Goal: Download file/media

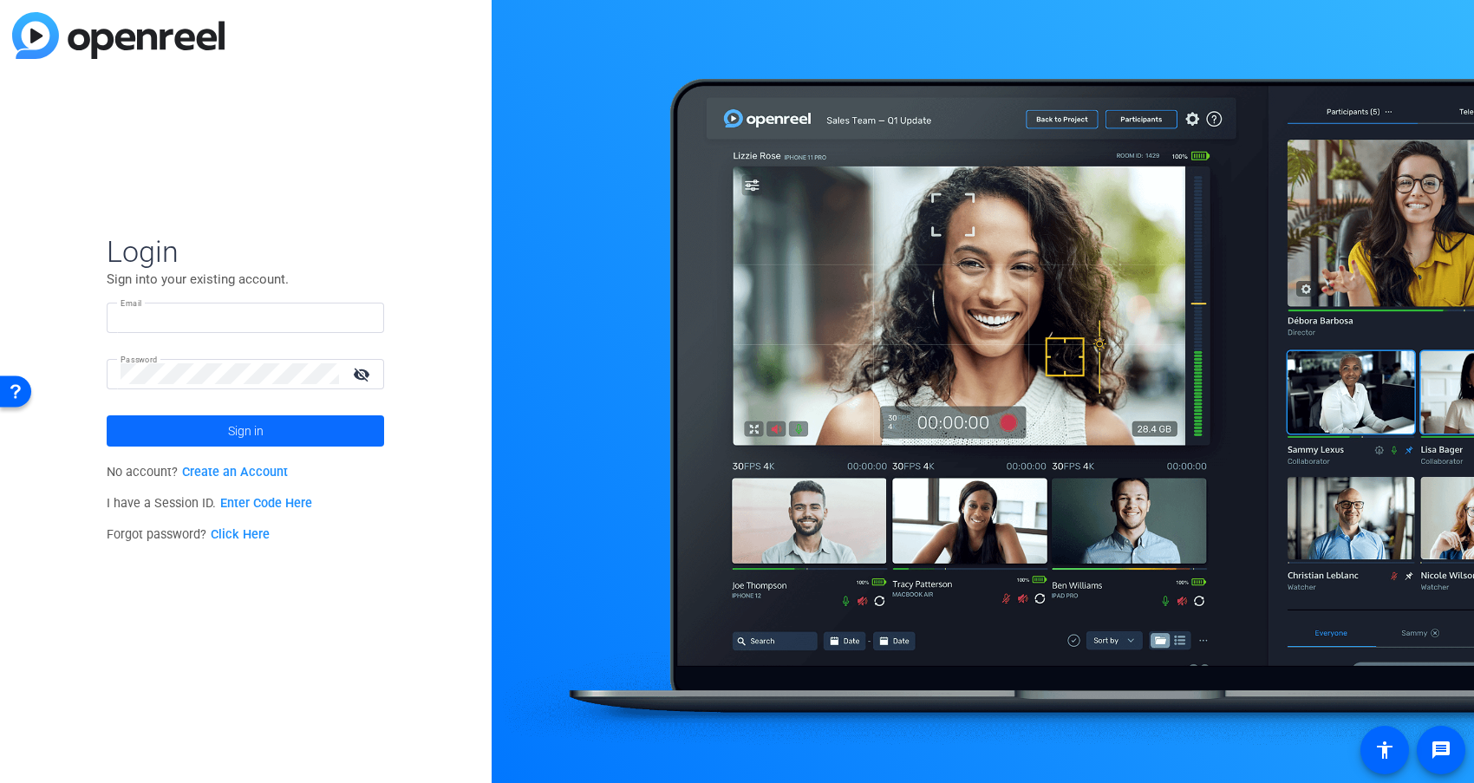
type input "[EMAIL_ADDRESS][DOMAIN_NAME]"
click at [259, 440] on span "Sign in" at bounding box center [246, 430] width 36 height 43
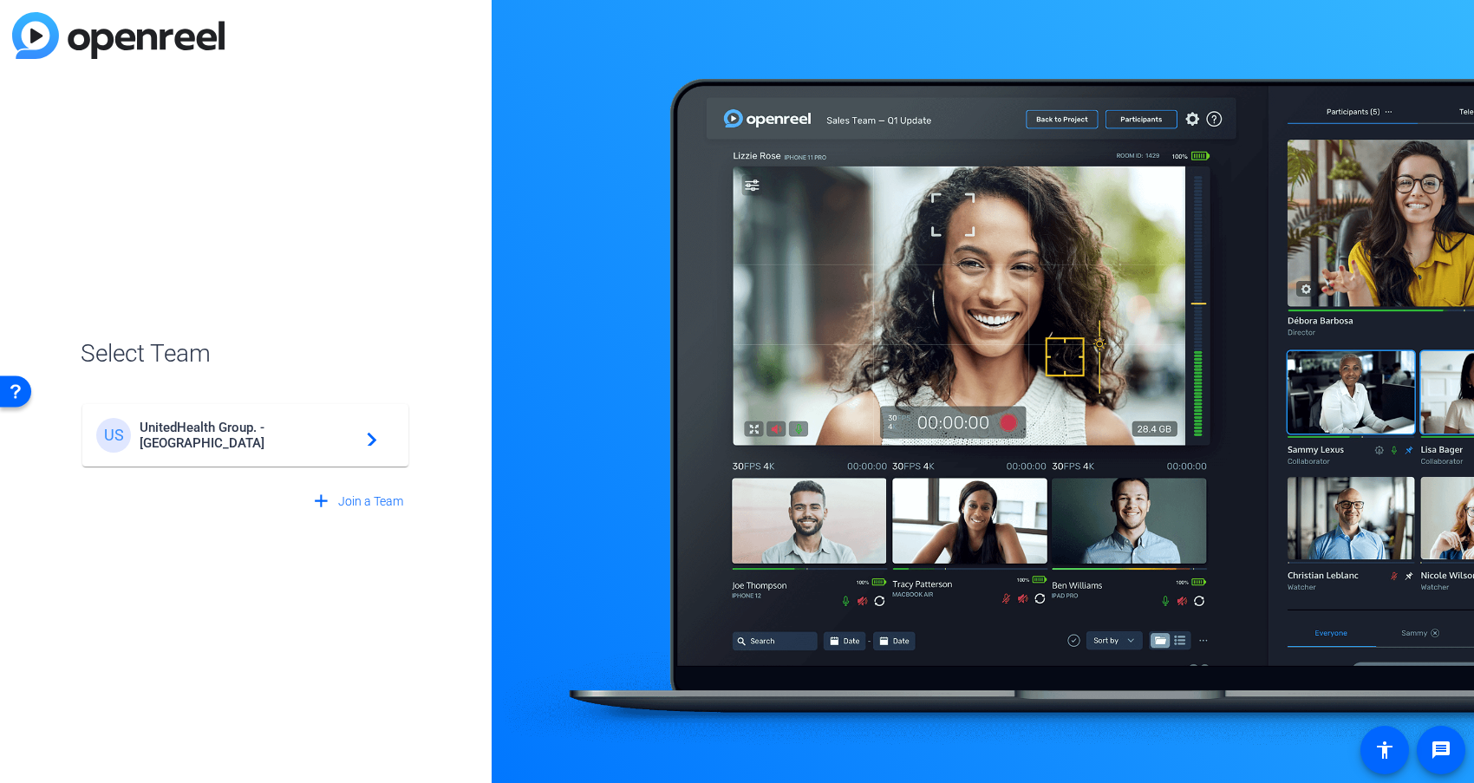
click at [259, 440] on span "UnitedHealth Group. - [GEOGRAPHIC_DATA]" at bounding box center [248, 435] width 217 height 31
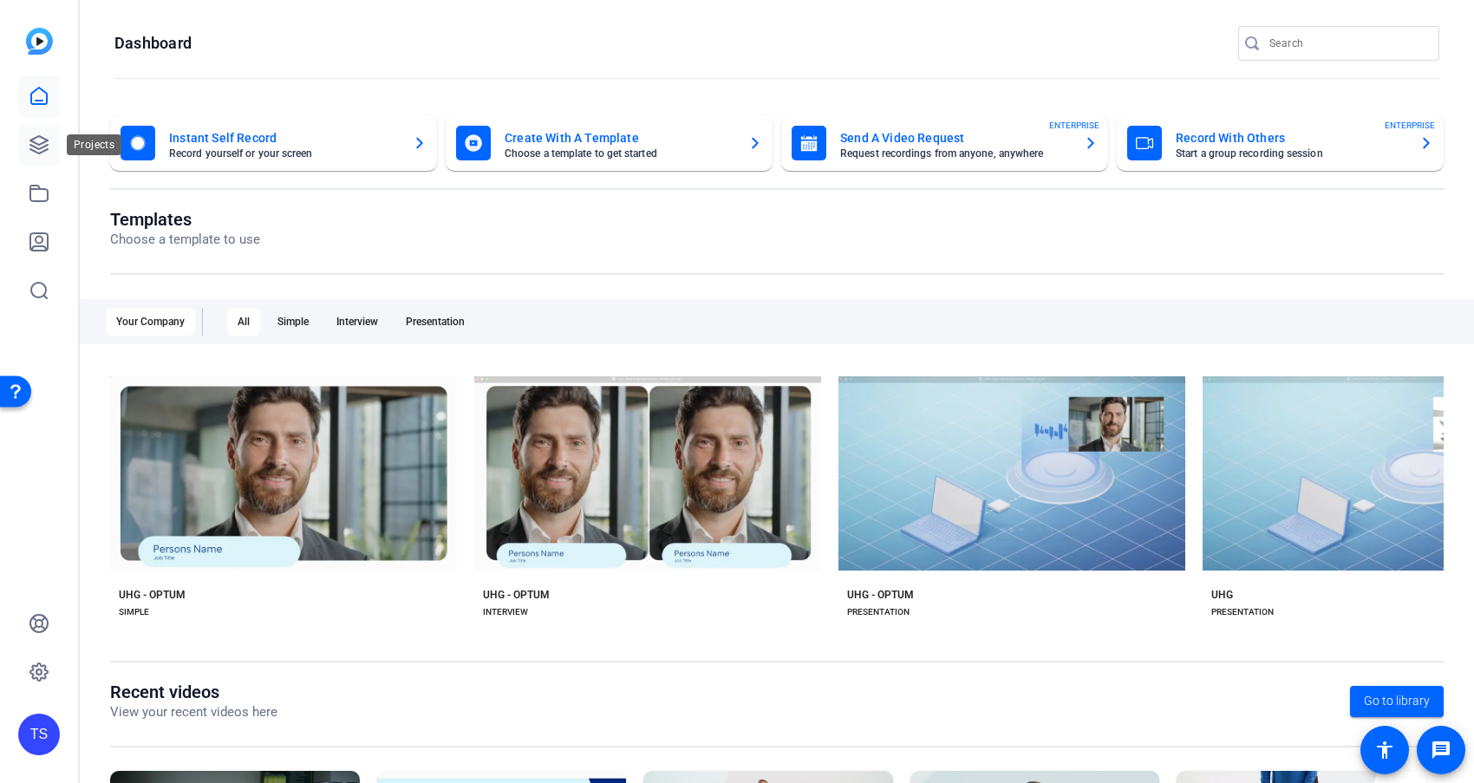
click at [44, 149] on icon at bounding box center [38, 144] width 17 height 17
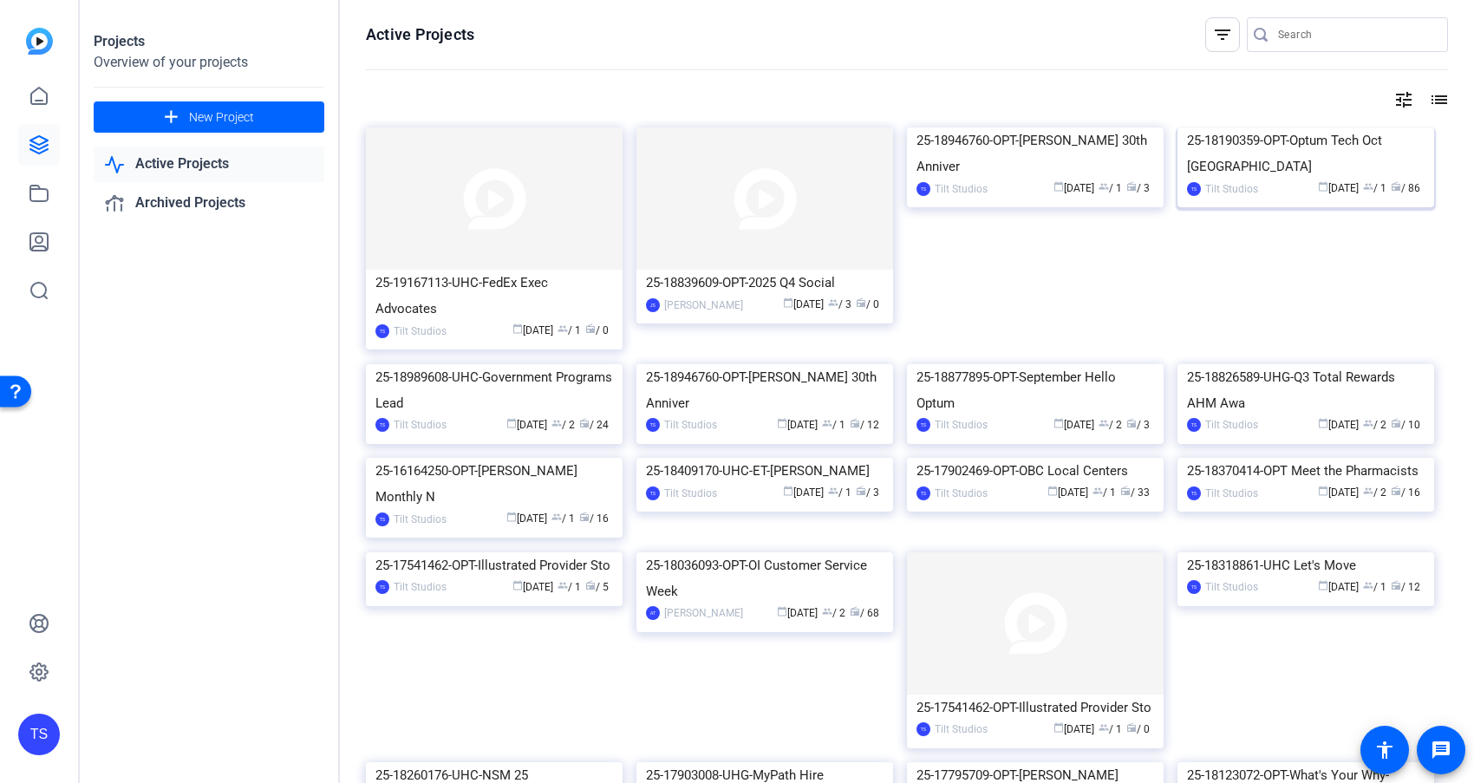
click at [1349, 179] on div "25-18190359-OPT-Optum Tech Oct [GEOGRAPHIC_DATA]" at bounding box center [1305, 153] width 237 height 52
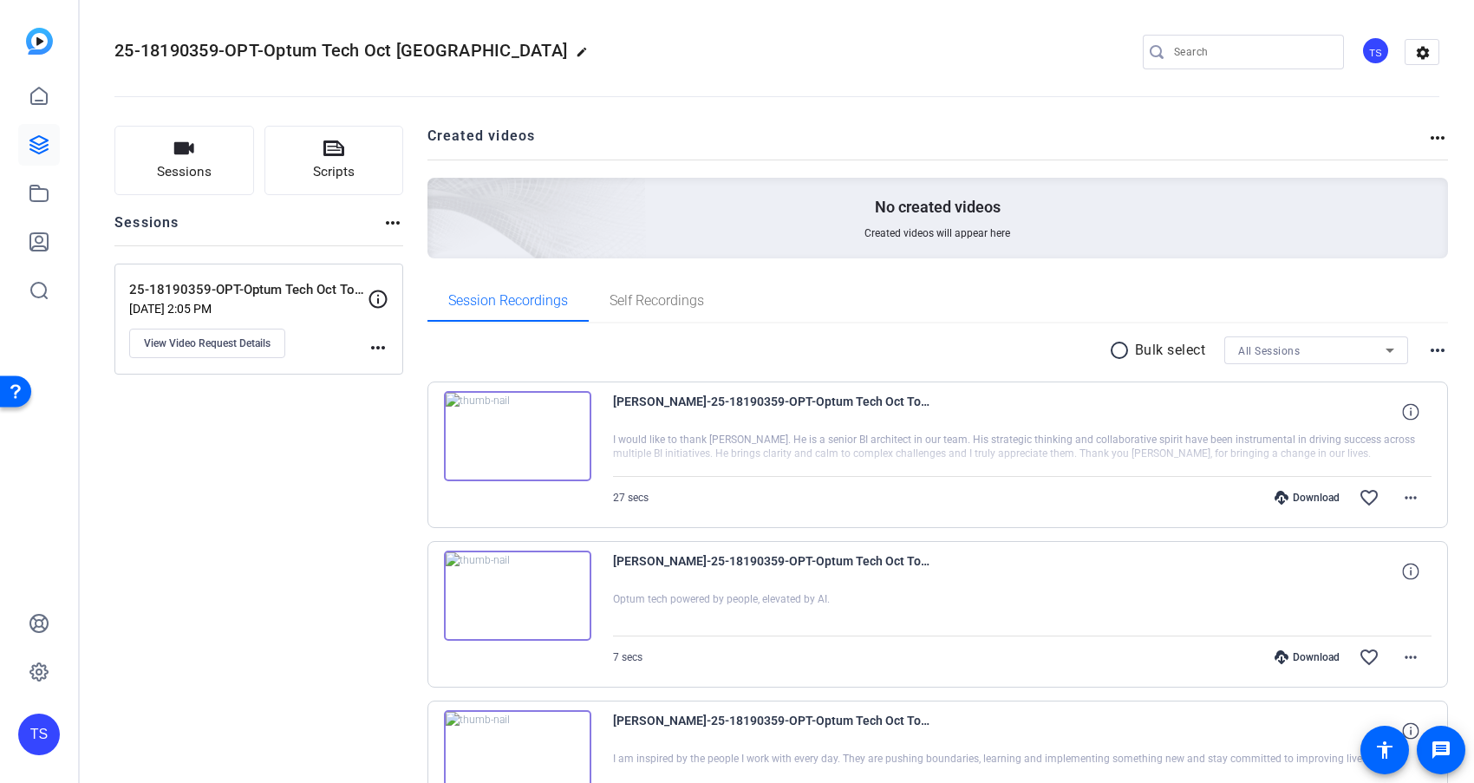
click at [1388, 345] on icon at bounding box center [1389, 350] width 21 height 21
click at [1359, 406] on span "25-18190359-OPT-Optum Tech Oct Town Hall self-reco" at bounding box center [1316, 412] width 156 height 21
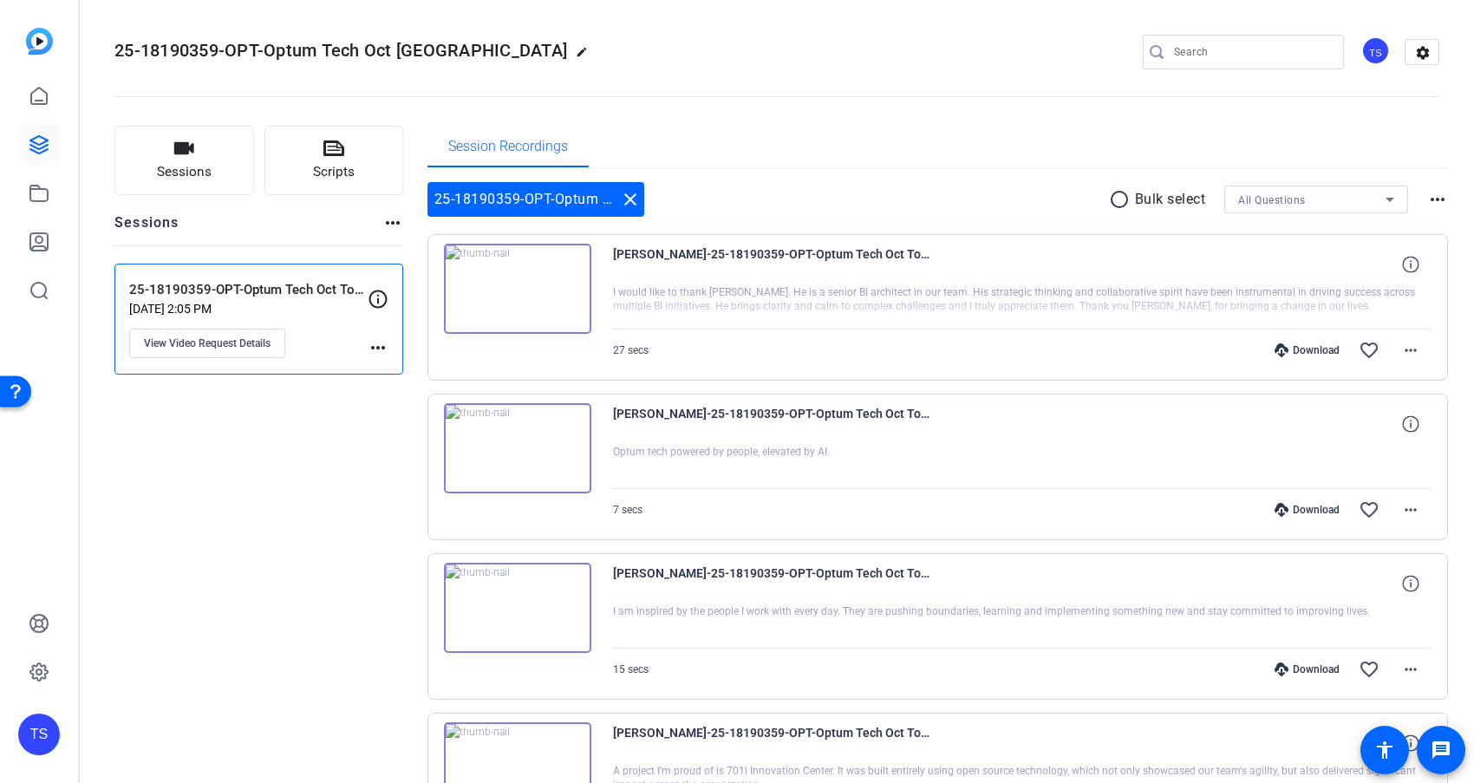
click at [1388, 194] on icon at bounding box center [1389, 199] width 21 height 21
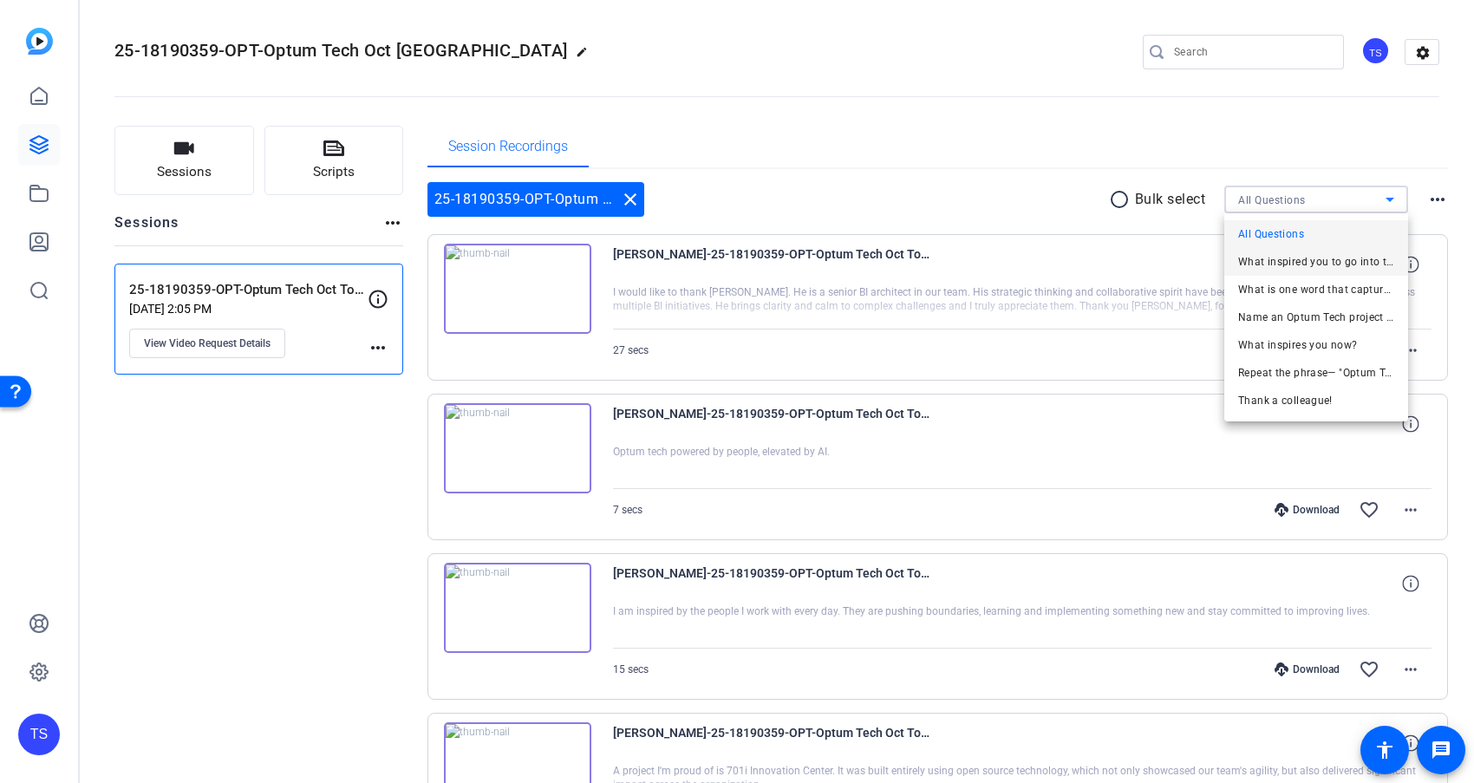
click at [1335, 267] on span "What inspired you to go into tech?" at bounding box center [1316, 261] width 156 height 21
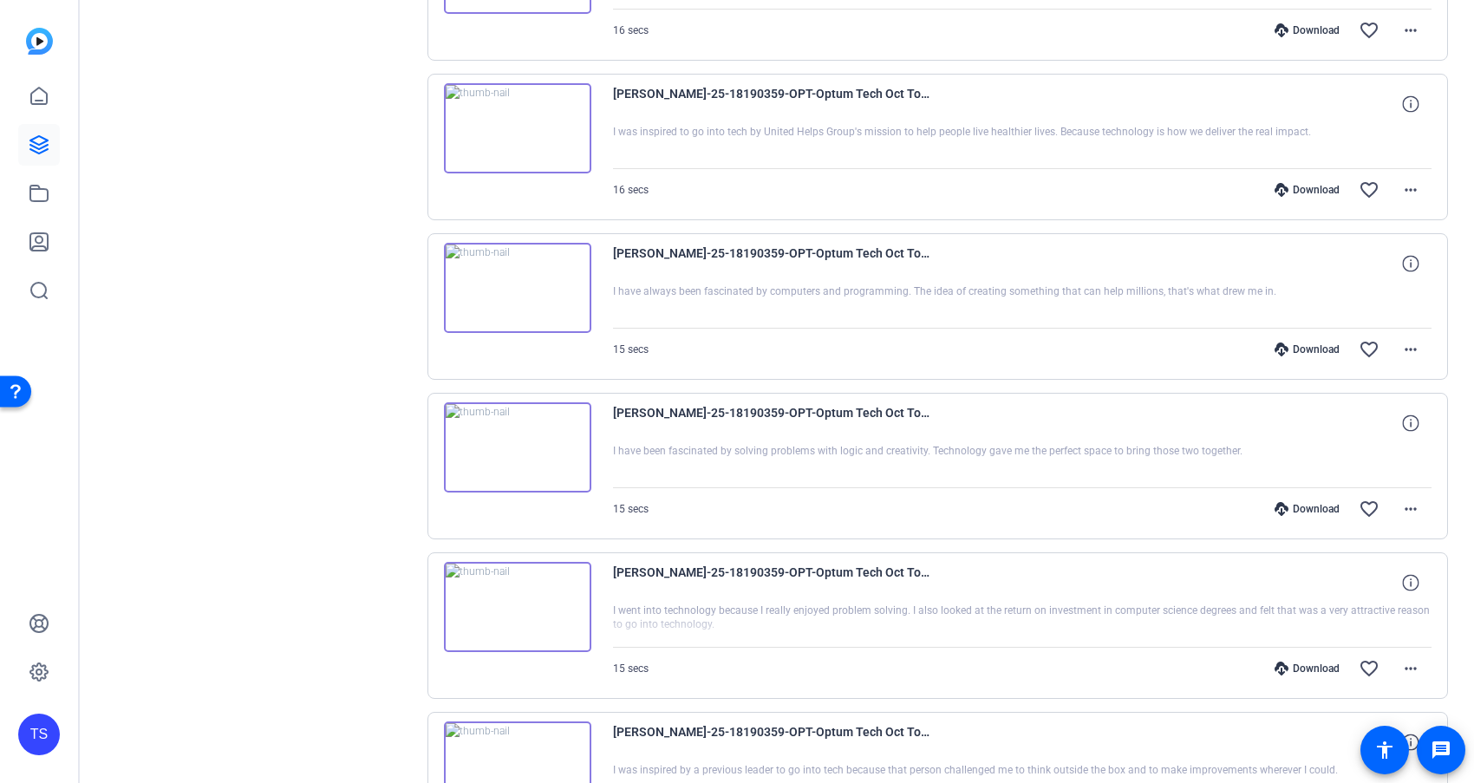
scroll to position [1142, 0]
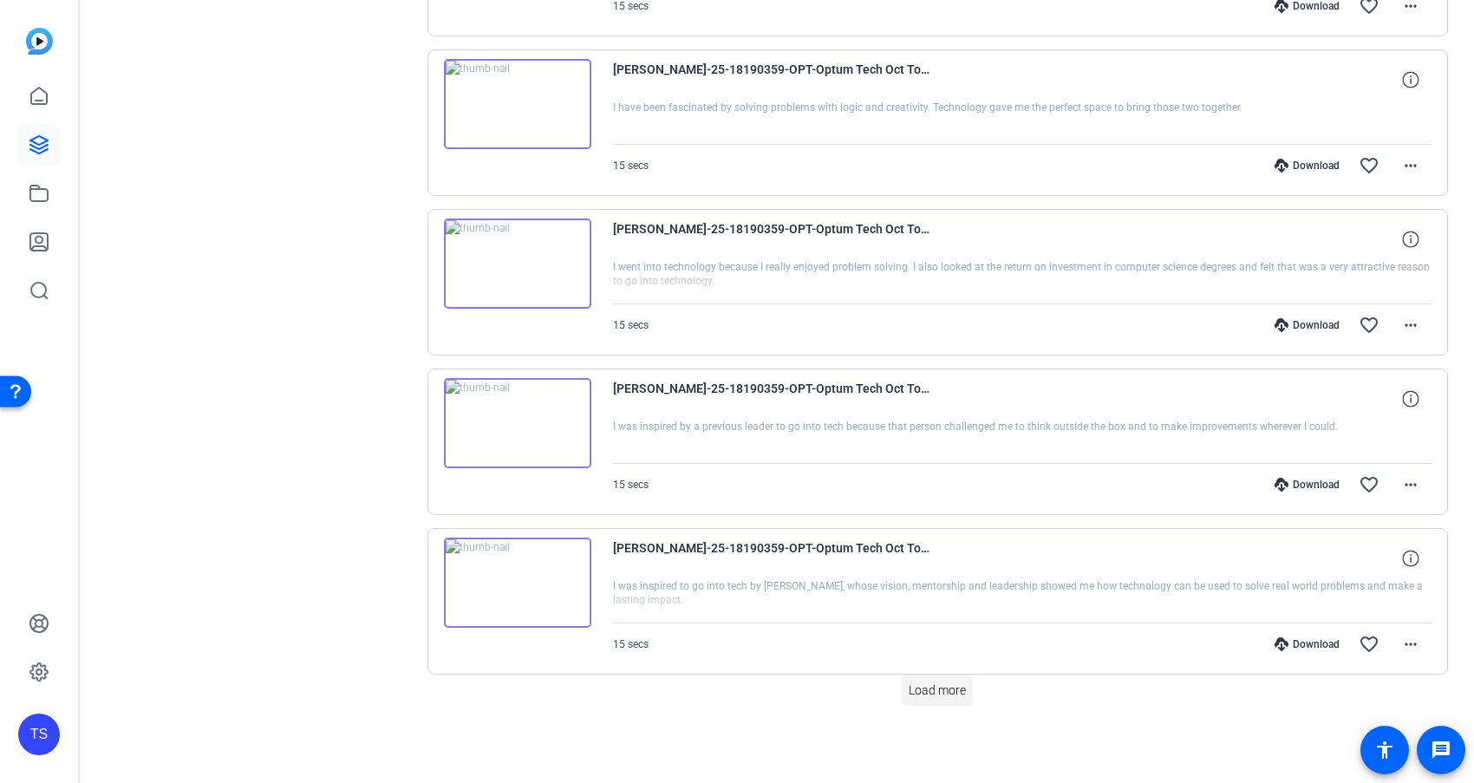
click at [933, 694] on span "Load more" at bounding box center [936, 690] width 57 height 18
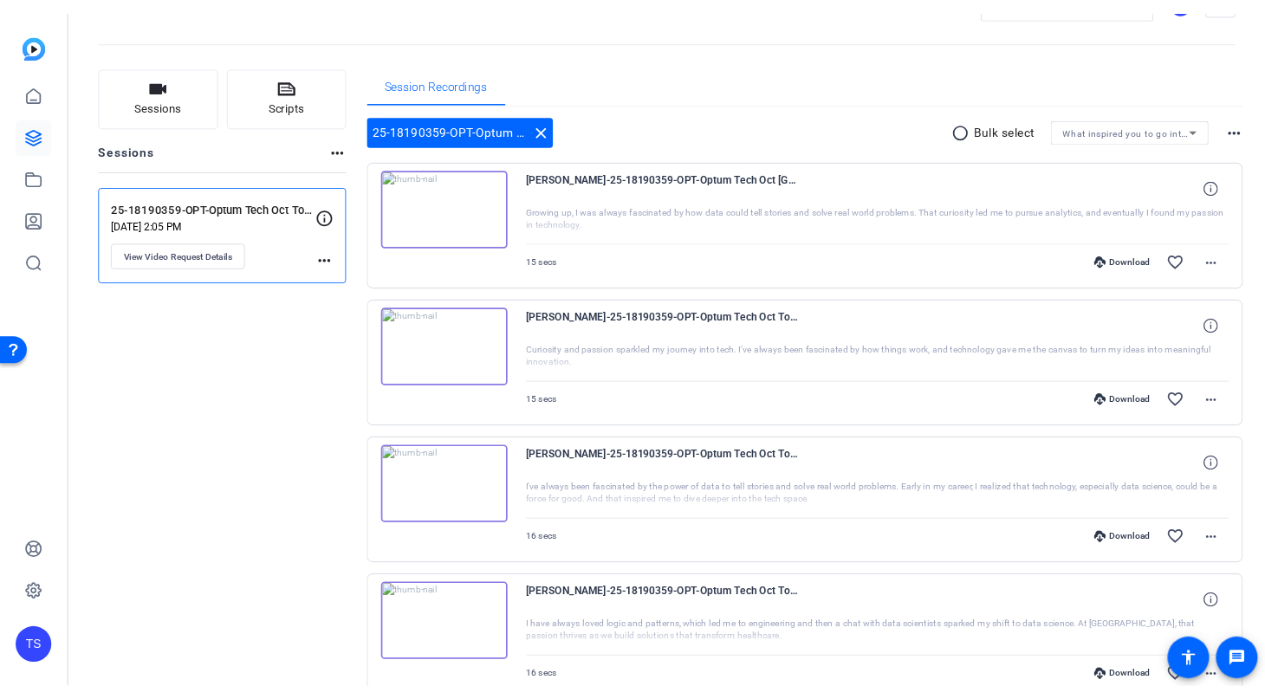
scroll to position [0, 0]
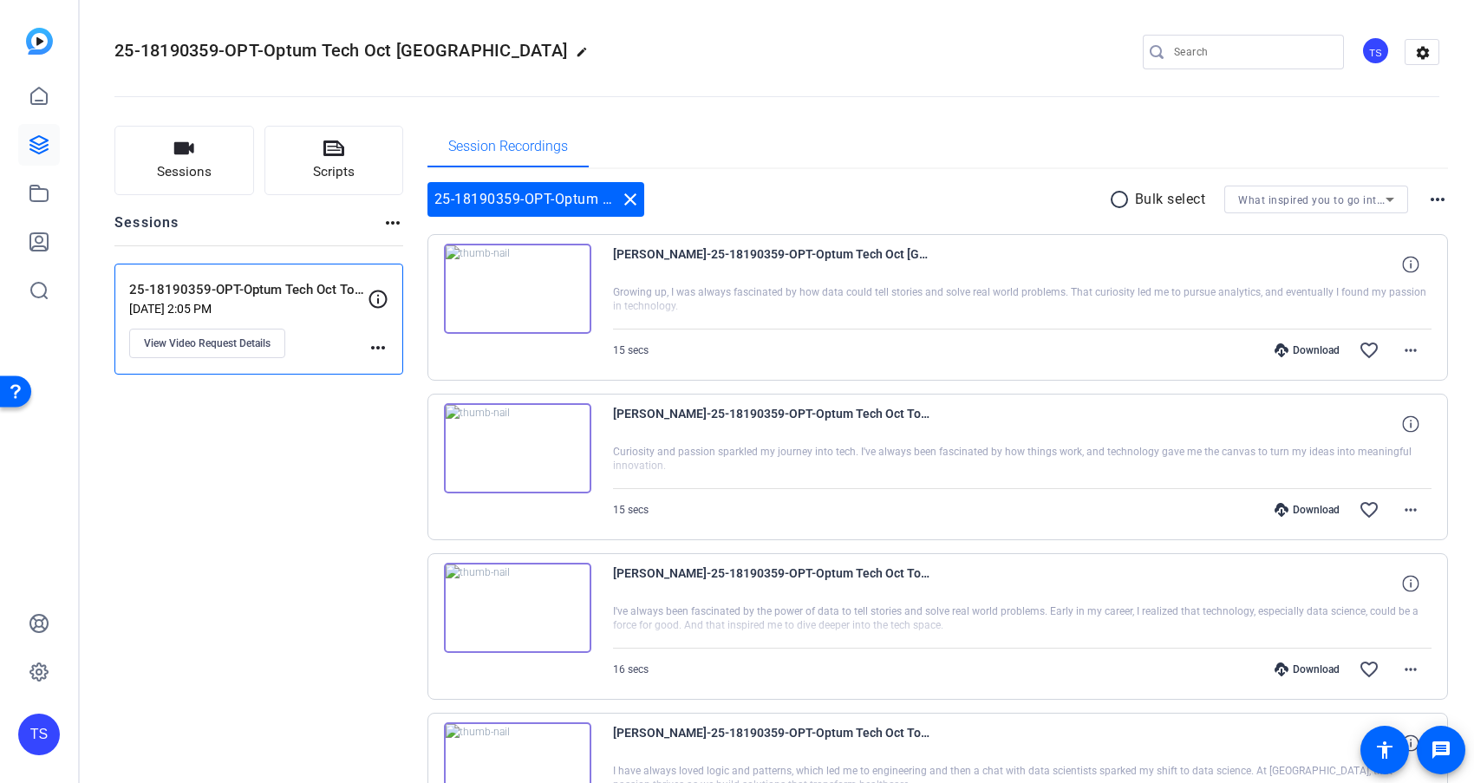
click at [1118, 201] on mat-icon "radio_button_unchecked" at bounding box center [1122, 199] width 26 height 21
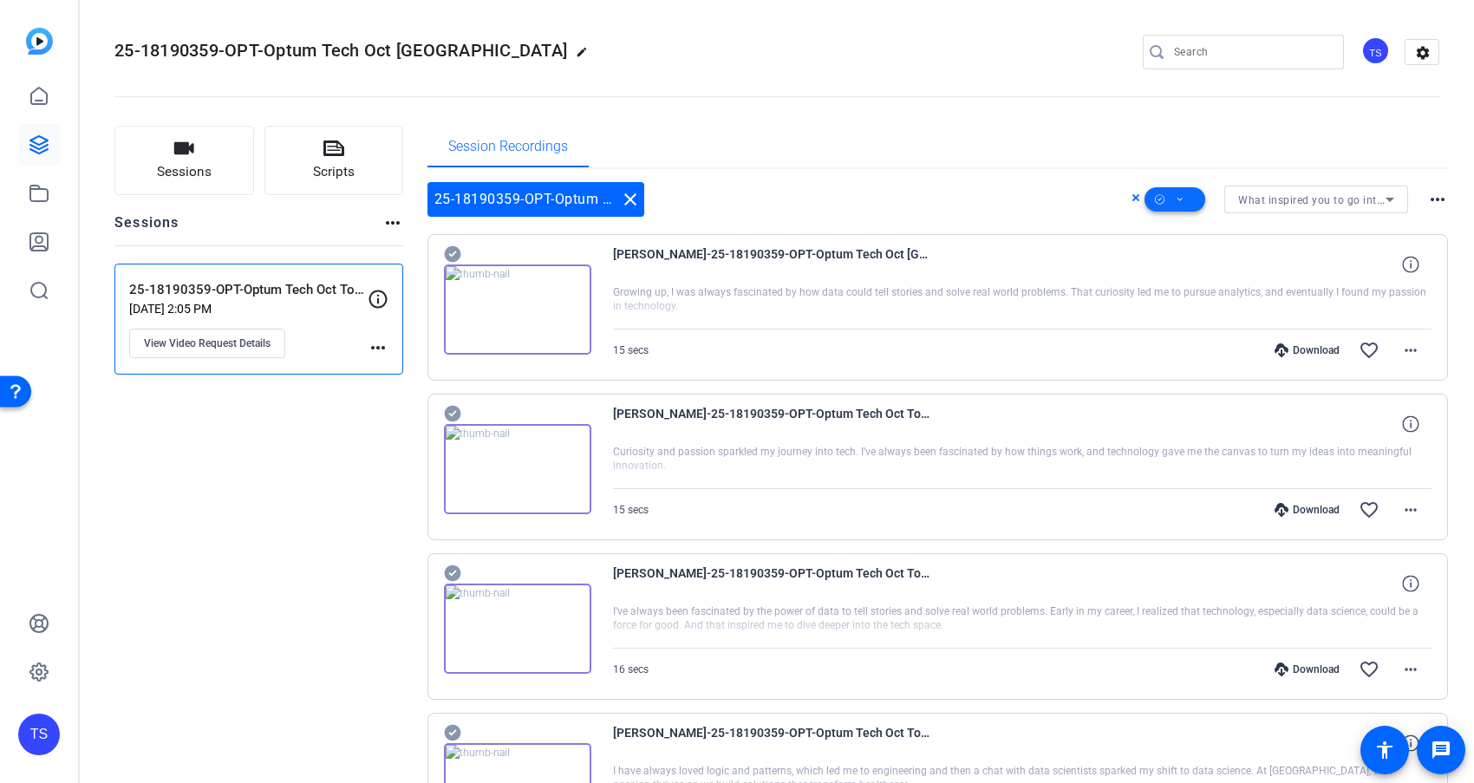
click at [1175, 202] on icon at bounding box center [1179, 200] width 9 height 22
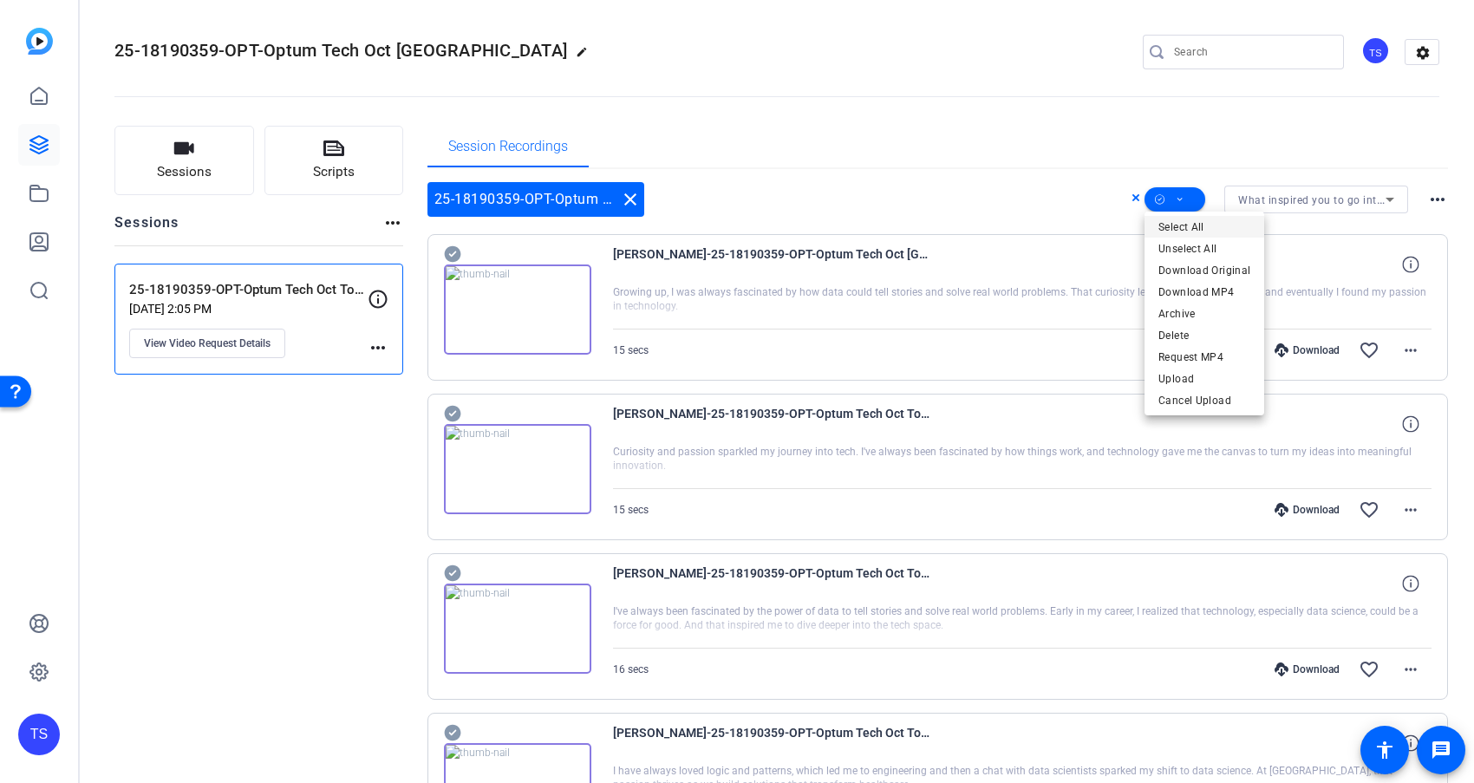
click at [1178, 222] on span "Select All" at bounding box center [1204, 227] width 92 height 21
click at [1199, 355] on span "Request MP4" at bounding box center [1204, 357] width 92 height 21
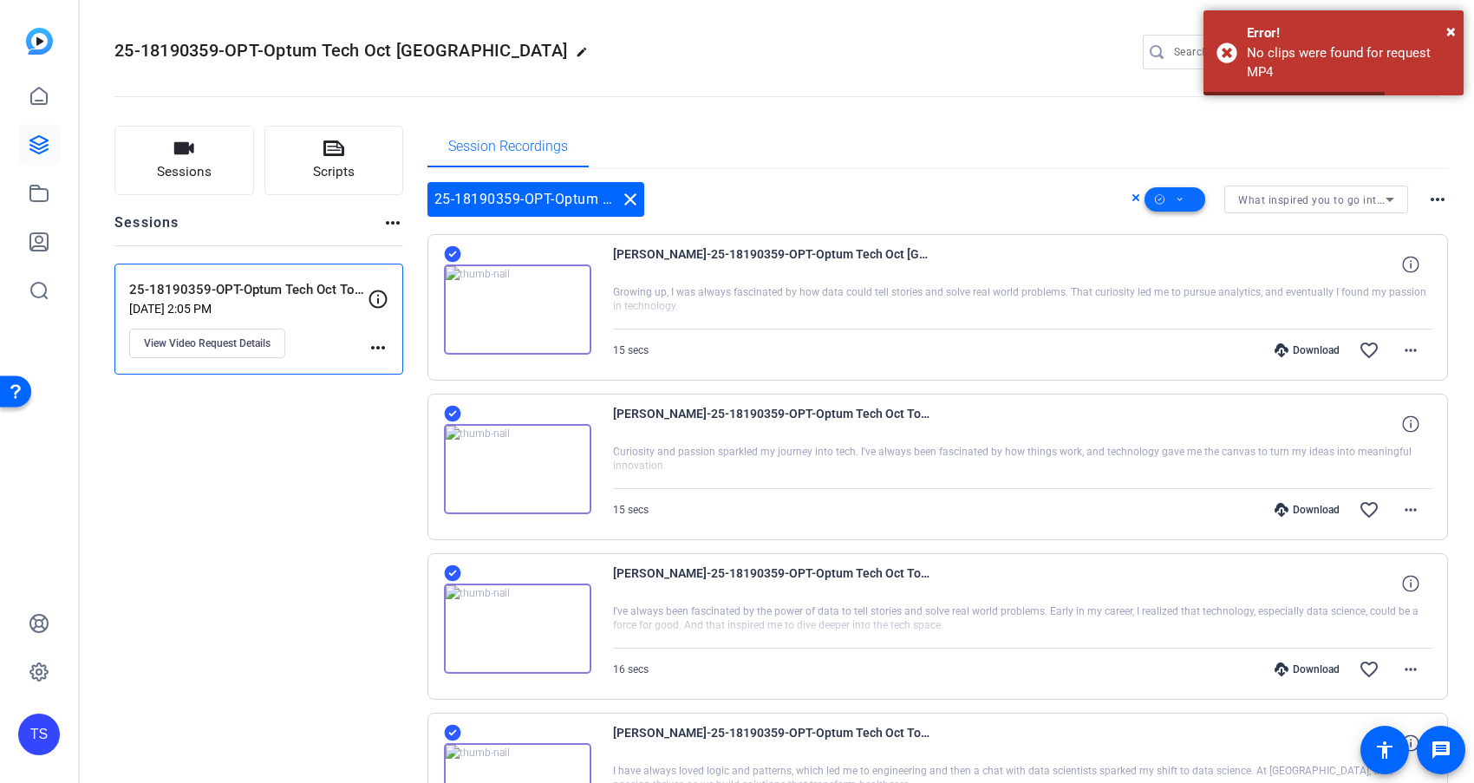
click at [1182, 201] on icon at bounding box center [1179, 200] width 9 height 22
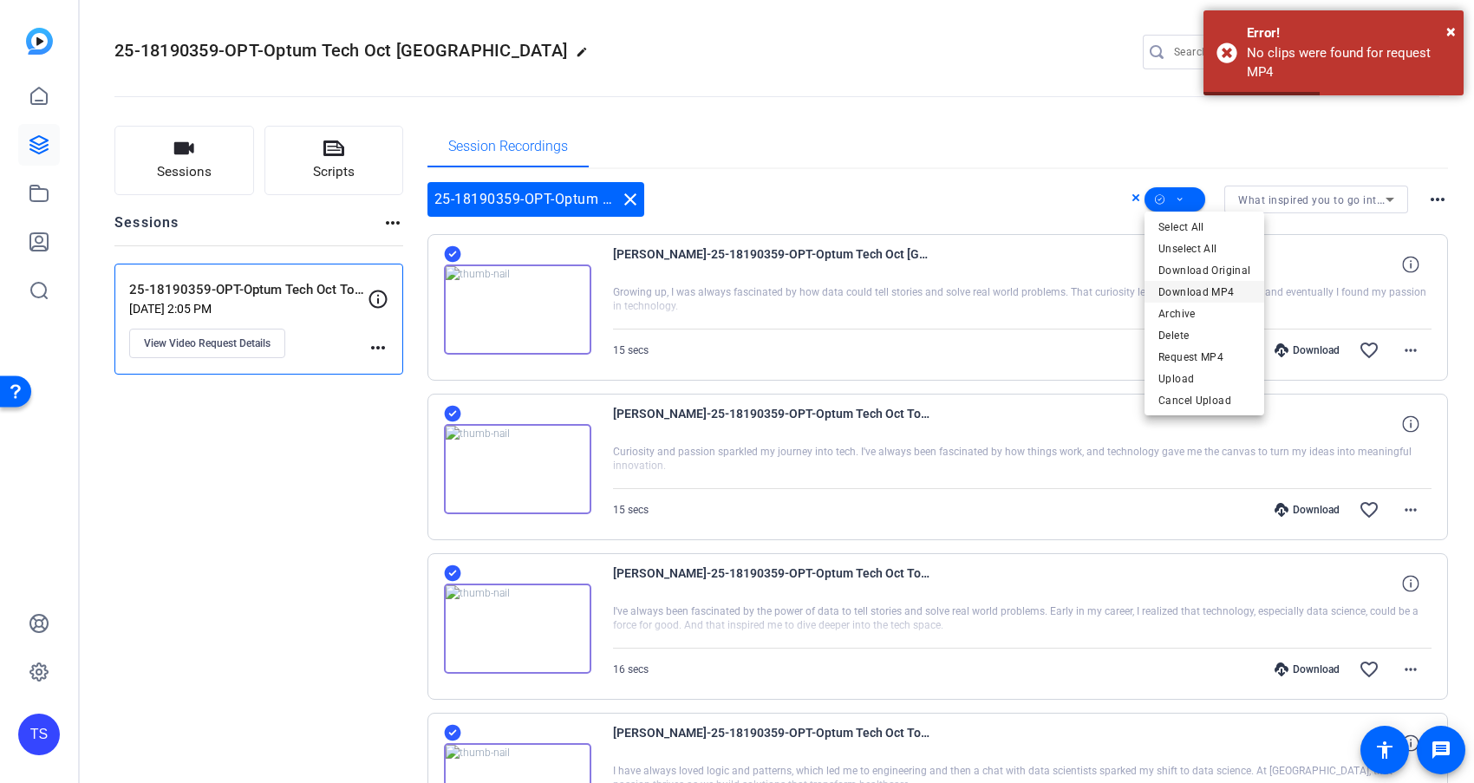
click at [1197, 288] on span "Download MP4" at bounding box center [1204, 292] width 92 height 21
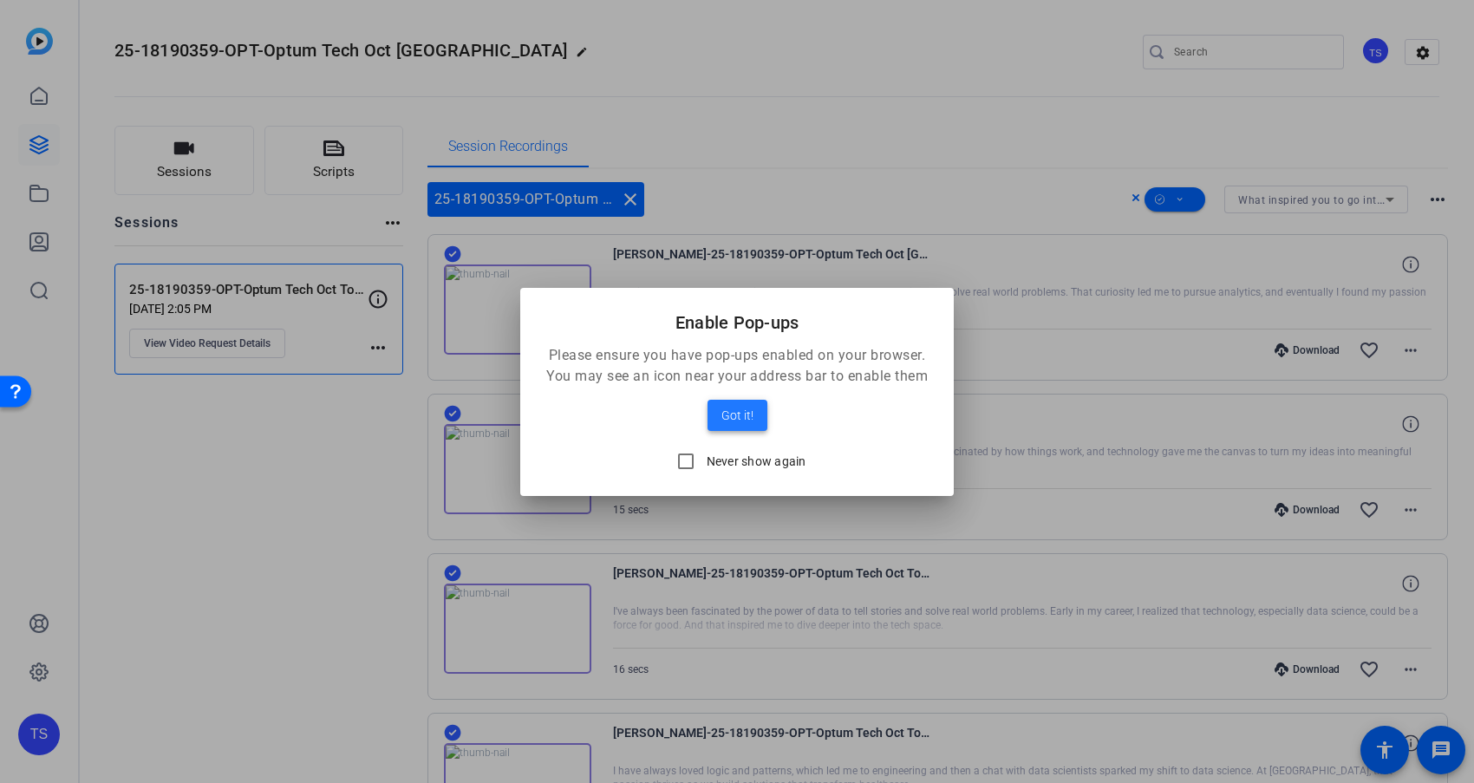
click at [738, 421] on span "Got it!" at bounding box center [737, 415] width 32 height 21
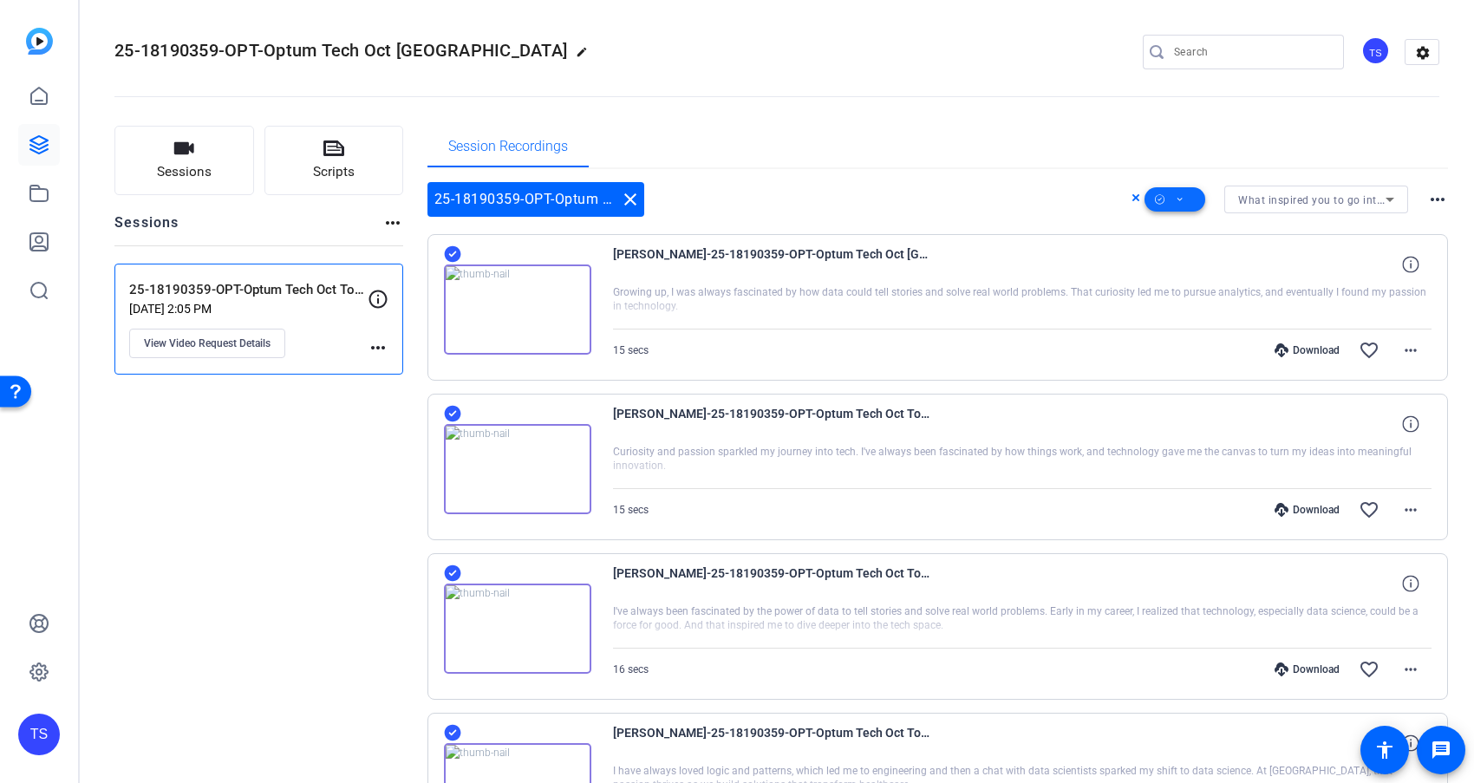
click at [1186, 203] on span at bounding box center [1174, 200] width 61 height 42
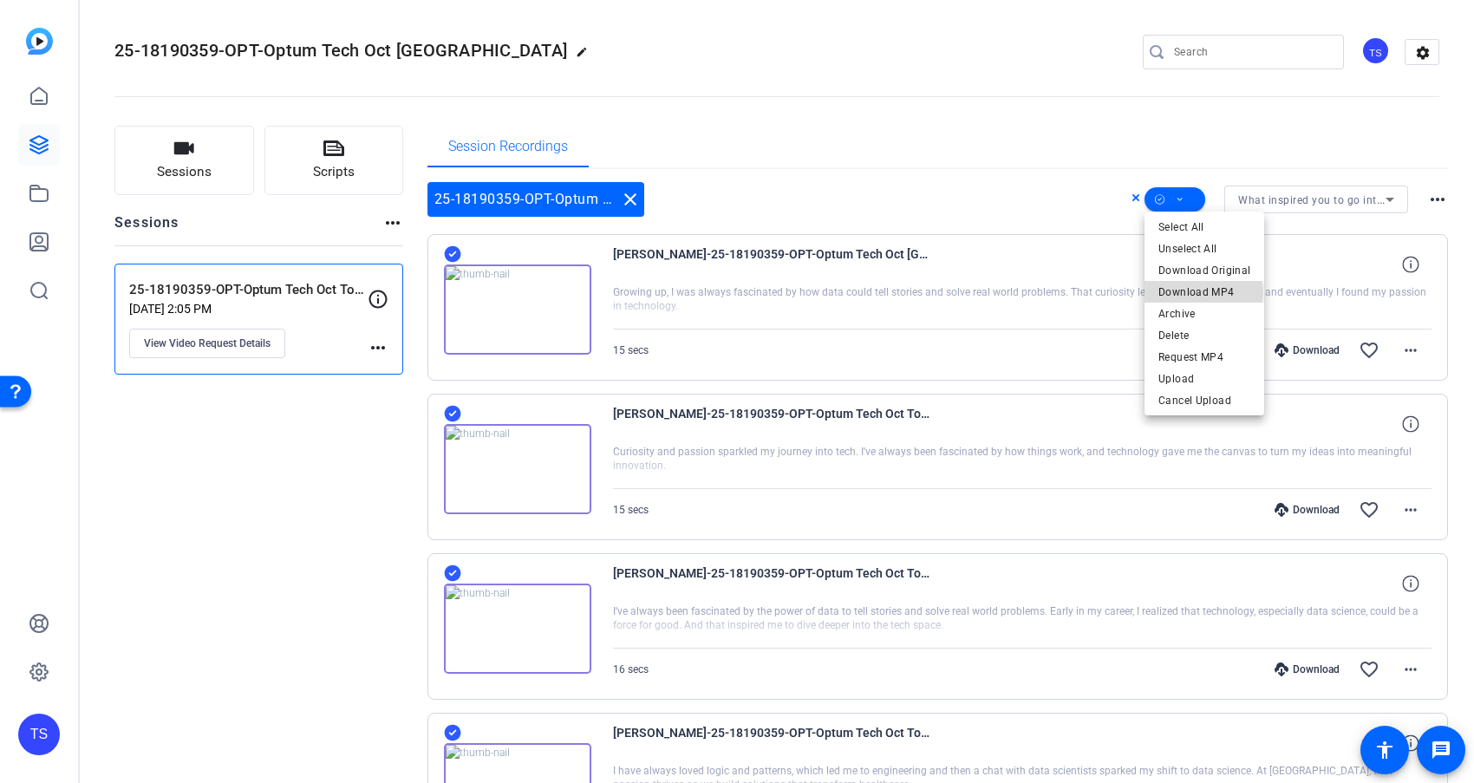
click at [1200, 292] on span "Download MP4" at bounding box center [1204, 292] width 92 height 21
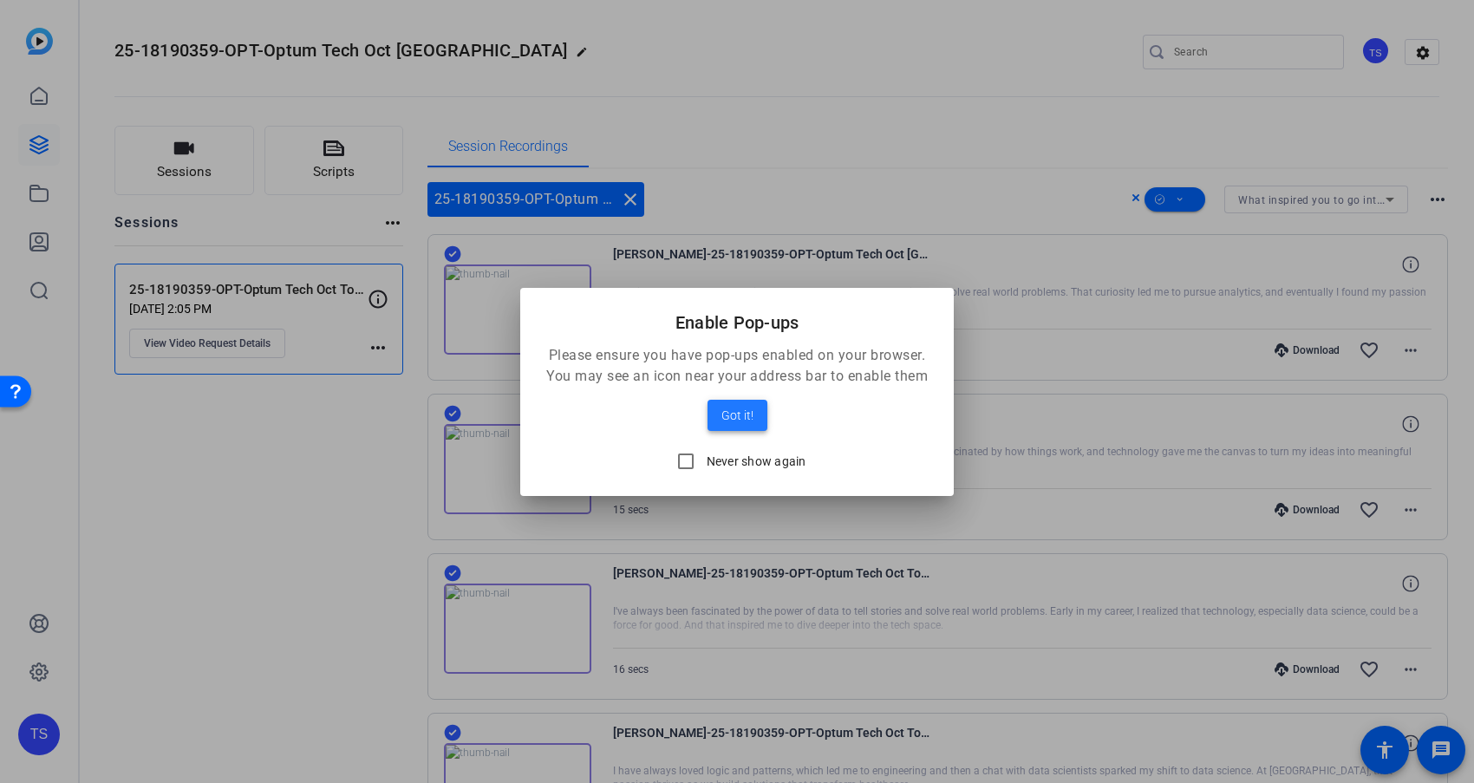
click at [732, 419] on span "Got it!" at bounding box center [737, 415] width 32 height 21
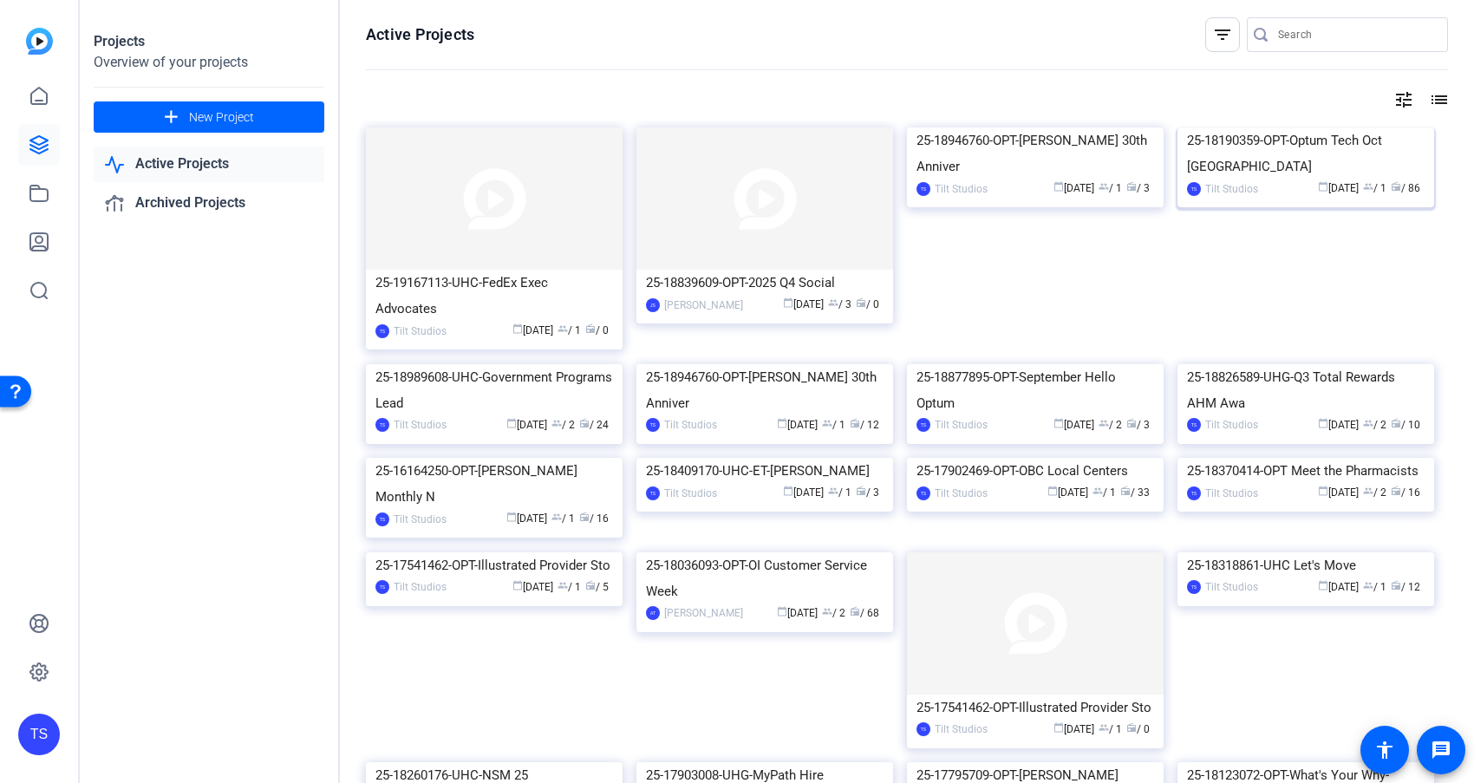
click at [1410, 179] on div "25-18190359-OPT-Optum Tech Oct [GEOGRAPHIC_DATA]" at bounding box center [1305, 153] width 237 height 52
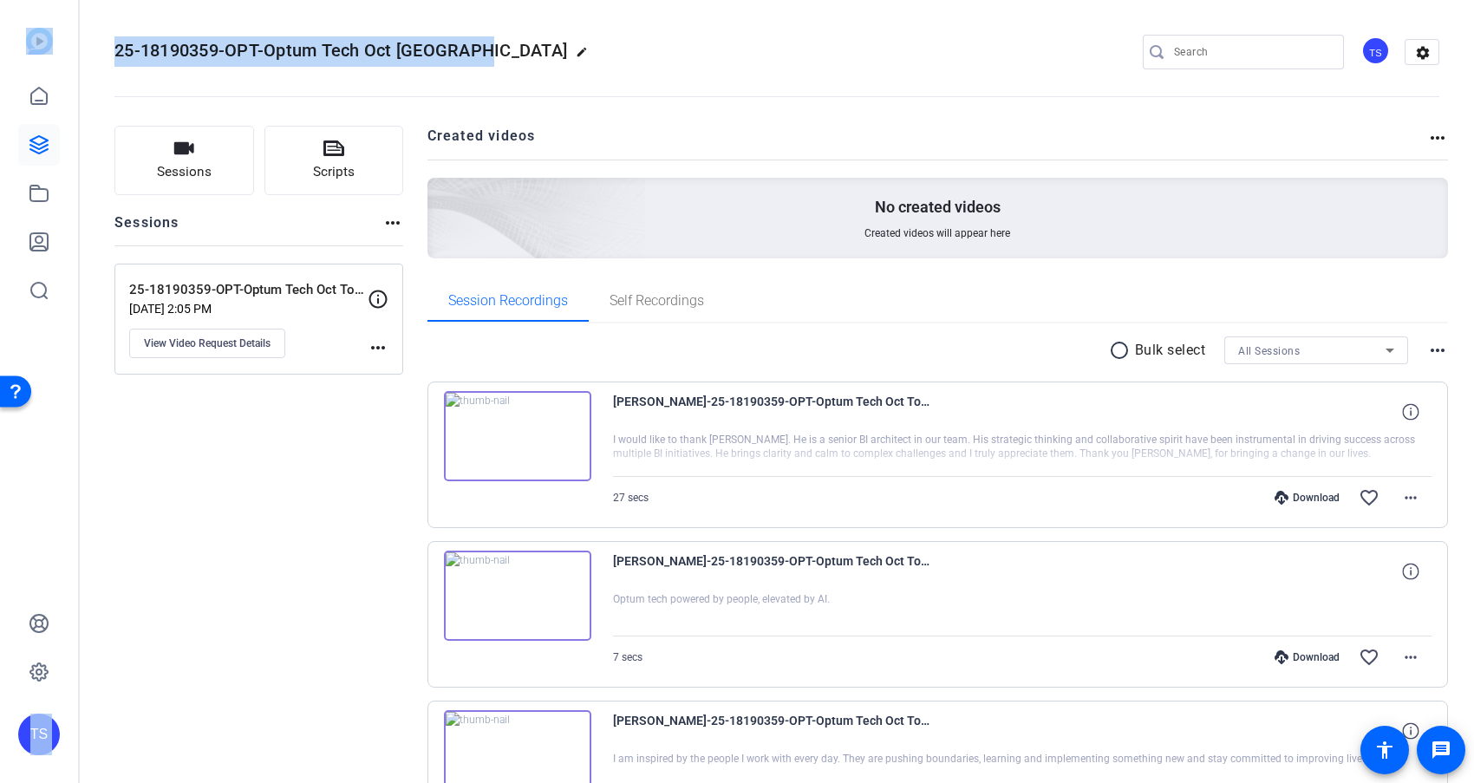
drag, startPoint x: 475, startPoint y: 49, endPoint x: 52, endPoint y: 57, distance: 423.1
click at [52, 57] on mat-sidenav-container "TS 25-18190359-OPT-Optum Tech Oct Town Hall edit TS settings Sessions Scripts S…" at bounding box center [737, 391] width 1474 height 783
click at [576, 53] on mat-icon "edit" at bounding box center [586, 56] width 21 height 21
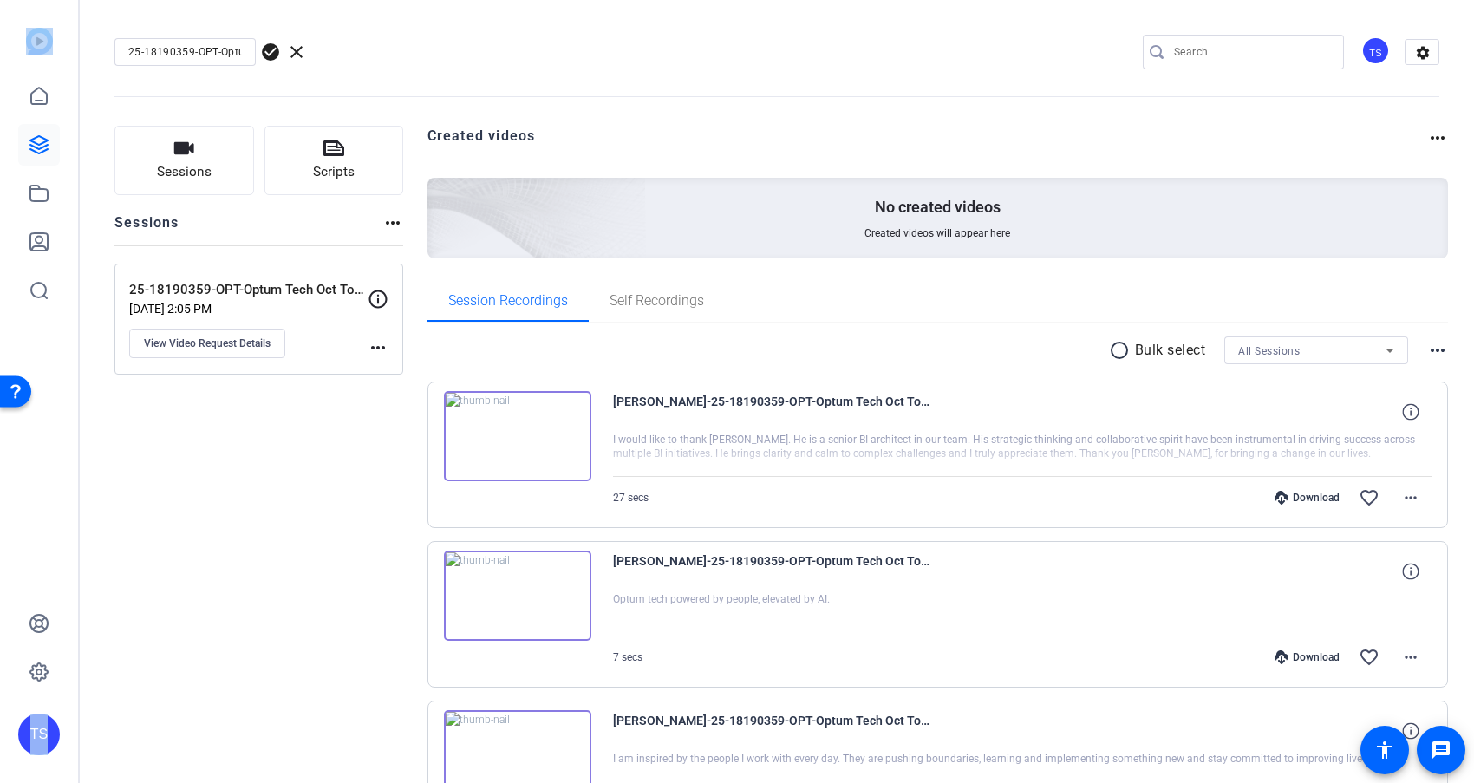
copy mat-sidenav-container "TS"
click at [487, 53] on div "25-18190359-OPT-Optum Tech Oct Town Hall check_circle clear TS settings" at bounding box center [776, 52] width 1324 height 26
click at [1387, 346] on icon at bounding box center [1389, 350] width 21 height 21
click at [1347, 416] on span "25-18190359-OPT-Optum Tech Oct Town Hall self-reco" at bounding box center [1316, 412] width 156 height 21
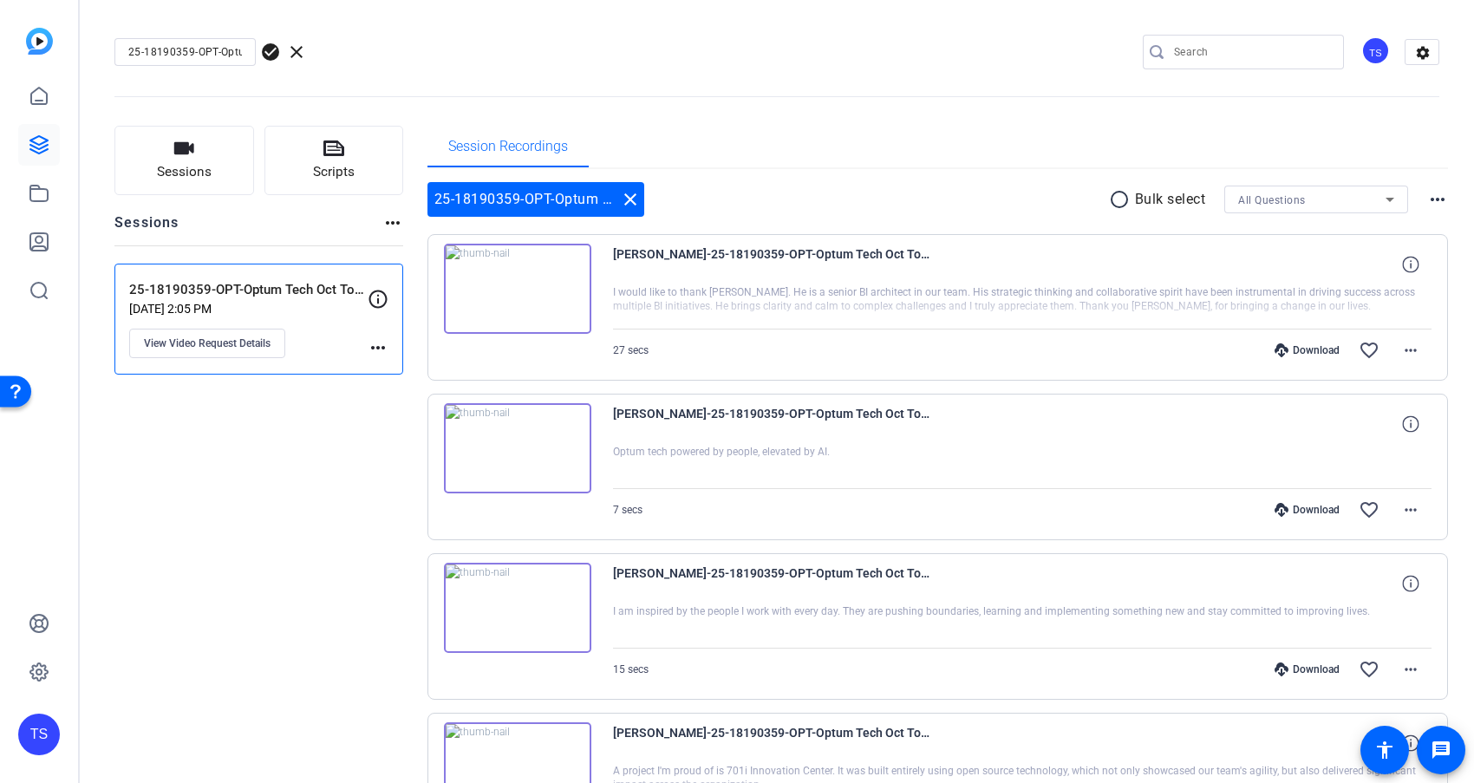
click at [1389, 191] on icon at bounding box center [1389, 199] width 21 height 21
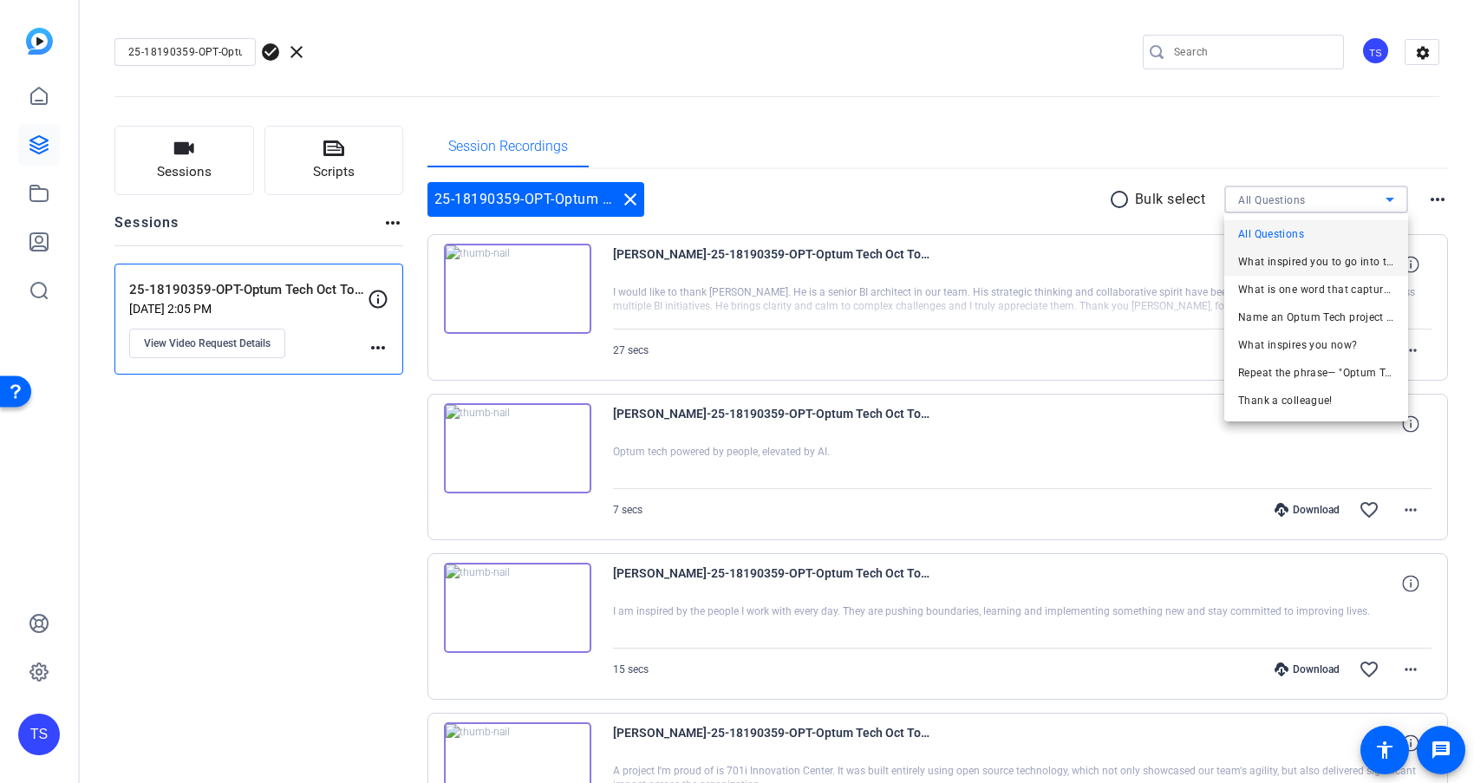
click at [1341, 260] on span "What inspired you to go into tech?" at bounding box center [1316, 261] width 156 height 21
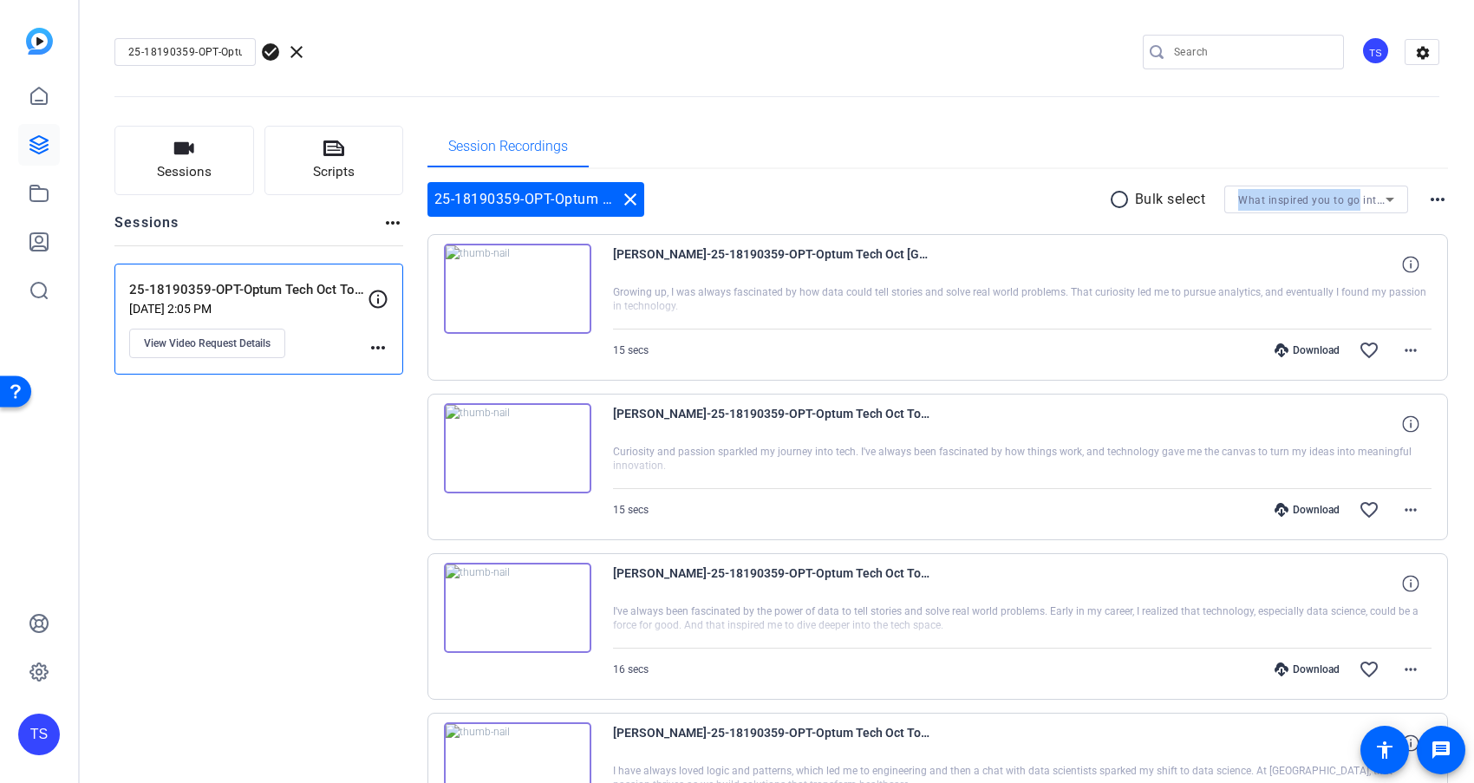
drag, startPoint x: 1236, startPoint y: 198, endPoint x: 1357, endPoint y: 200, distance: 120.5
click at [1357, 200] on div "What inspired you to go into tech?" at bounding box center [1316, 199] width 184 height 28
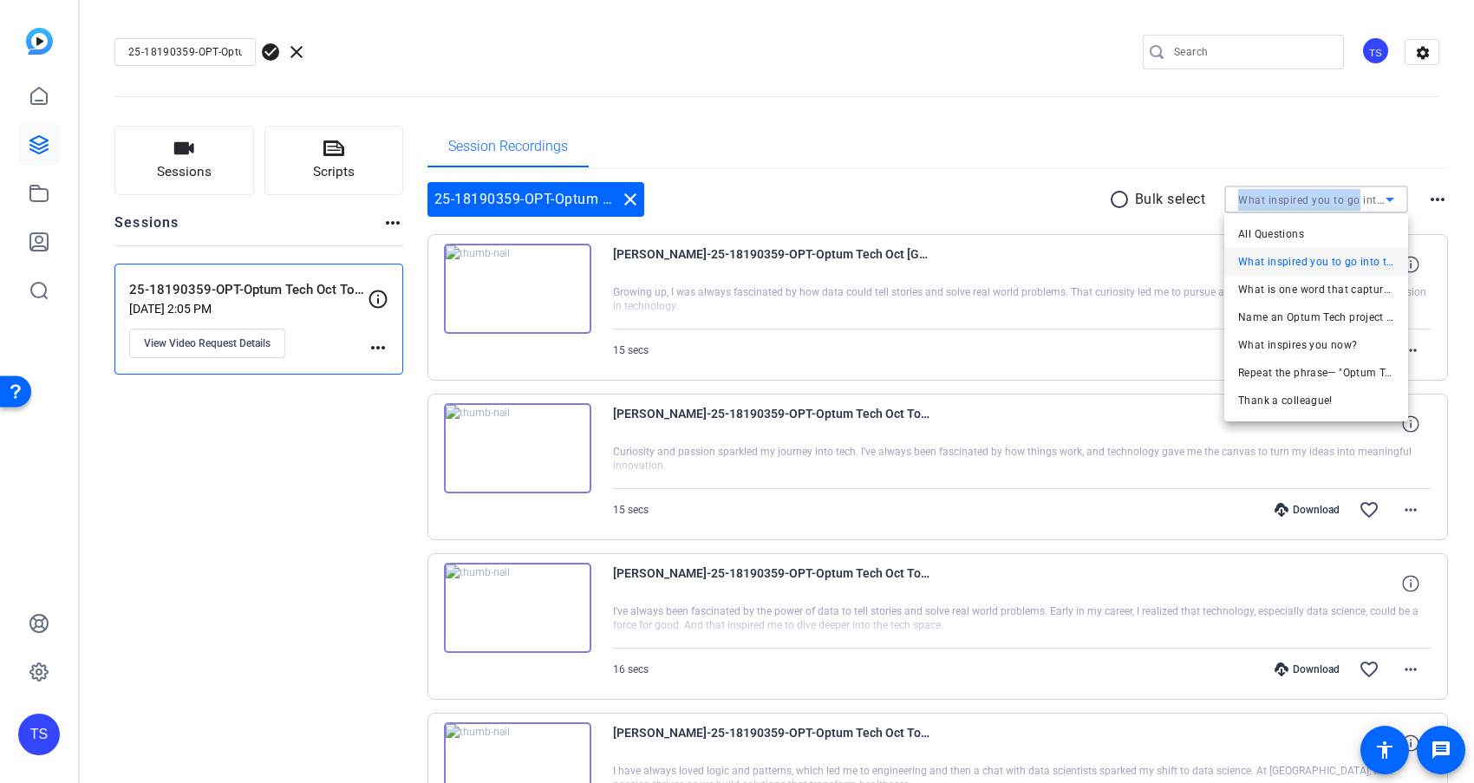
copy span "What inspired you to go"
click at [1298, 295] on span "What is one word that captures your thoughts about AI?" at bounding box center [1316, 289] width 156 height 21
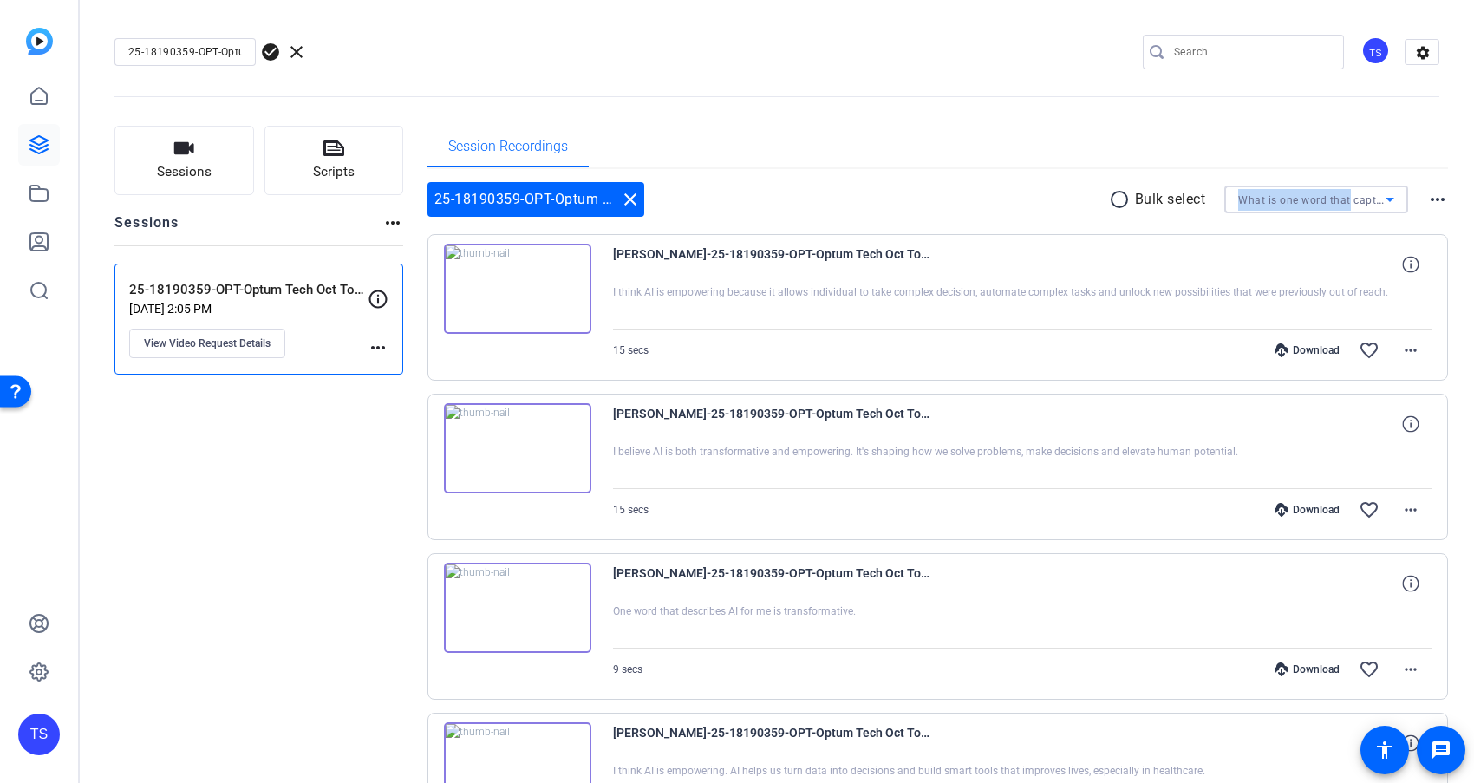
drag, startPoint x: 1239, startPoint y: 203, endPoint x: 1347, endPoint y: 204, distance: 108.4
click at [1347, 204] on span "What is one word that captures your thoughts about AI?" at bounding box center [1381, 199] width 286 height 14
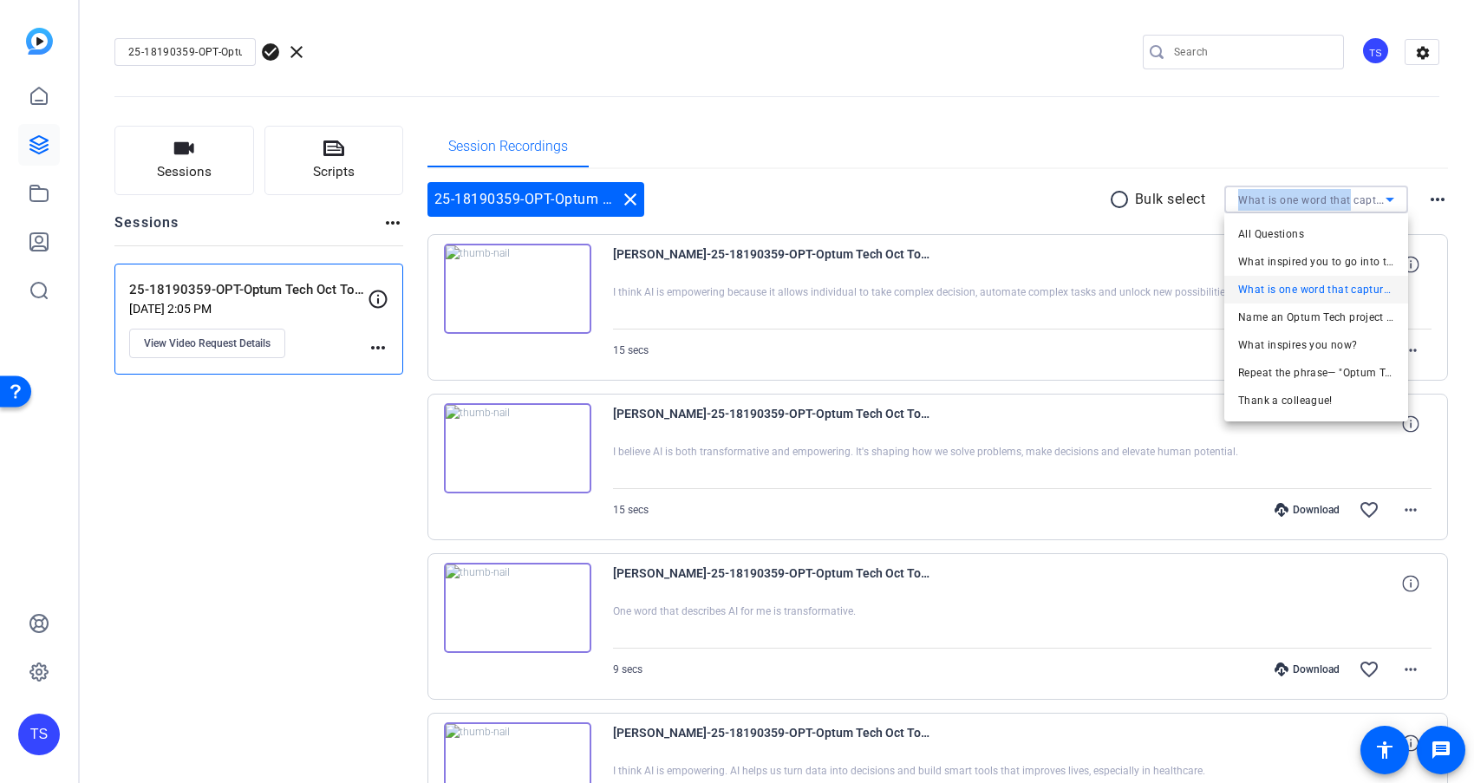
copy span "What is one word that"
click at [1238, 322] on span "Name an Optum Tech project that you worked on that you're proud of" at bounding box center [1316, 317] width 156 height 21
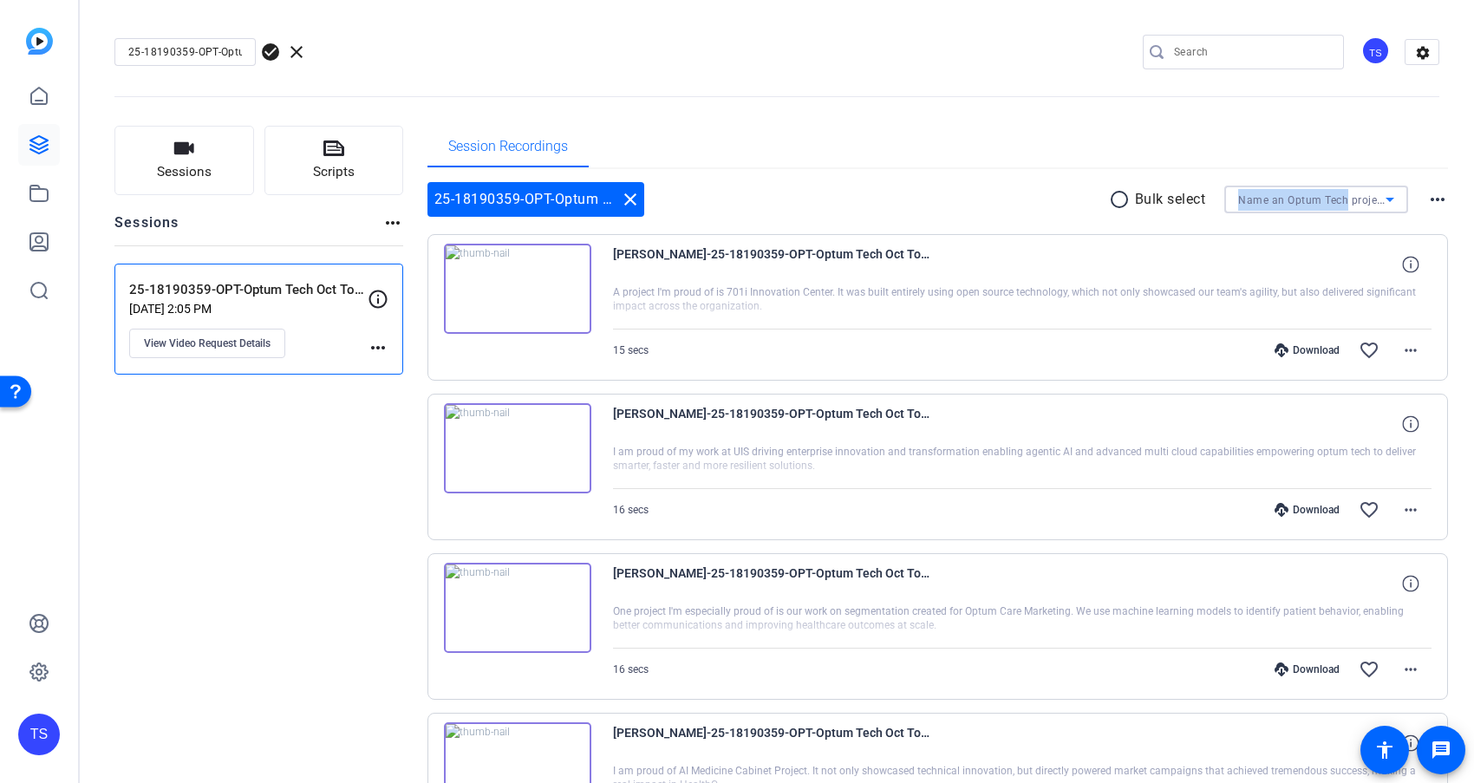
drag, startPoint x: 1237, startPoint y: 204, endPoint x: 1344, endPoint y: 208, distance: 107.6
click at [1344, 208] on div "Name an Optum Tech project that you worked on that you're proud of" at bounding box center [1311, 200] width 147 height 22
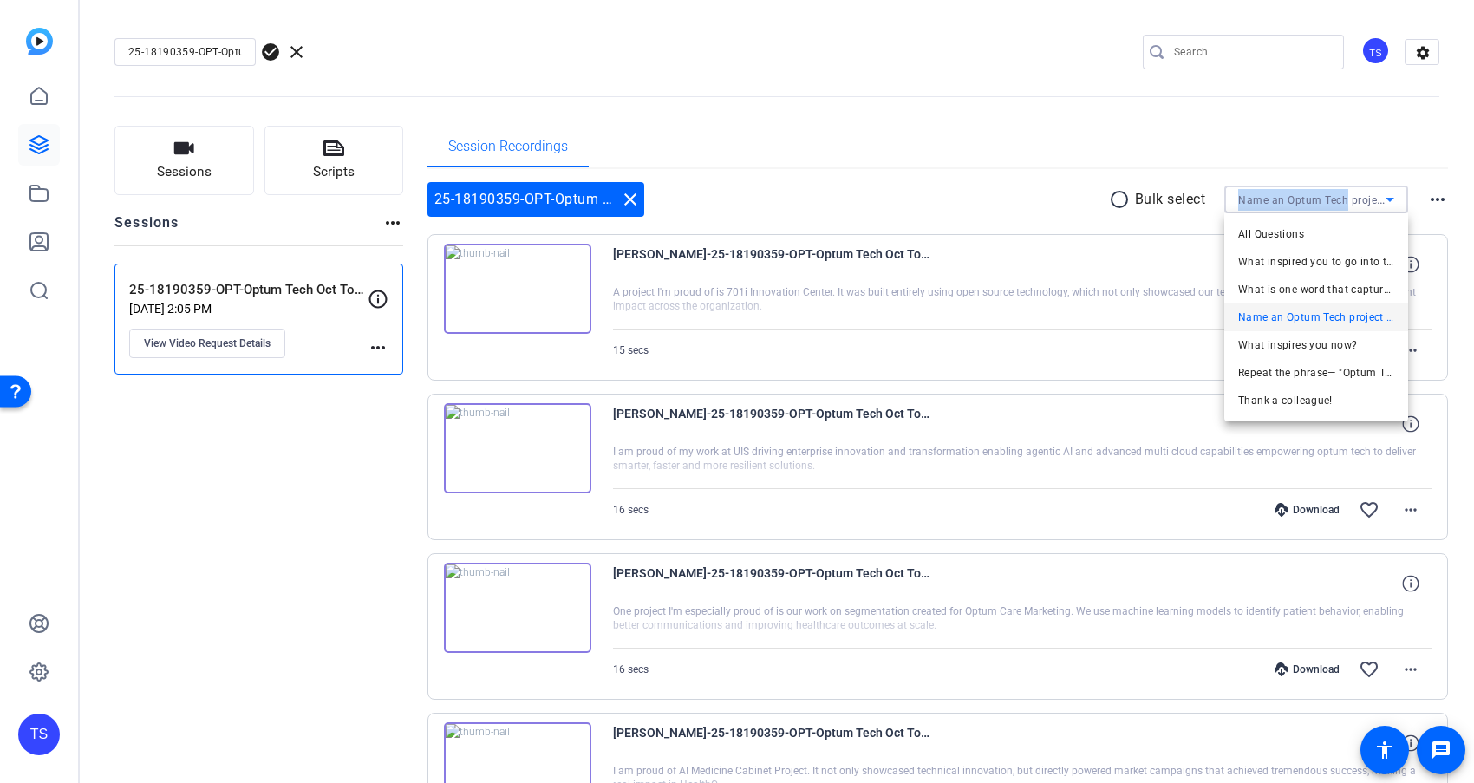
copy span "Name an Optum Tech"
click at [264, 538] on div at bounding box center [737, 391] width 1474 height 783
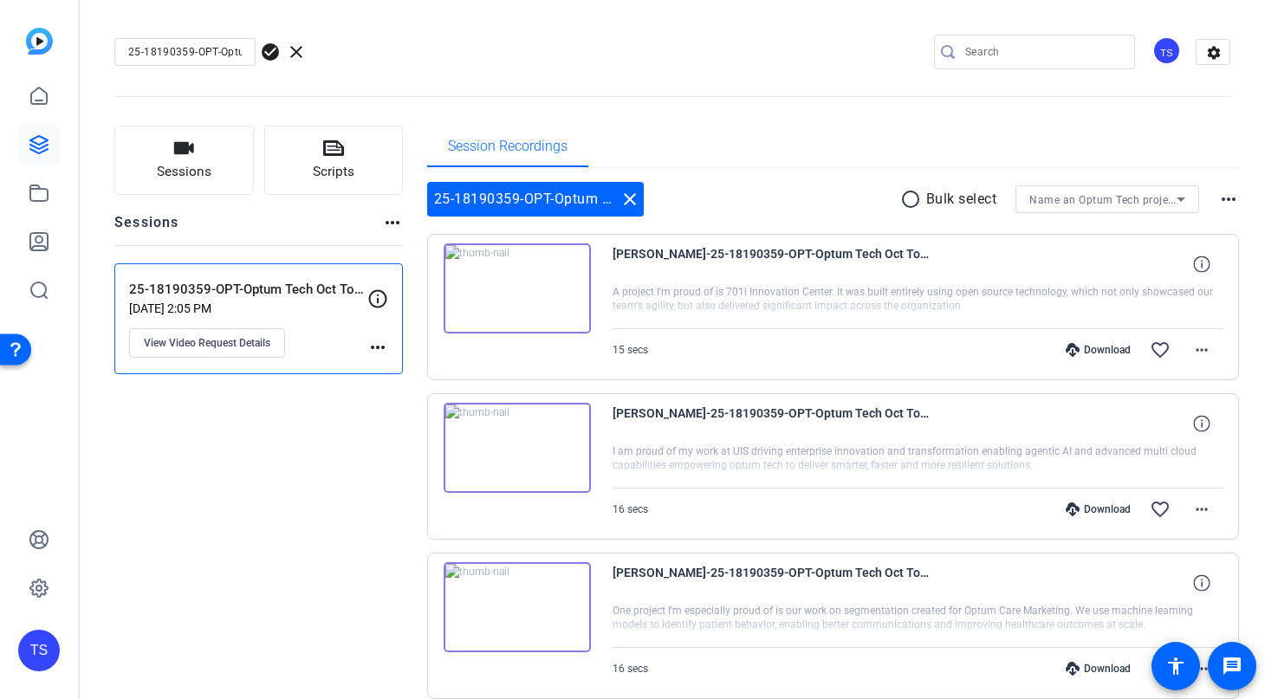
click at [1181, 197] on icon at bounding box center [1181, 199] width 21 height 21
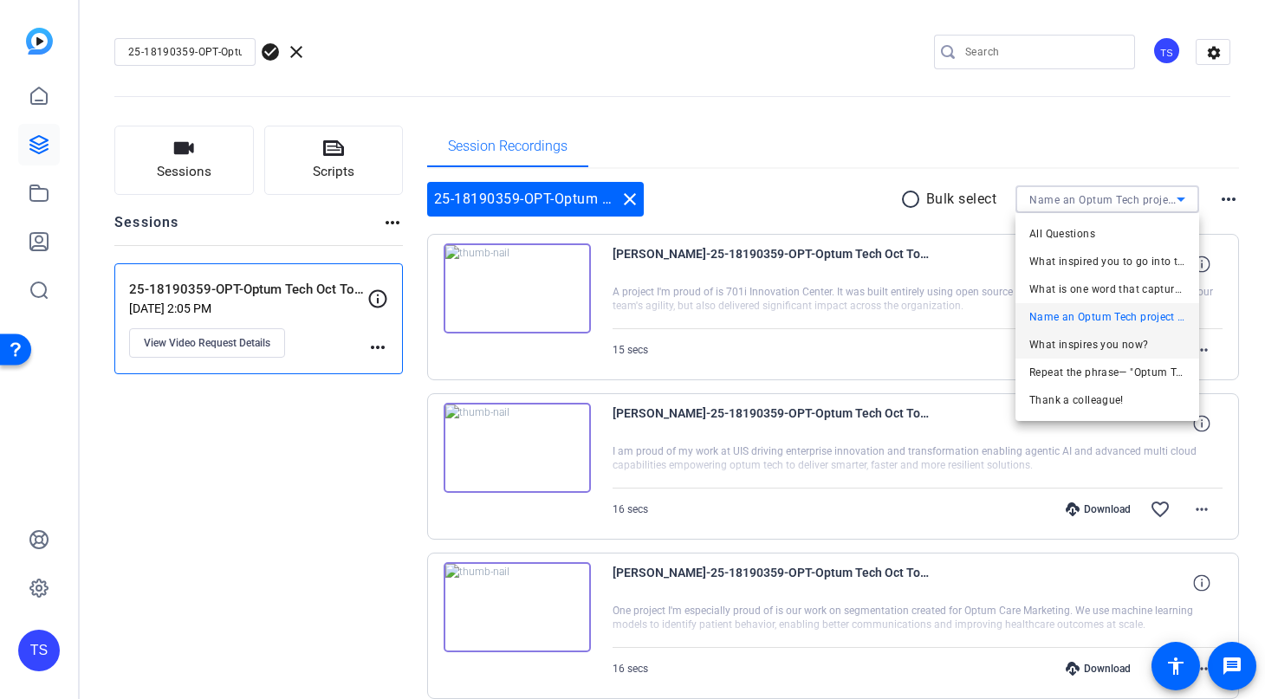
click at [1138, 340] on span "What inspires you now?" at bounding box center [1089, 345] width 119 height 21
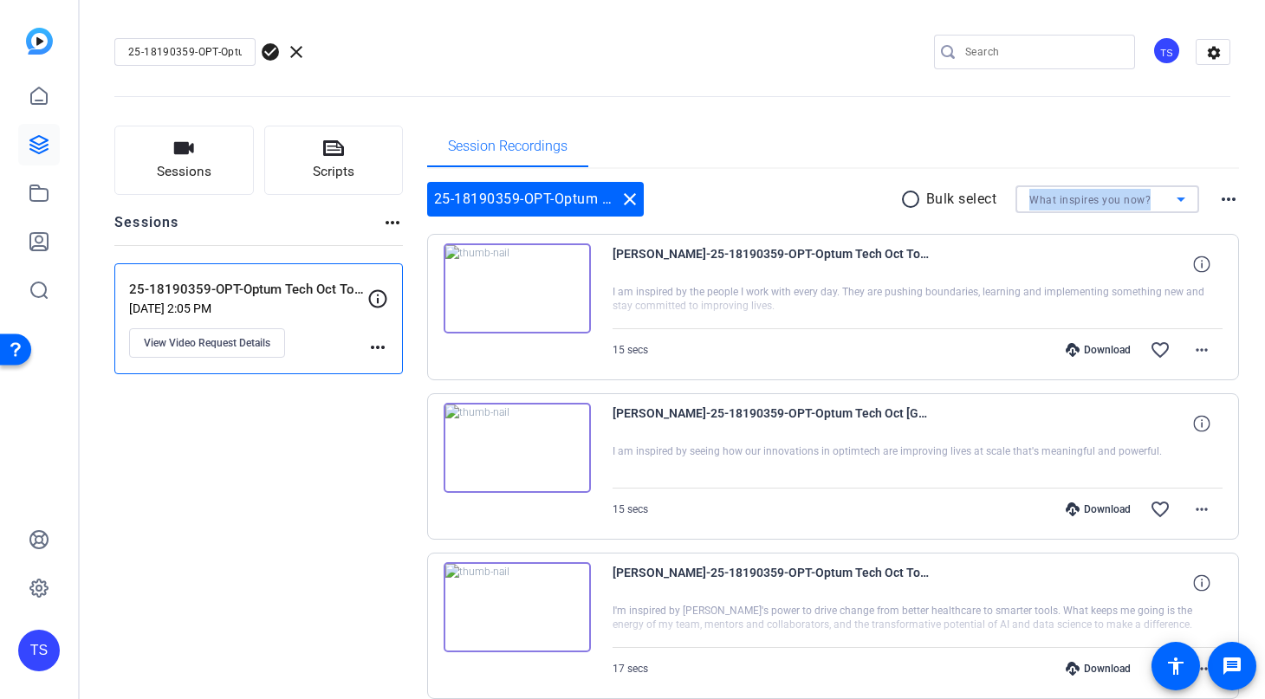
drag, startPoint x: 1030, startPoint y: 205, endPoint x: 1164, endPoint y: 208, distance: 134.4
click at [1164, 208] on div "What inspires you now?" at bounding box center [1103, 200] width 147 height 22
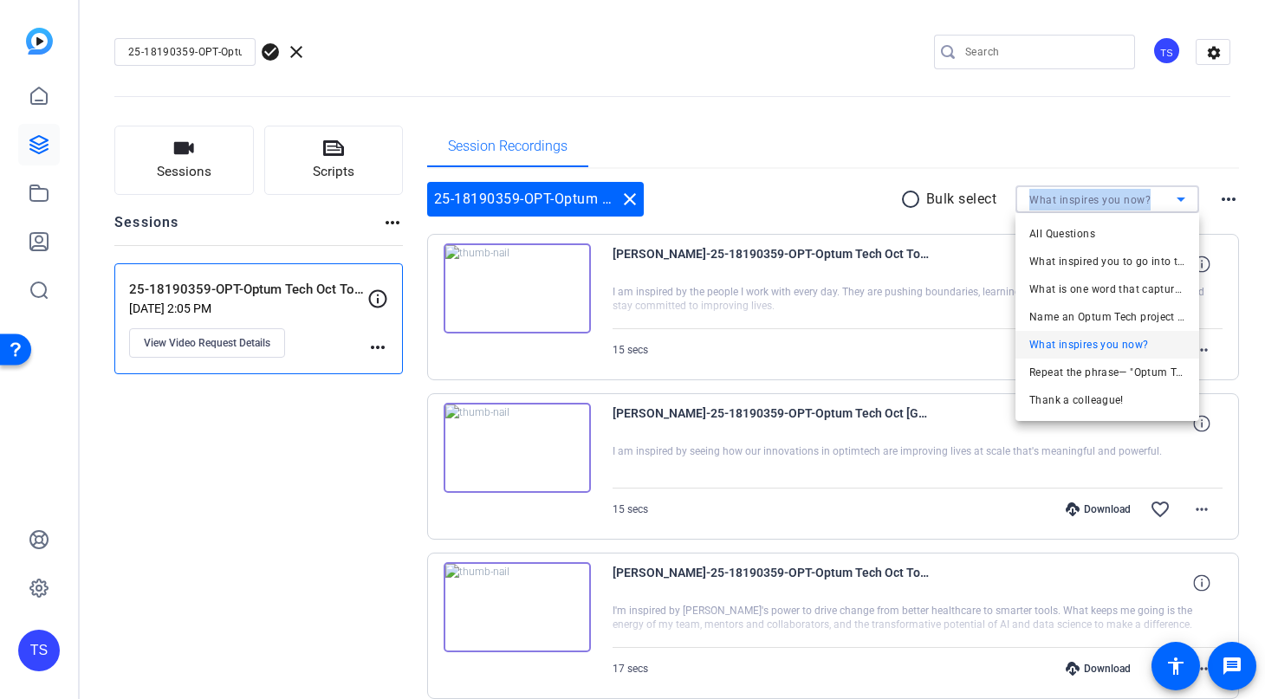
copy span "What inspires you now?"
click at [1090, 374] on span "Repeat the phrase— "Optum Tech. Powered by people. Elevated by AI."" at bounding box center [1108, 372] width 156 height 21
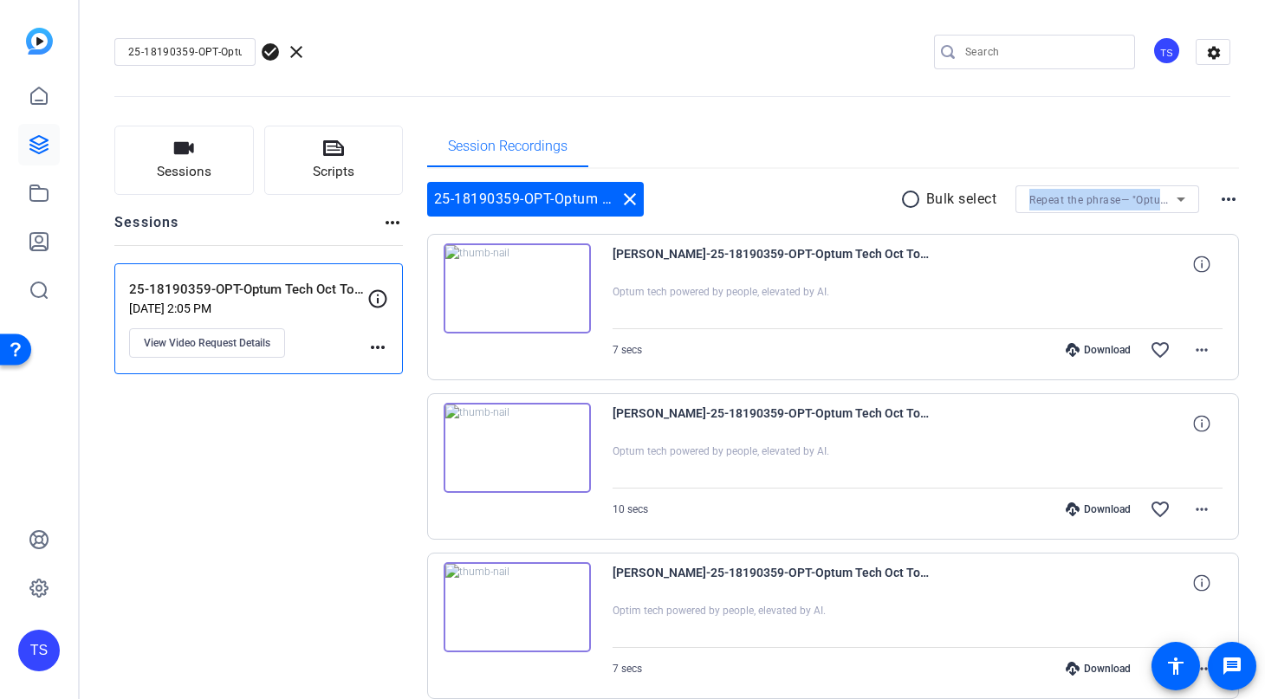
drag, startPoint x: 1026, startPoint y: 203, endPoint x: 1197, endPoint y: 208, distance: 170.8
click at [1197, 208] on div "Repeat the phrase— "Optum Tech. Powered by people. Elevated by AI."" at bounding box center [1108, 199] width 184 height 28
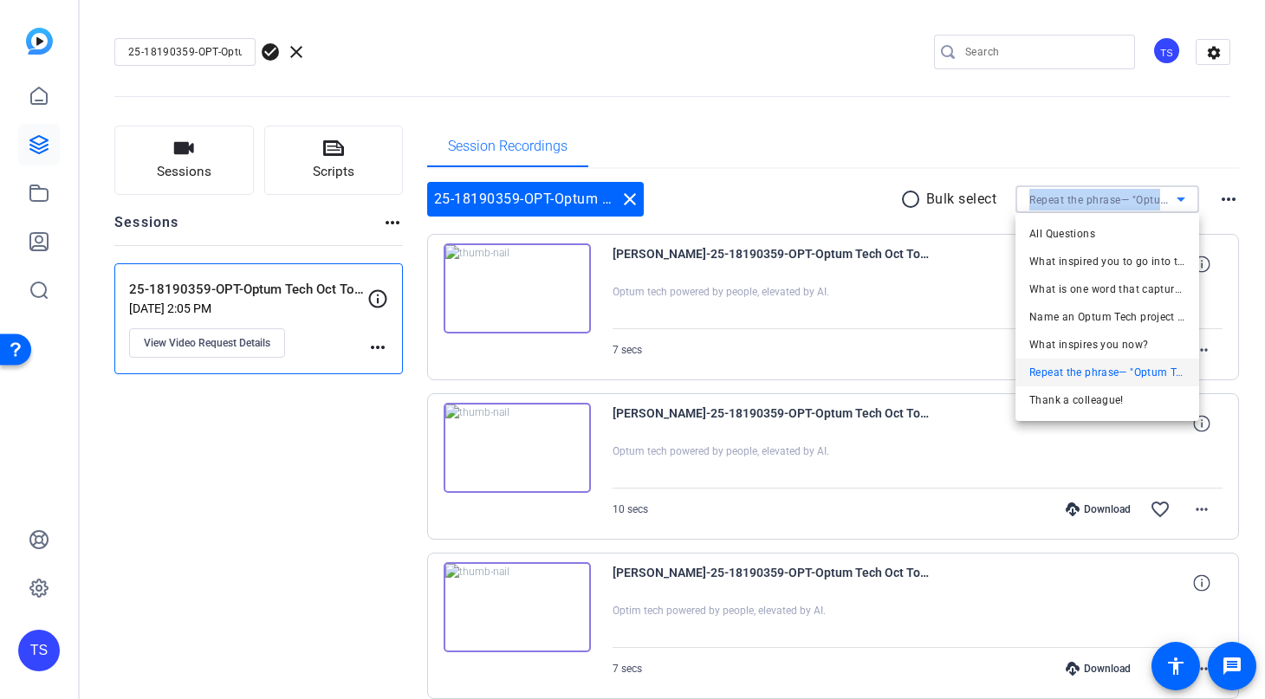
copy span "Repeat the phrase— "Optum Tech. Powered by people. Elevated by AI.""
click at [1112, 375] on span "Repeat the phrase— "Optum Tech. Powered by people. Elevated by AI."" at bounding box center [1108, 372] width 156 height 21
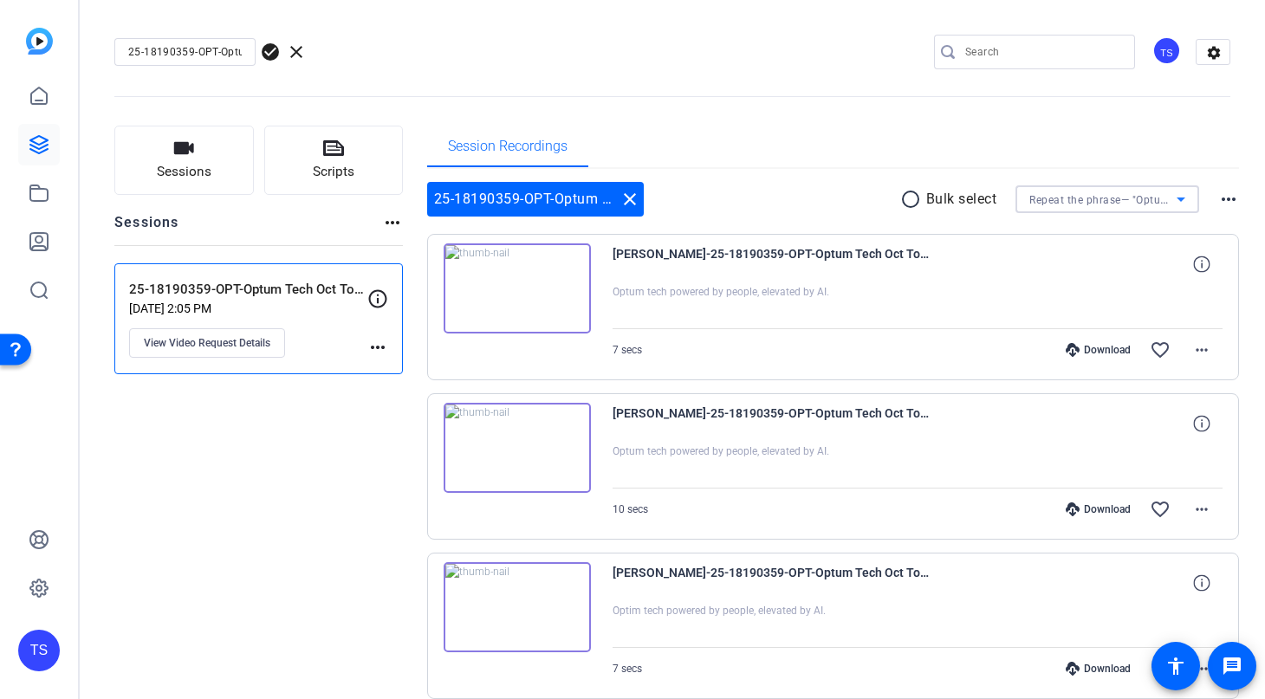
click at [1183, 200] on icon at bounding box center [1181, 199] width 21 height 21
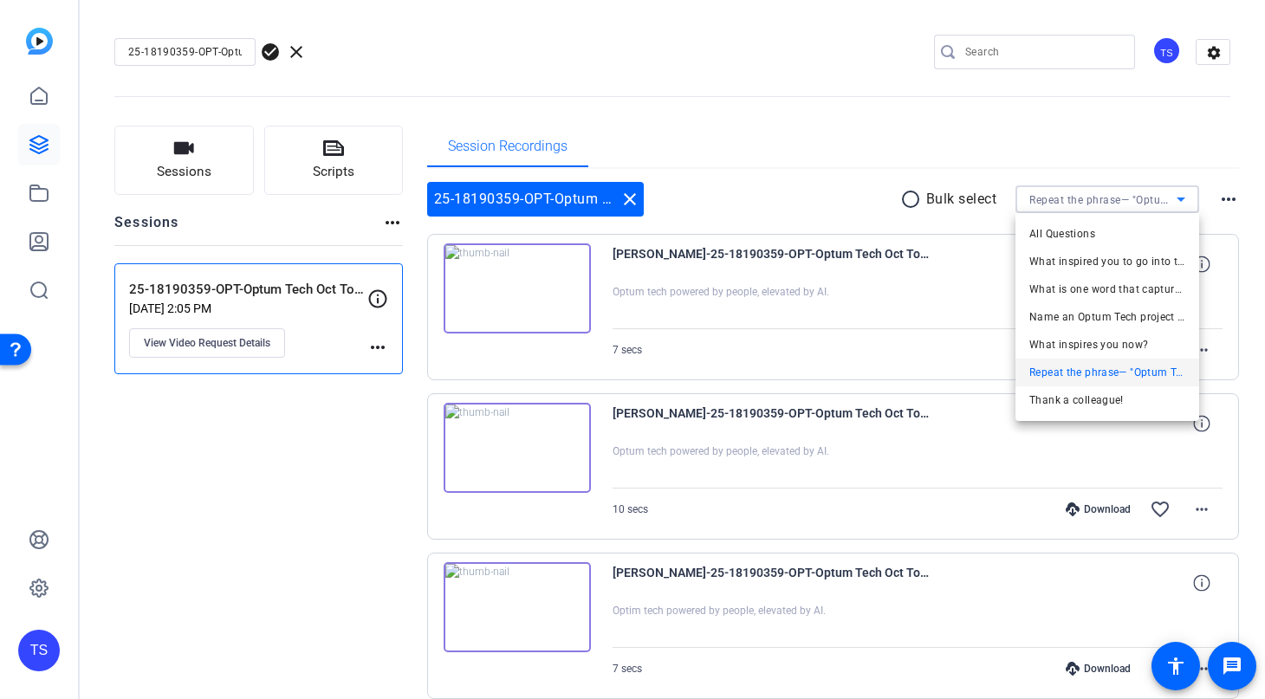
click at [910, 137] on div at bounding box center [632, 349] width 1265 height 699
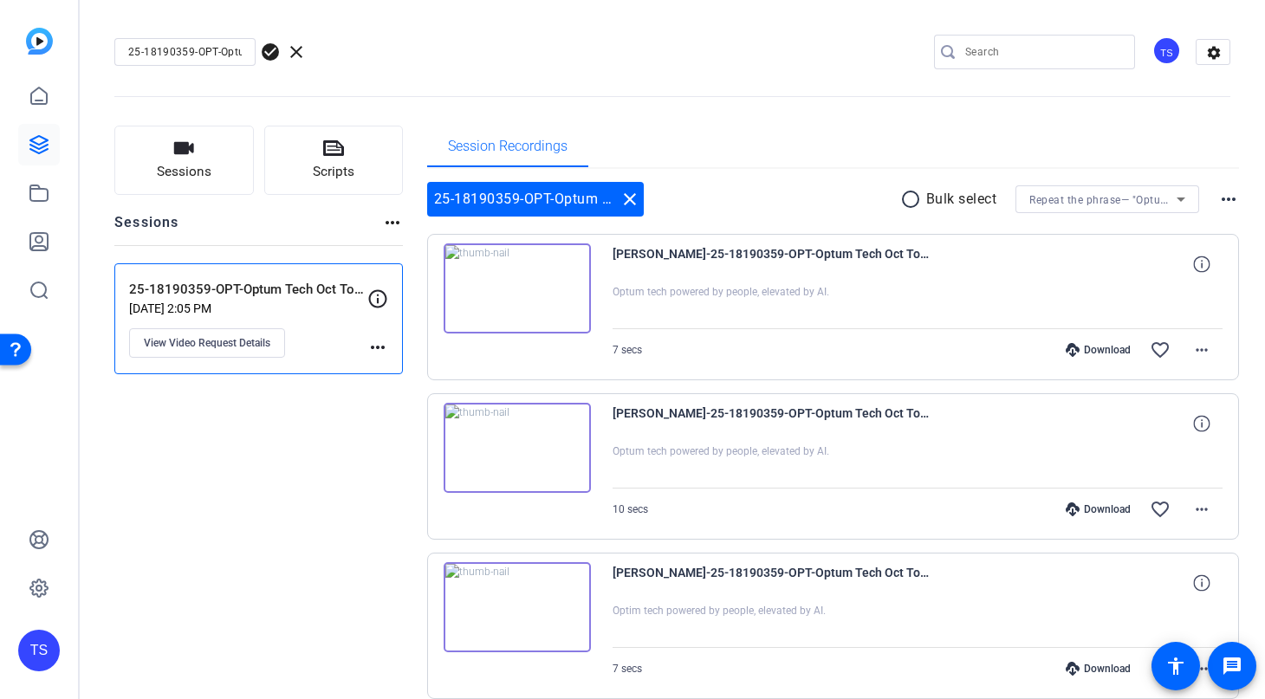
click at [1182, 198] on icon at bounding box center [1181, 200] width 9 height 4
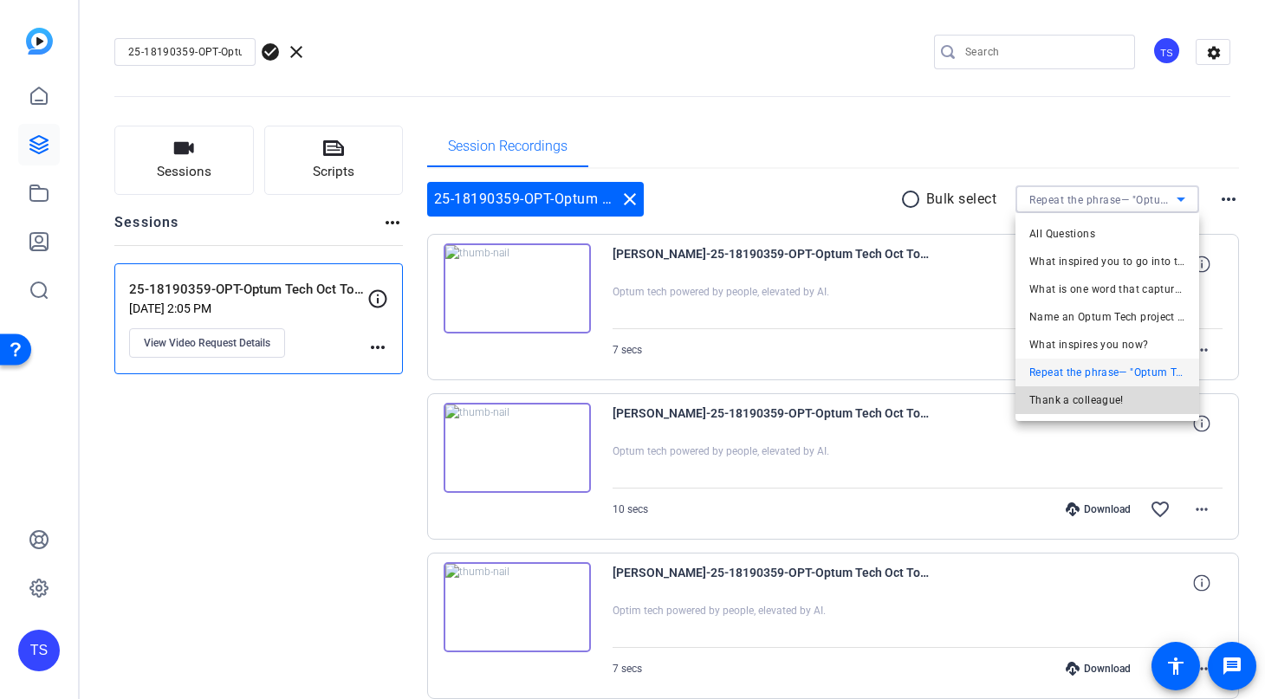
click at [1081, 407] on span "Thank a colleague!" at bounding box center [1077, 400] width 94 height 21
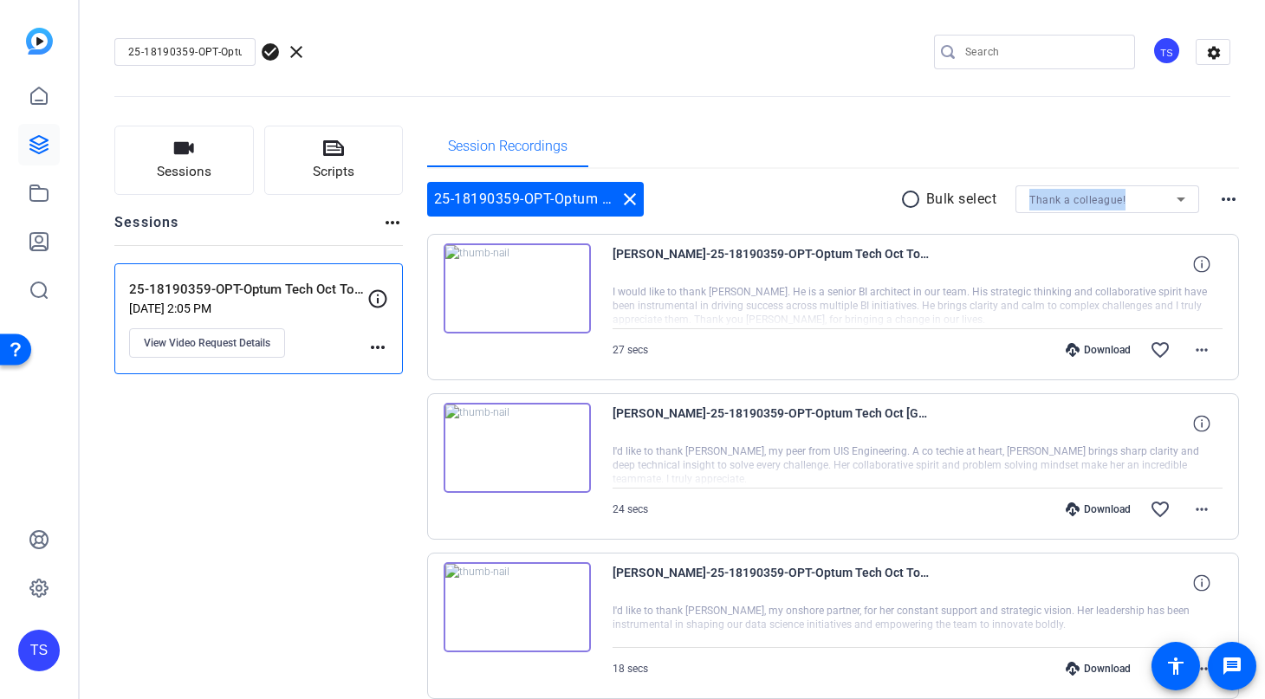
drag, startPoint x: 1024, startPoint y: 202, endPoint x: 1169, endPoint y: 205, distance: 145.6
click at [1168, 205] on div "Thank a colleague!" at bounding box center [1108, 199] width 184 height 28
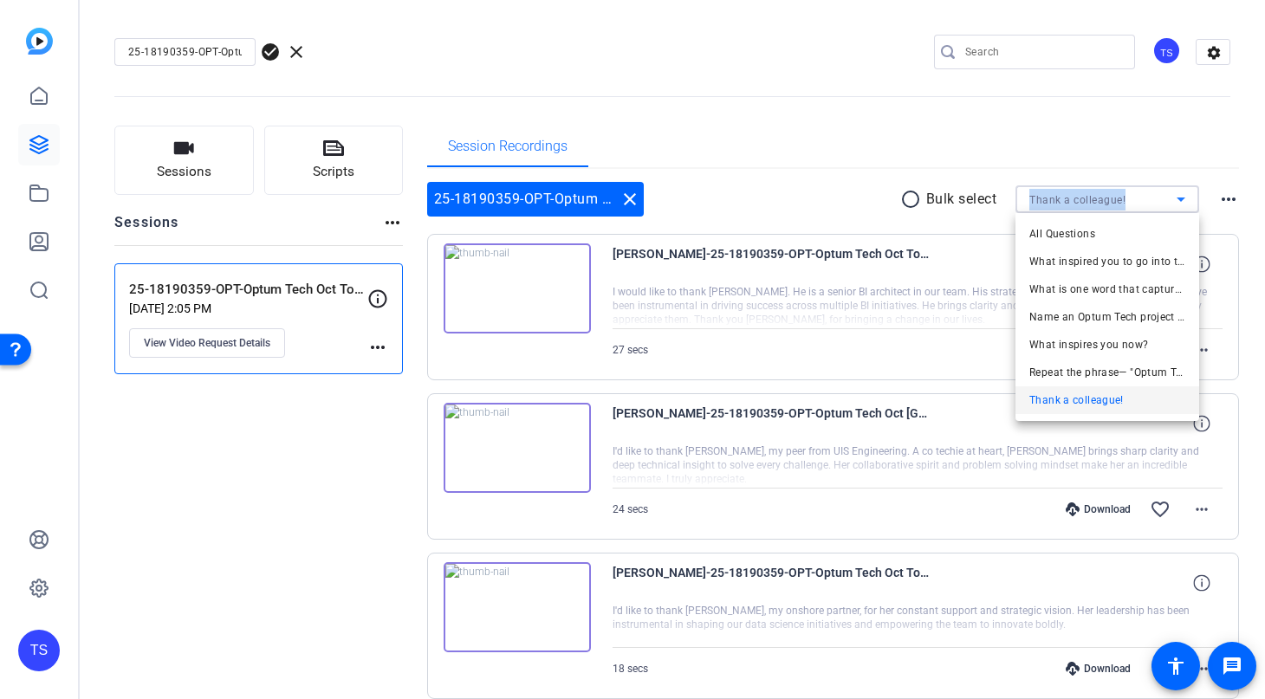
copy span "Thank a colleague!"
click at [717, 65] on div at bounding box center [632, 349] width 1265 height 699
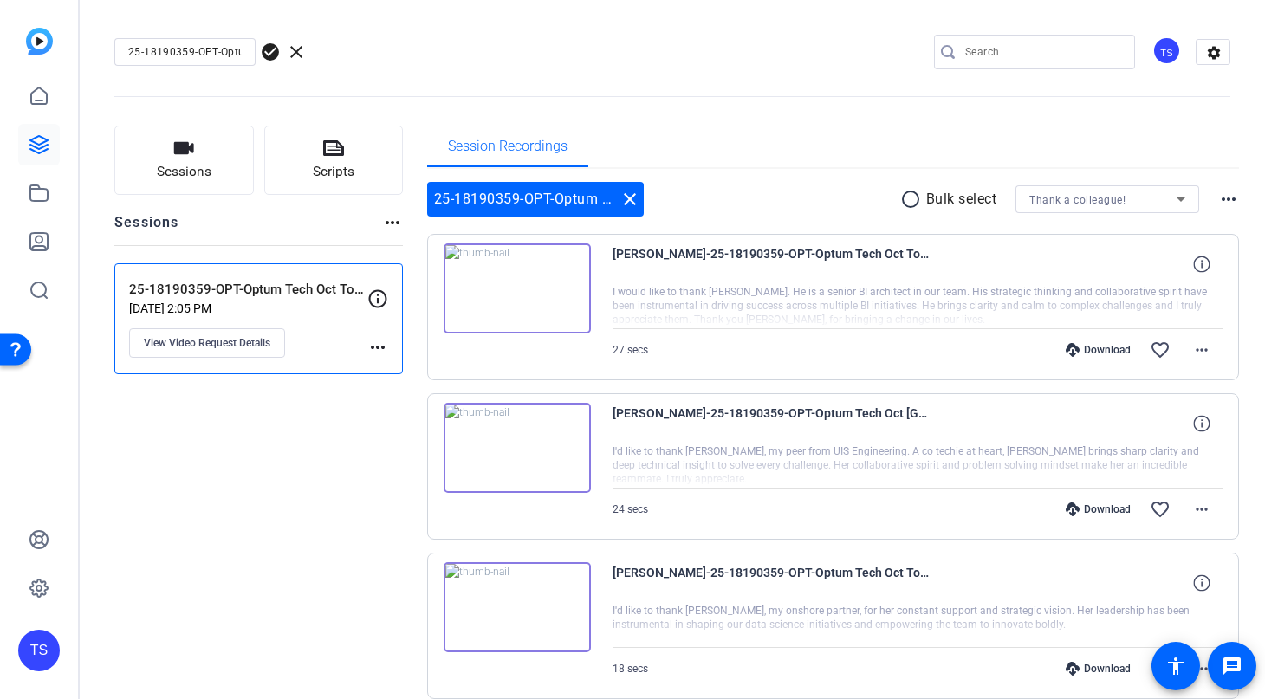
click at [717, 65] on openreel-divider-bar at bounding box center [672, 91] width 1116 height 53
click at [1177, 199] on icon at bounding box center [1181, 199] width 21 height 21
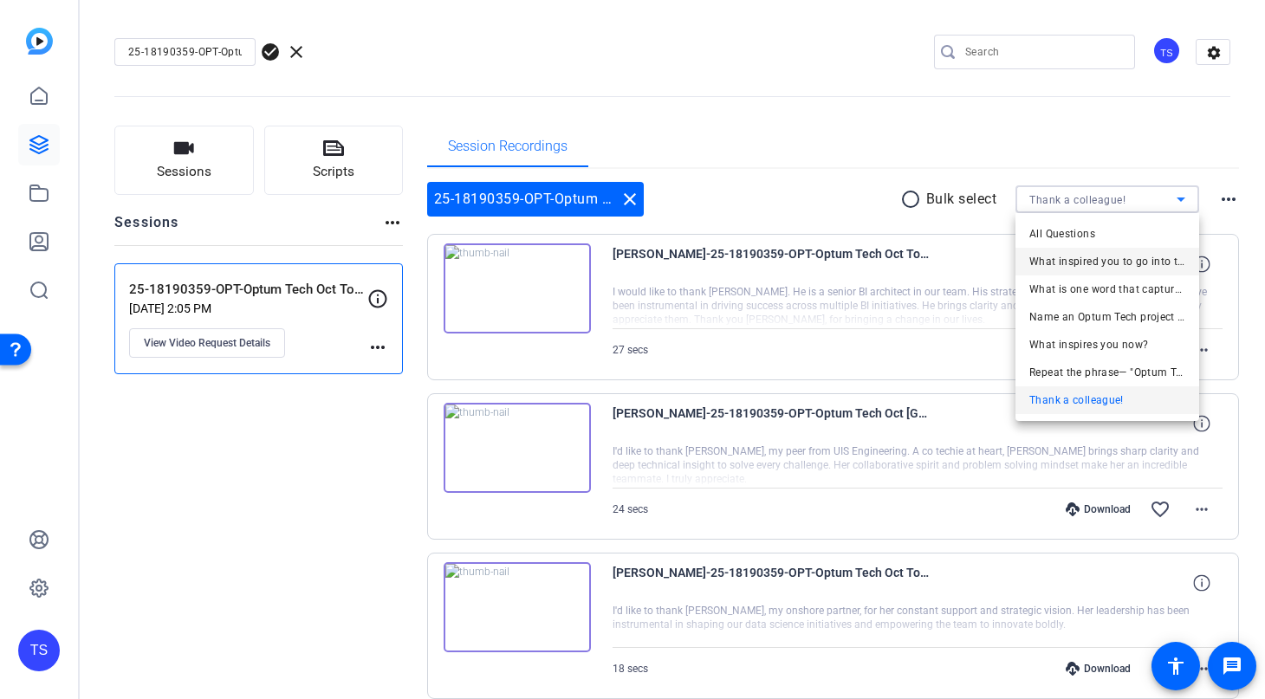
click at [1160, 250] on mat-option "What inspired you to go into tech?" at bounding box center [1108, 262] width 184 height 28
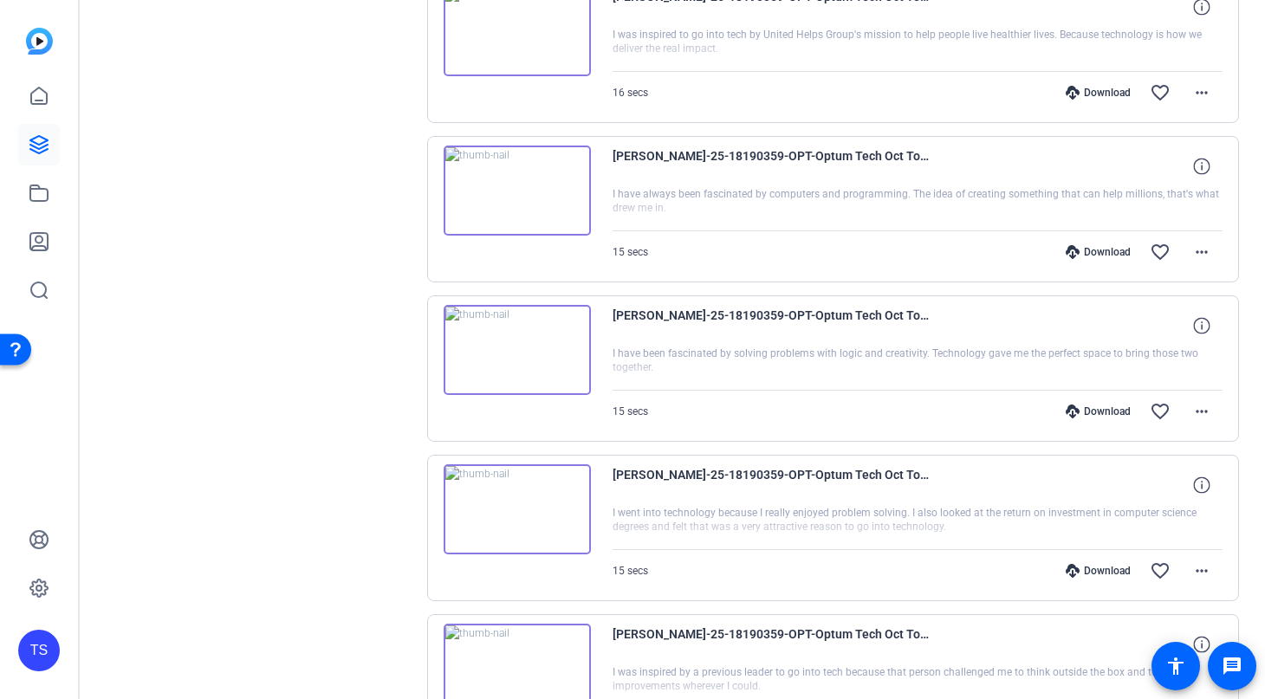
scroll to position [1225, 0]
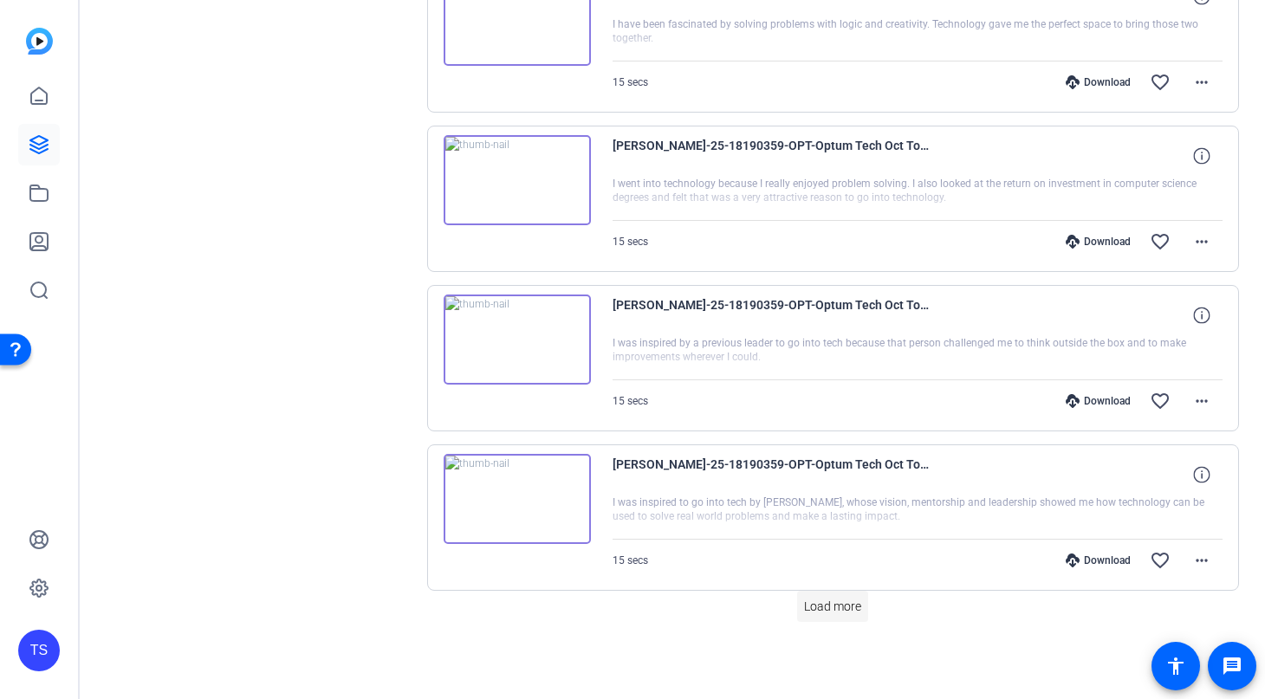
click at [823, 612] on span "Load more" at bounding box center [832, 607] width 57 height 18
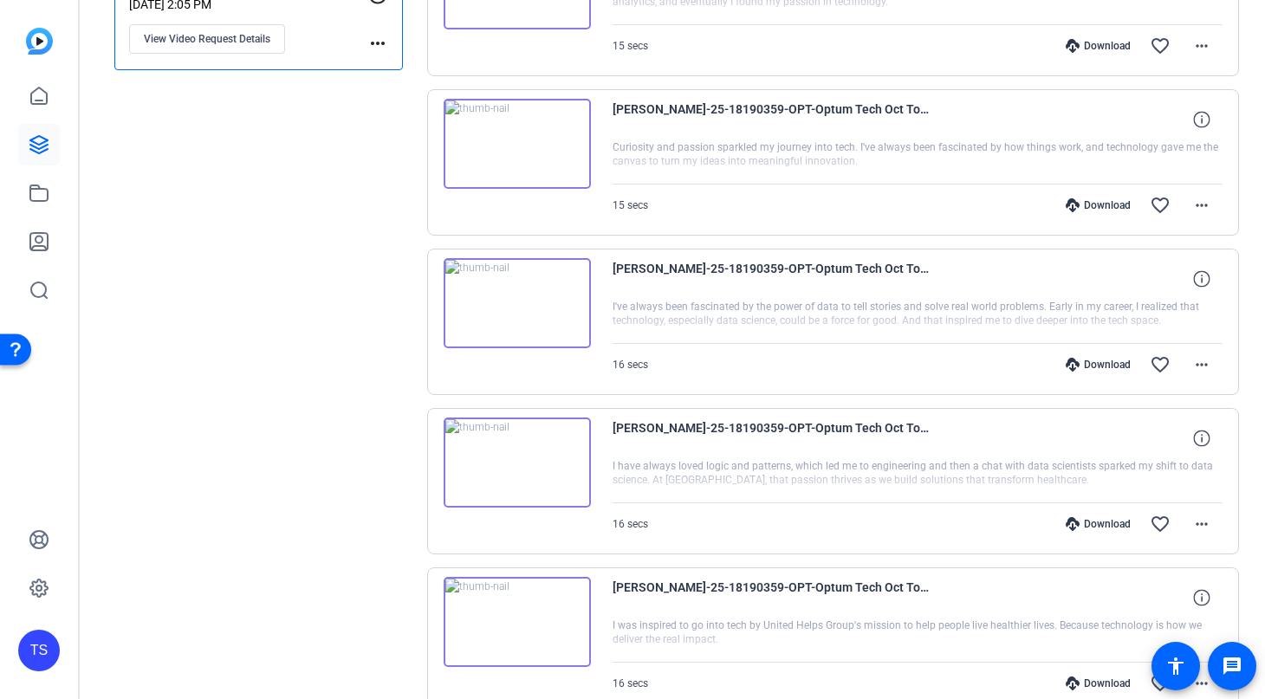
scroll to position [0, 0]
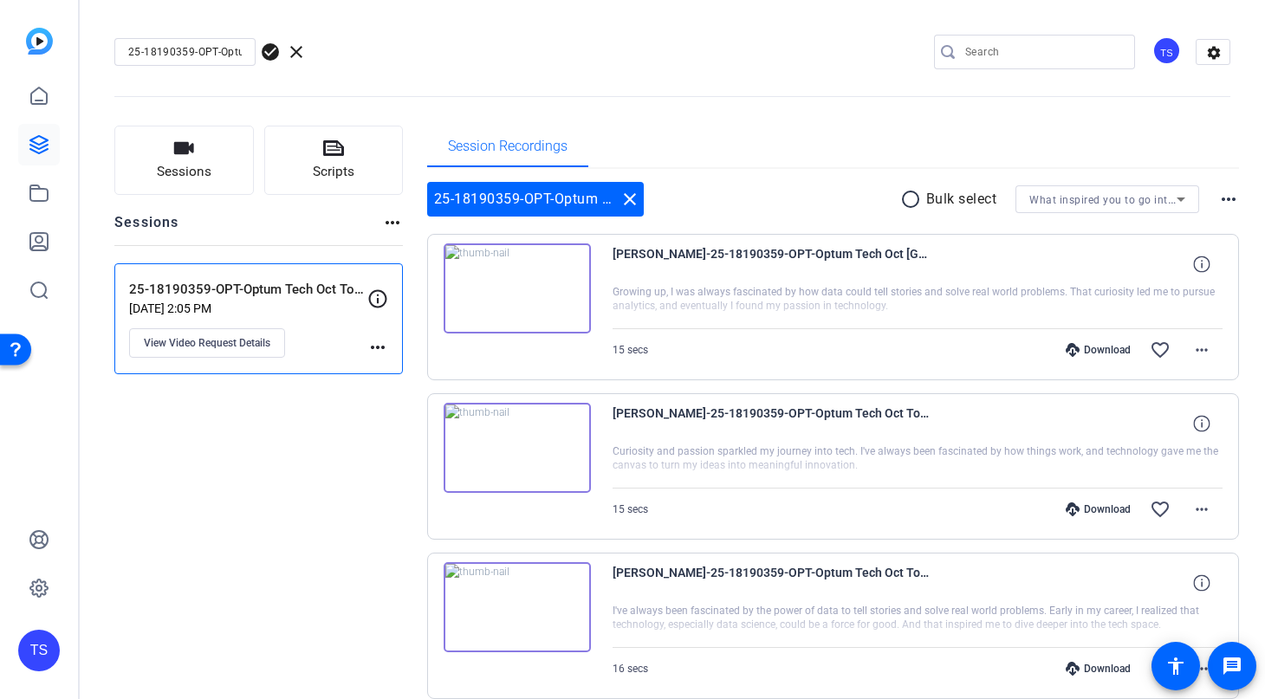
click at [912, 201] on mat-icon "radio_button_unchecked" at bounding box center [914, 199] width 26 height 21
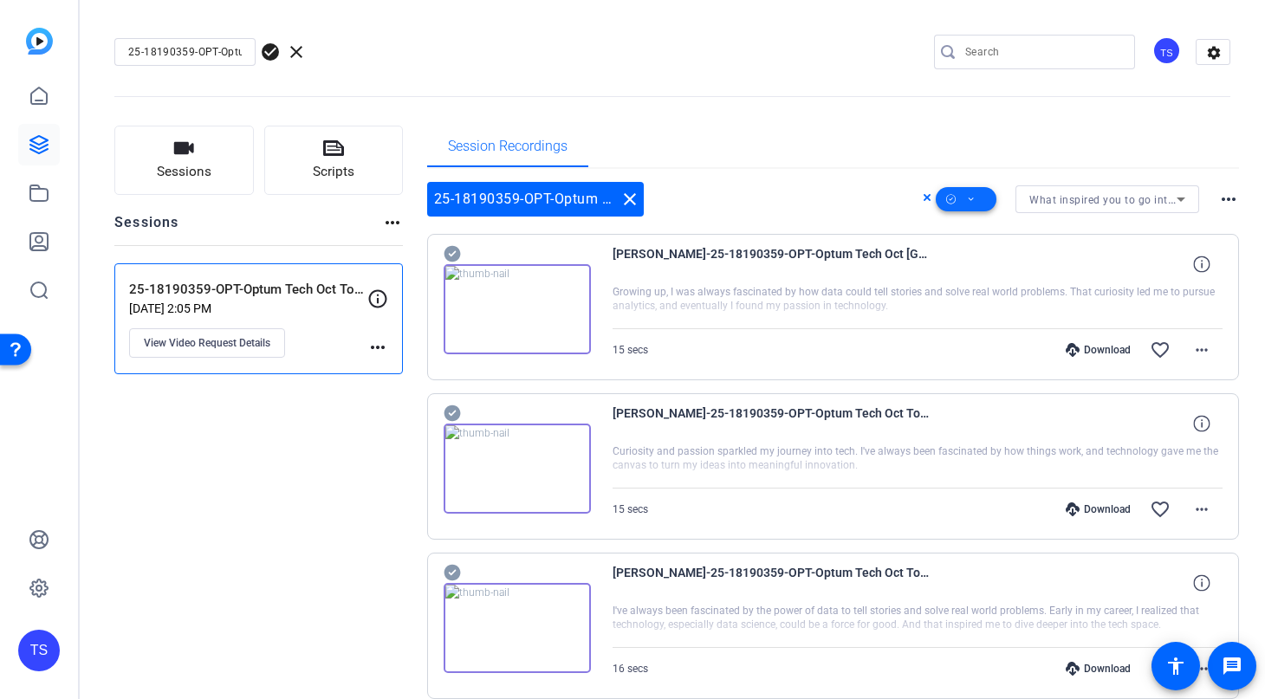
click at [975, 197] on icon at bounding box center [971, 200] width 9 height 22
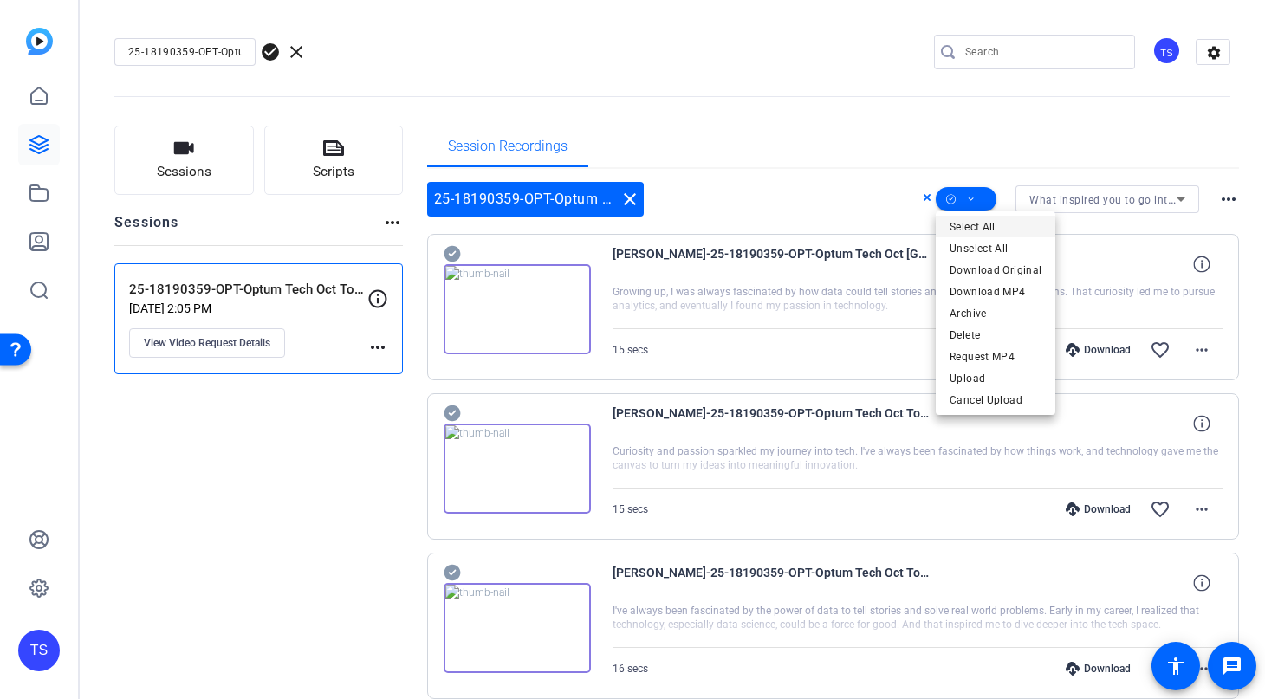
click at [983, 224] on span "Select All" at bounding box center [996, 227] width 92 height 21
click at [784, 109] on div at bounding box center [632, 349] width 1265 height 699
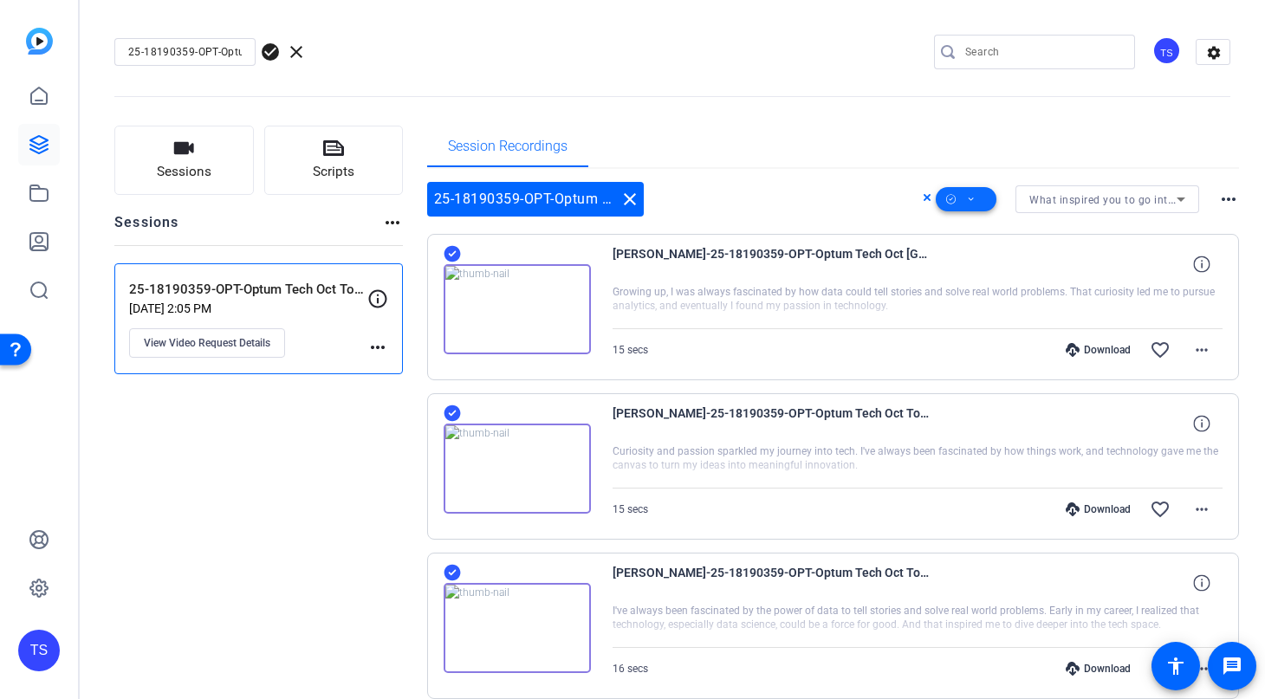
click at [977, 198] on span at bounding box center [966, 200] width 61 height 42
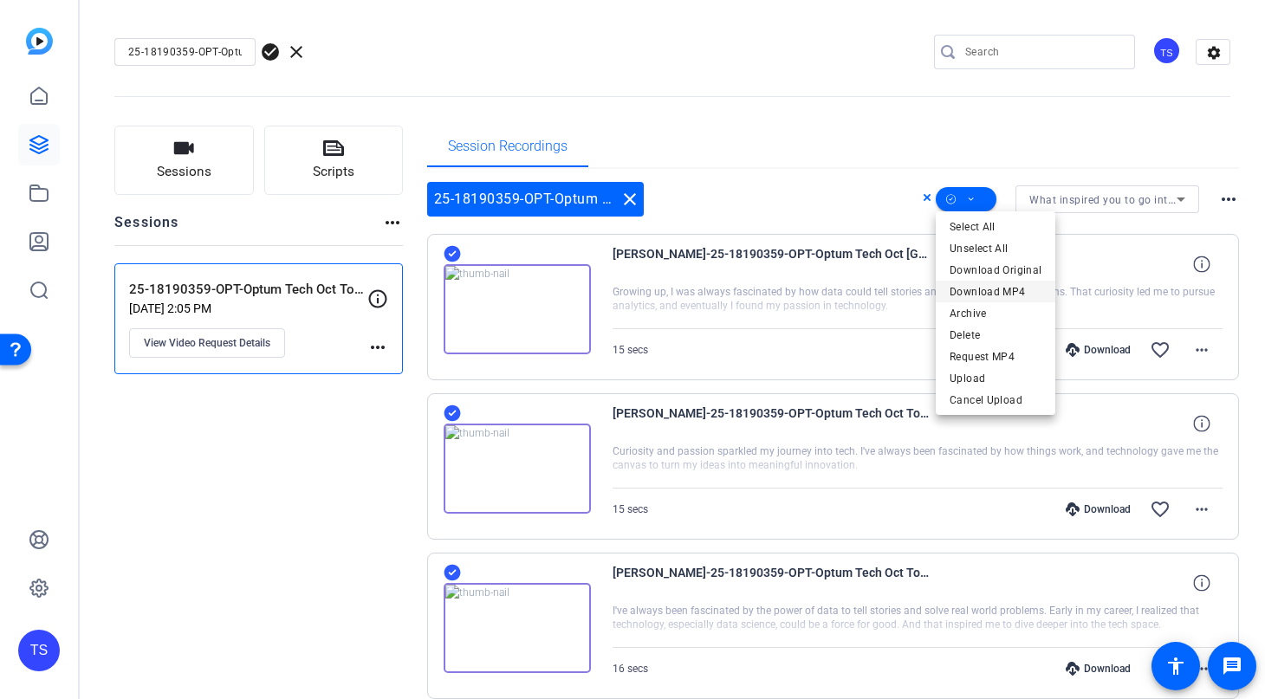
click at [1012, 291] on span "Download MP4" at bounding box center [996, 292] width 92 height 21
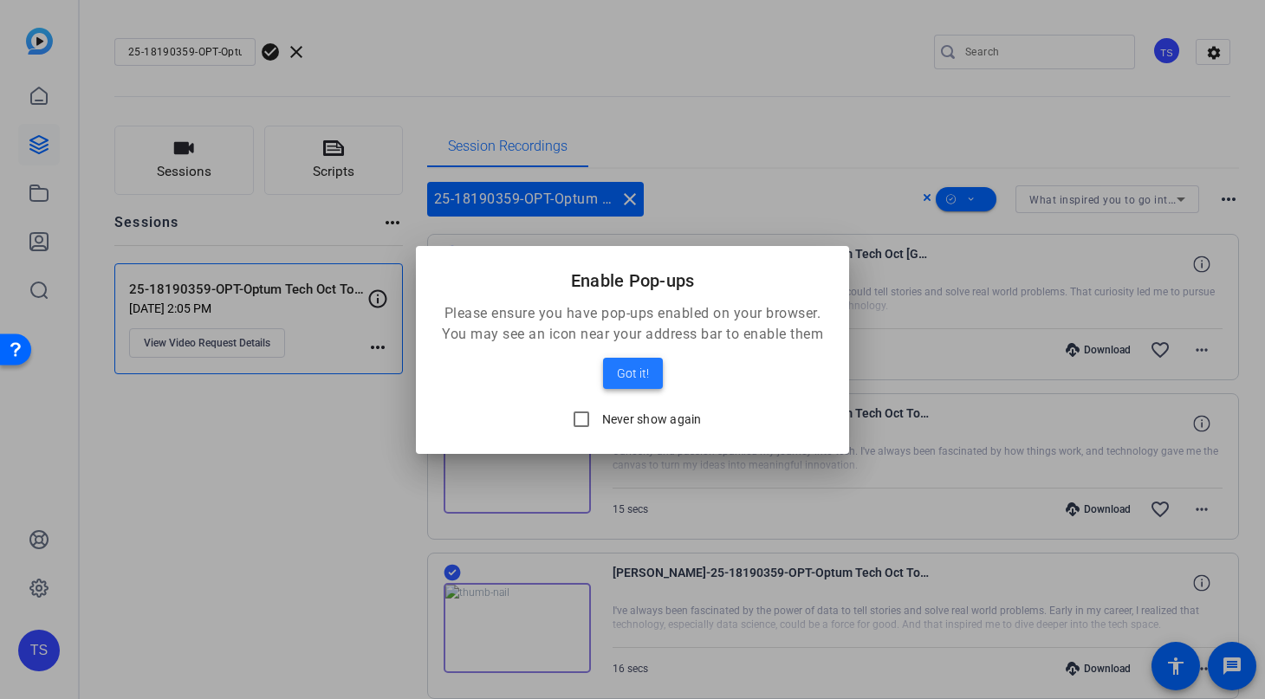
click at [623, 373] on span "Got it!" at bounding box center [633, 373] width 32 height 21
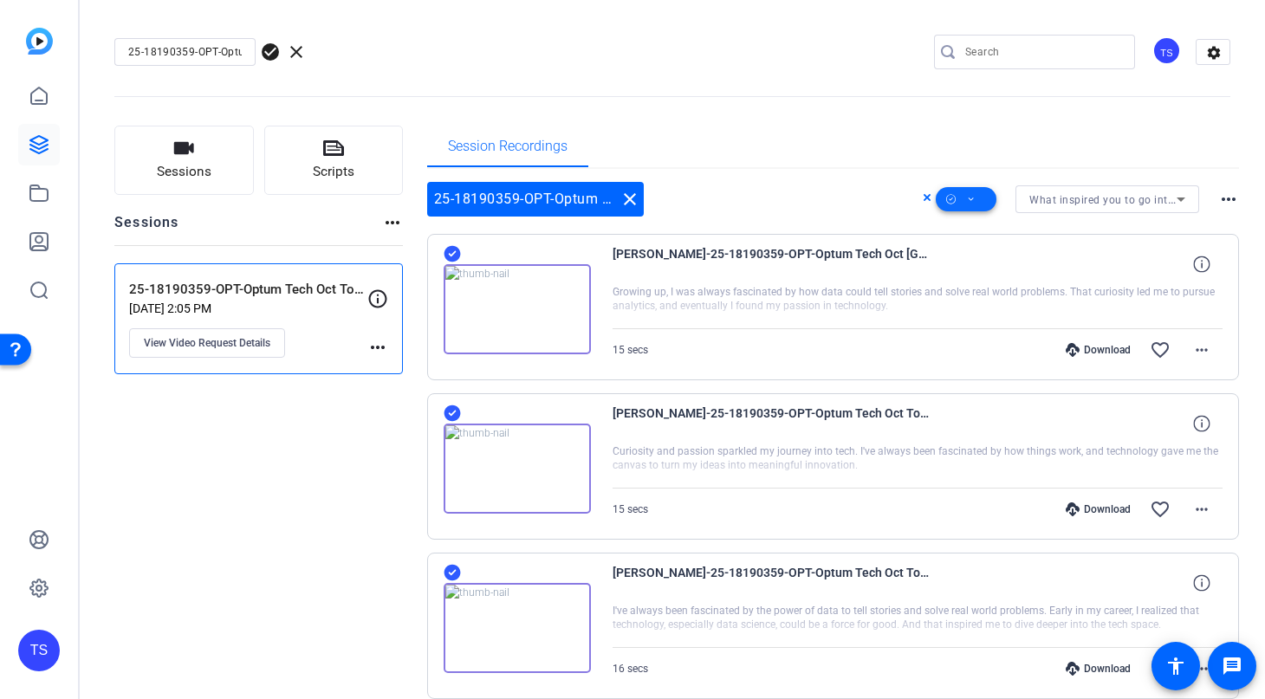
click at [978, 193] on span at bounding box center [966, 200] width 61 height 42
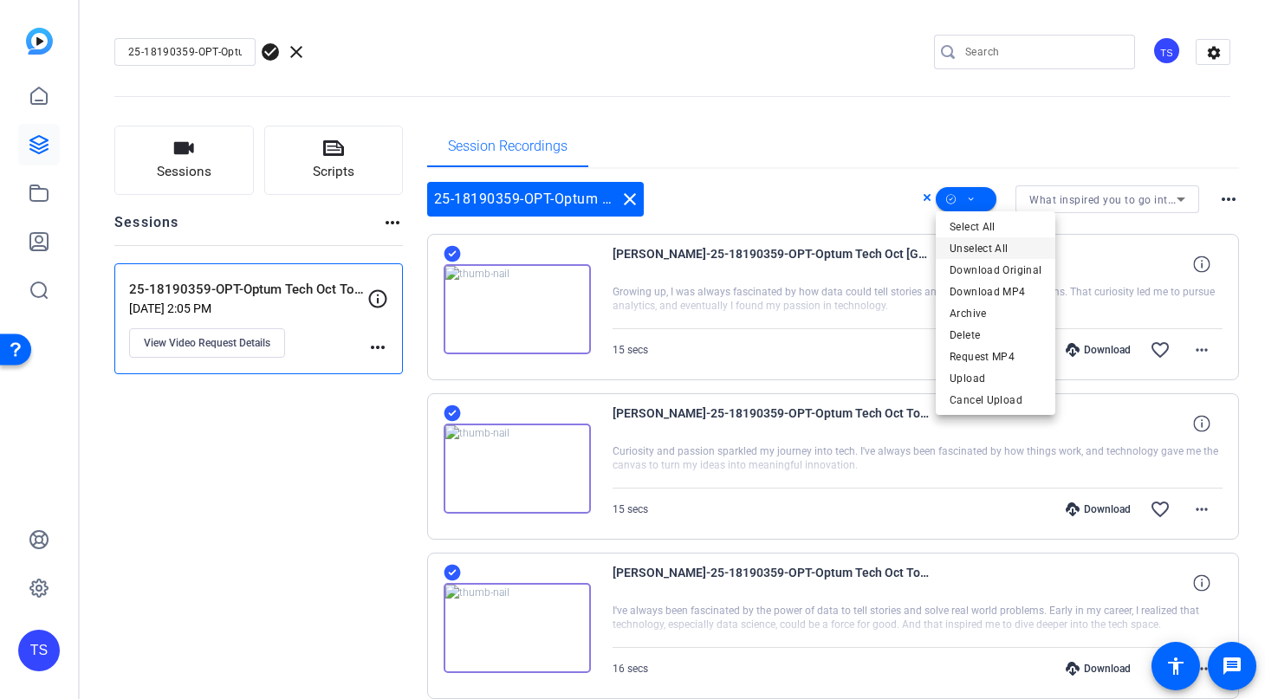
click at [995, 246] on span "Unselect All" at bounding box center [996, 248] width 92 height 21
click at [809, 92] on div at bounding box center [632, 349] width 1265 height 699
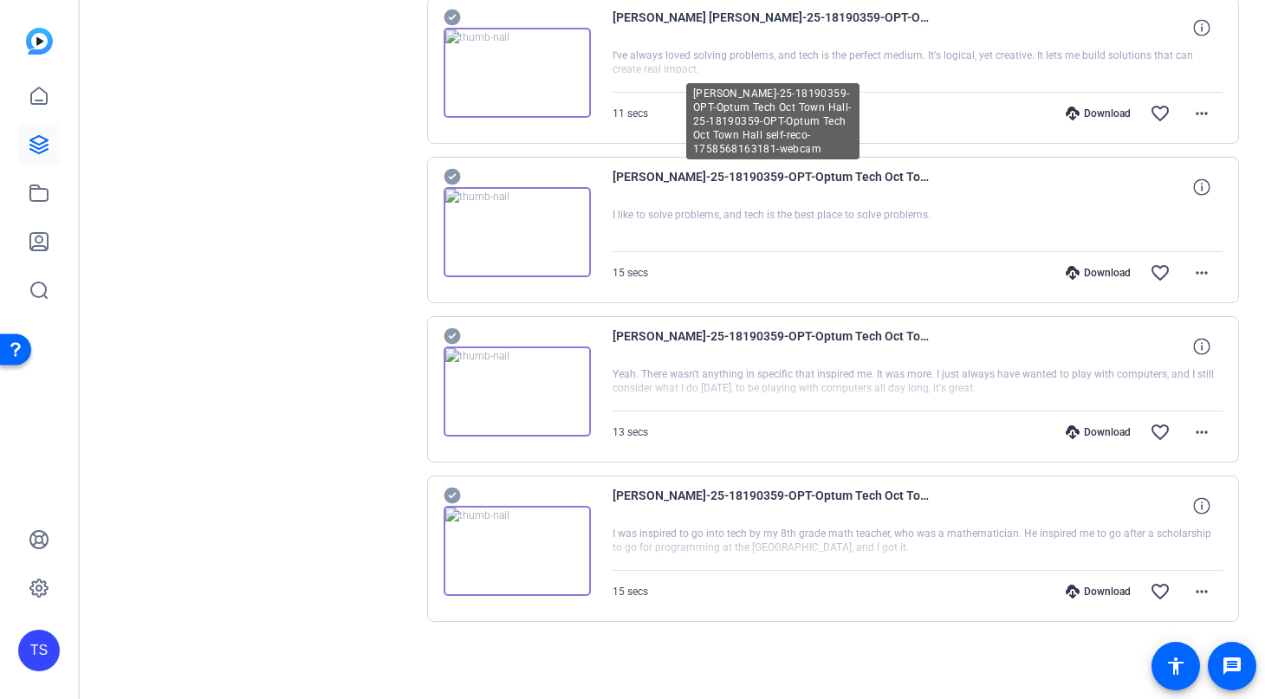
scroll to position [1821, 0]
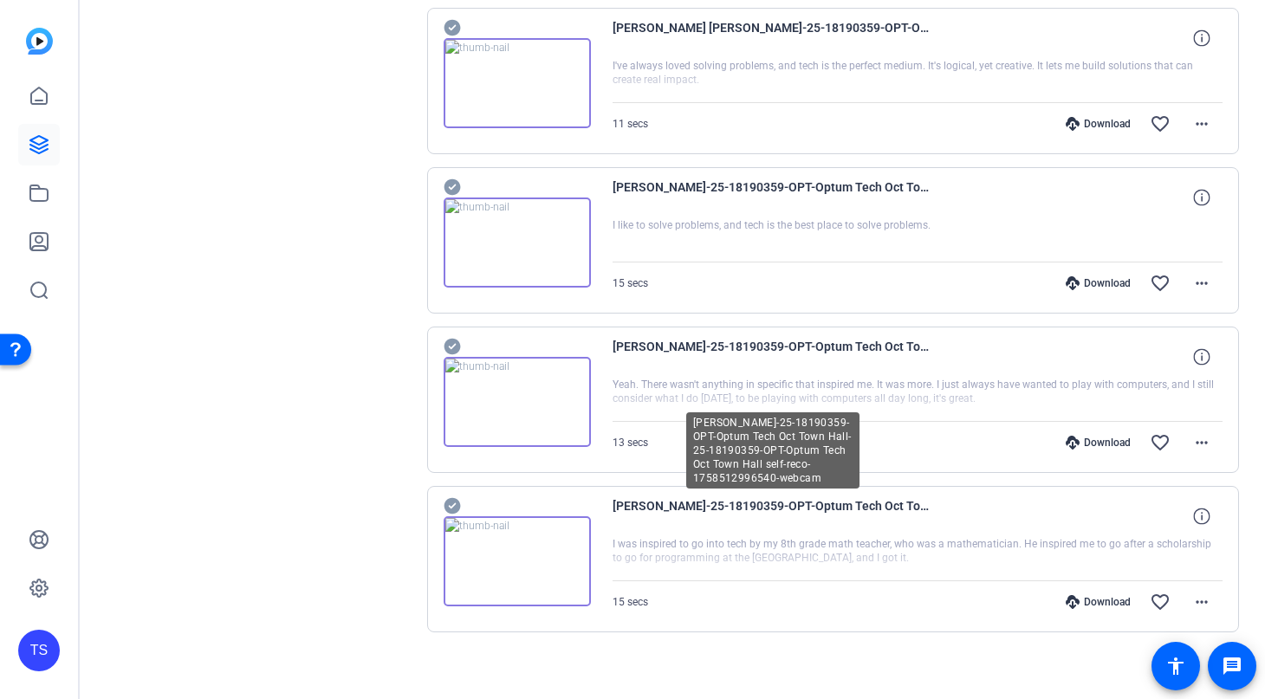
click at [979, 517] on div "[PERSON_NAME]-25-18190359-OPT-Optum Tech Oct Town Hall-25-18190359-OPT-Optum Te…" at bounding box center [918, 517] width 611 height 42
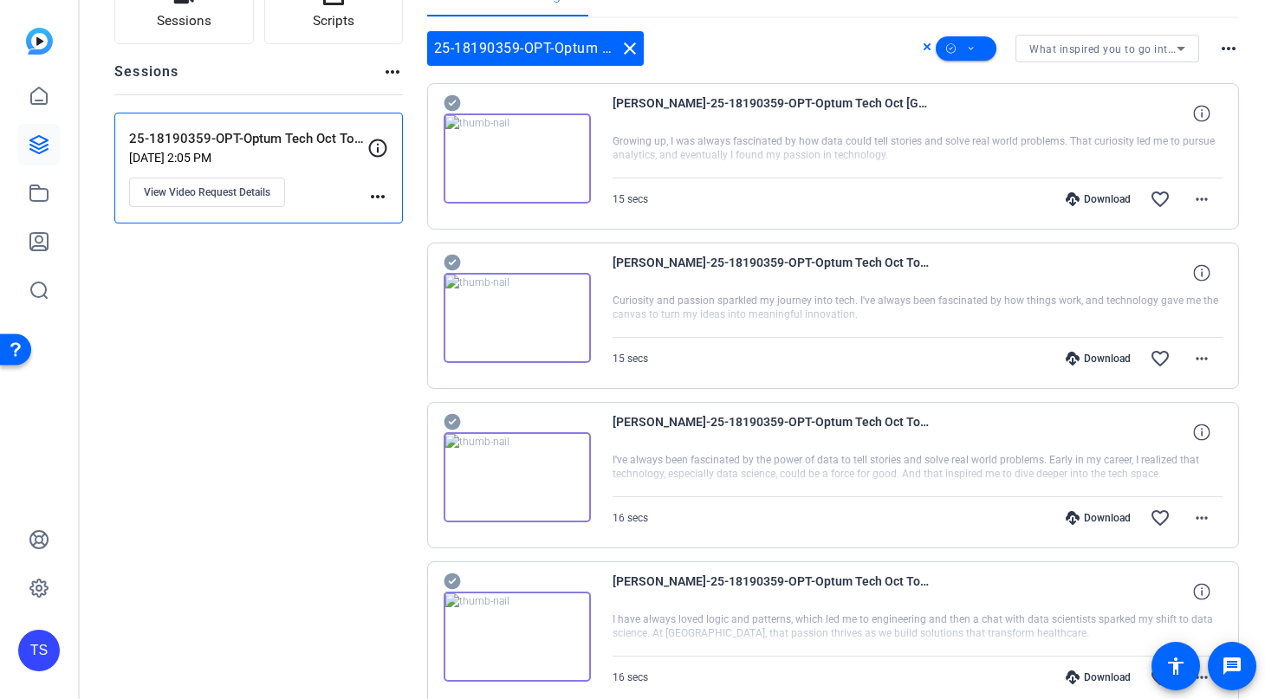
scroll to position [0, 0]
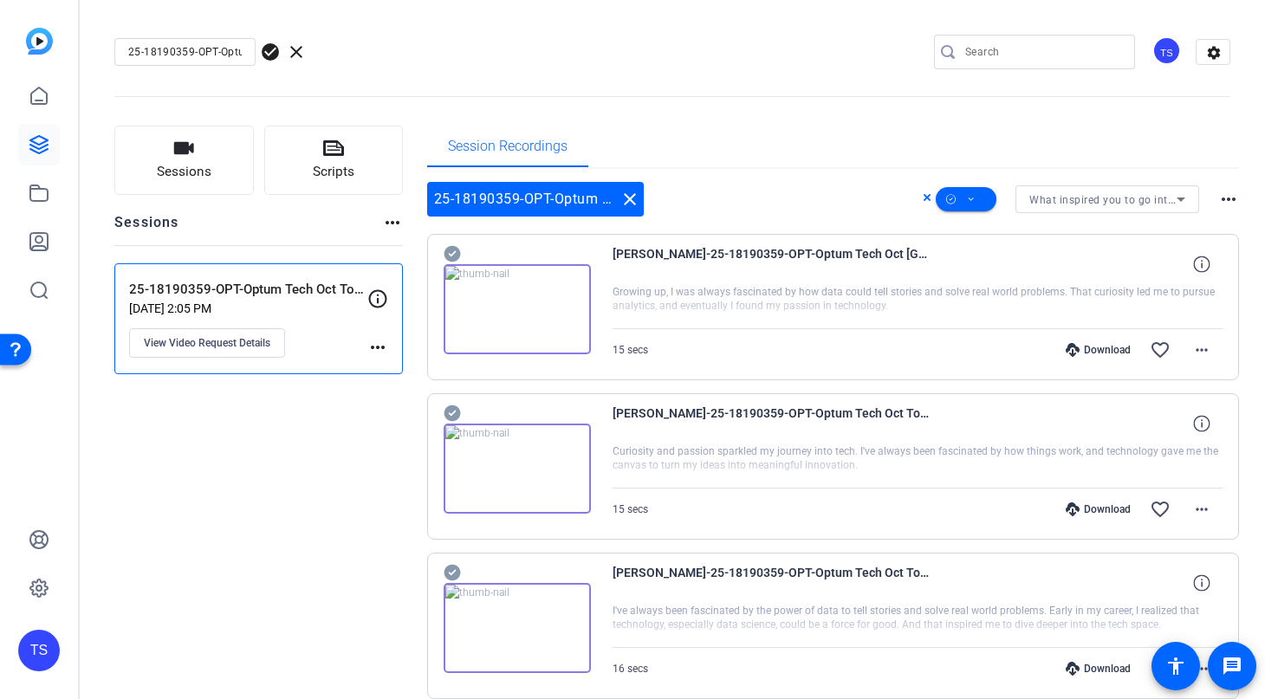
click at [1183, 204] on icon at bounding box center [1181, 199] width 21 height 21
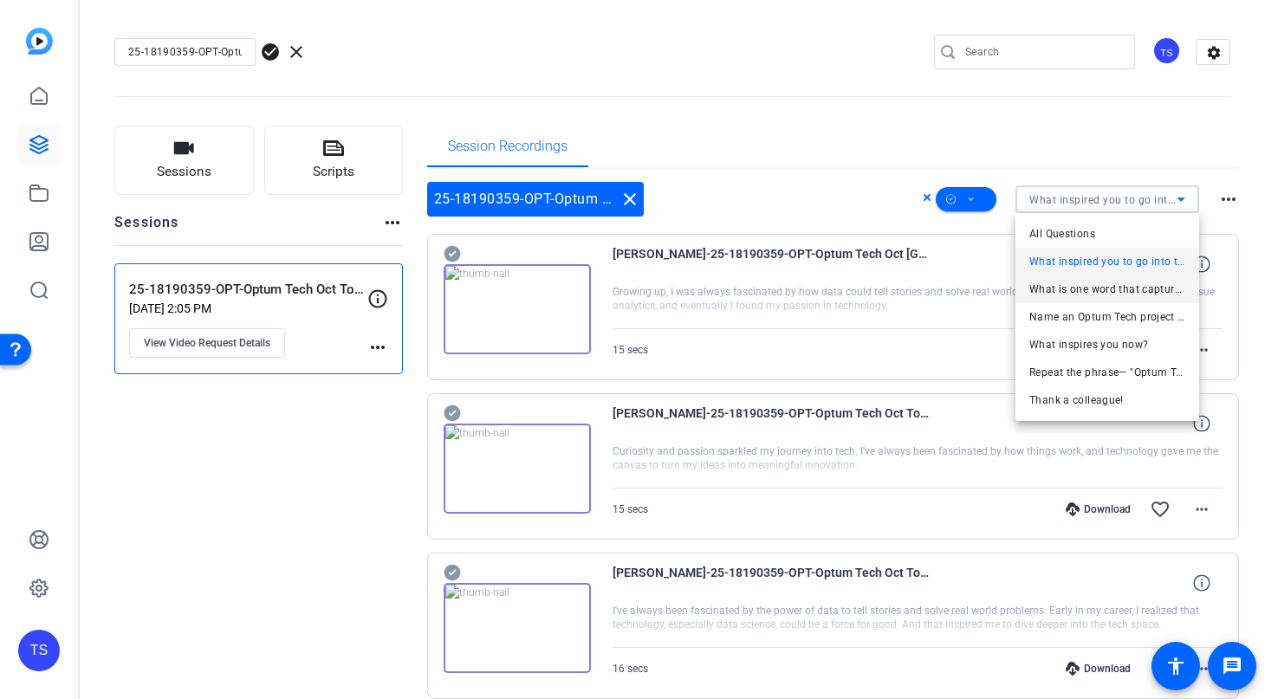
click at [1112, 292] on span "What is one word that captures your thoughts about AI?" at bounding box center [1108, 289] width 156 height 21
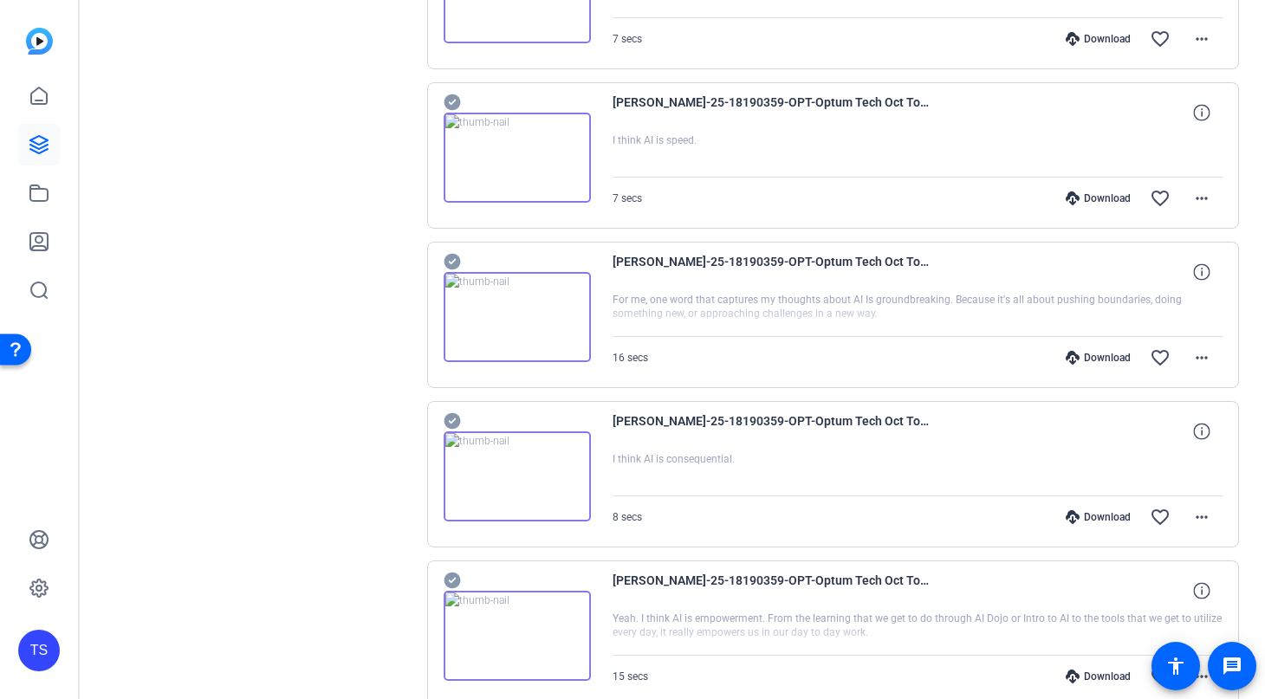
scroll to position [1225, 0]
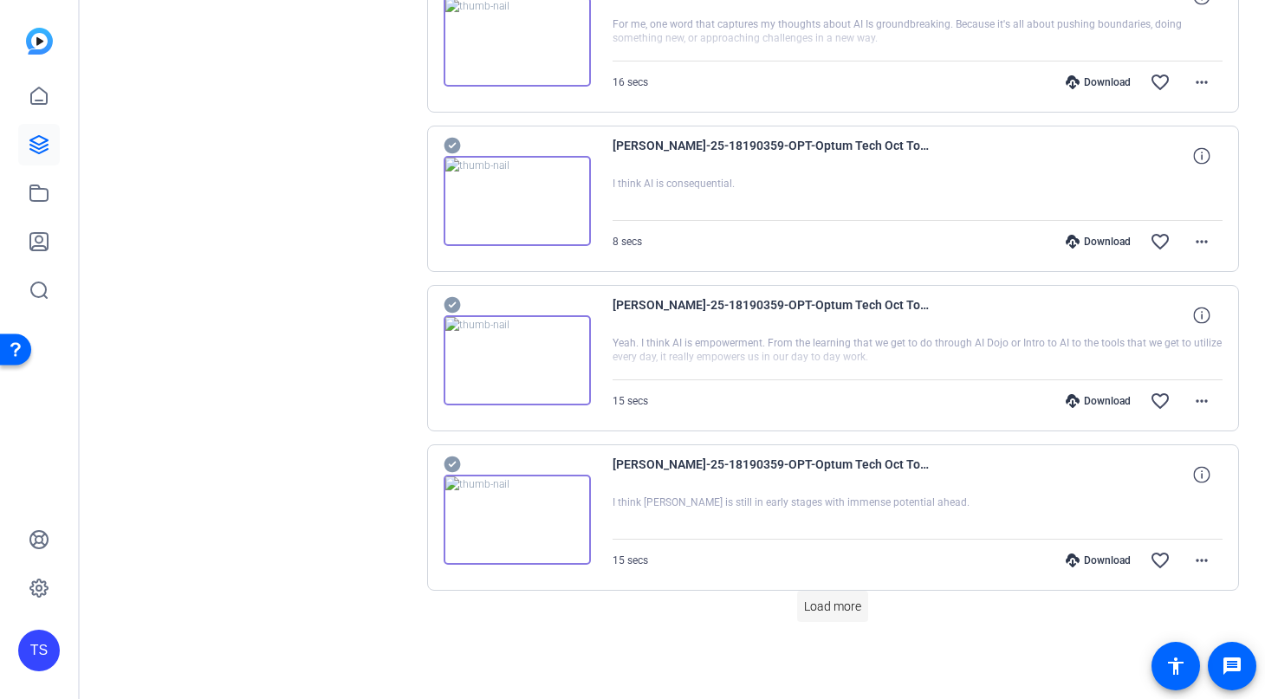
click at [850, 613] on span "Load more" at bounding box center [832, 607] width 57 height 18
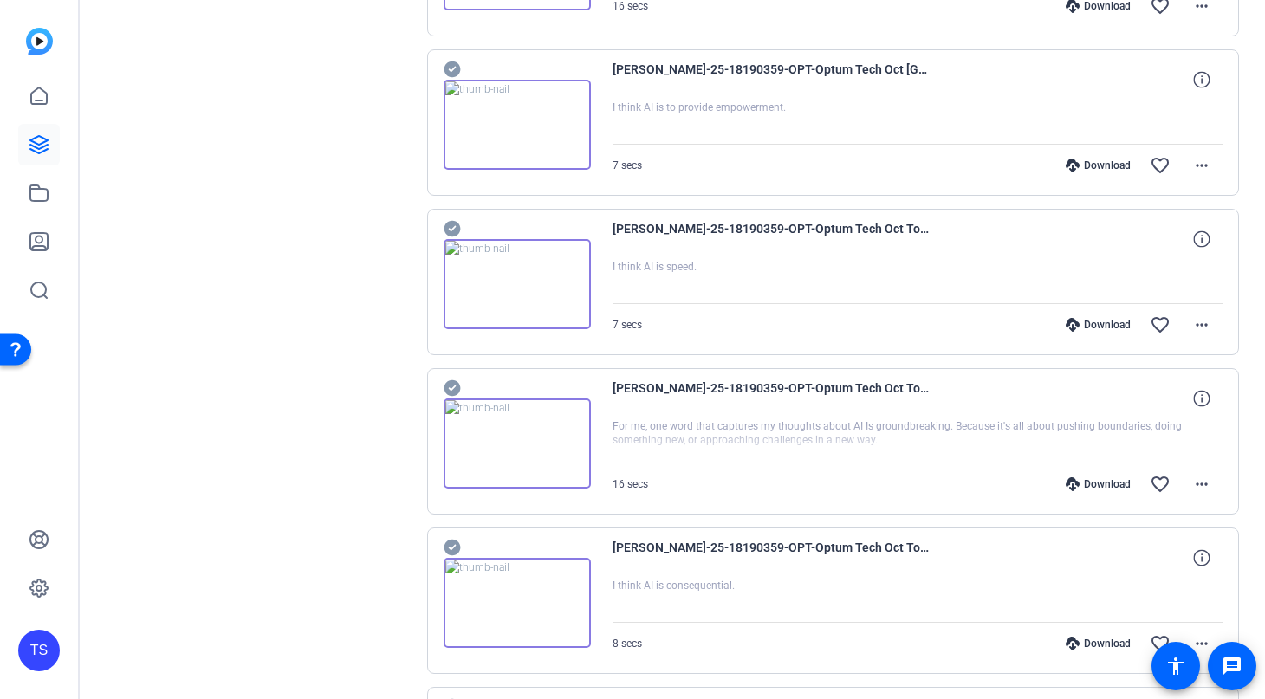
scroll to position [0, 0]
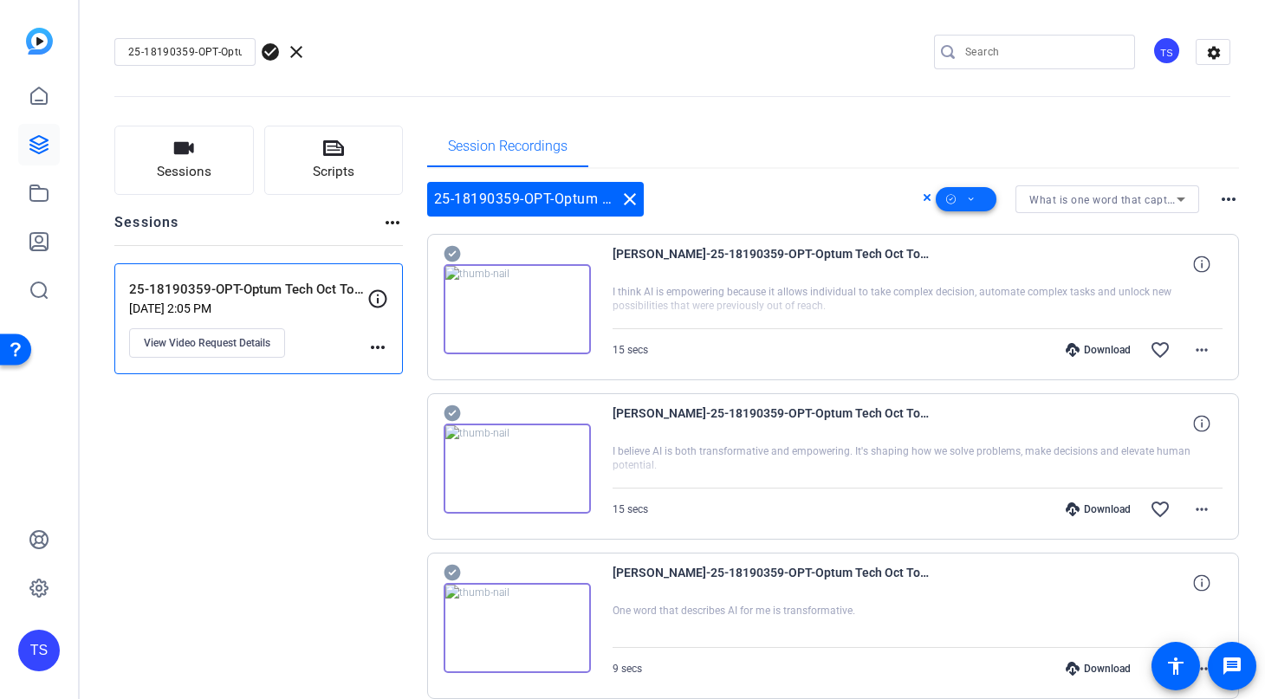
click at [979, 201] on span at bounding box center [966, 200] width 61 height 42
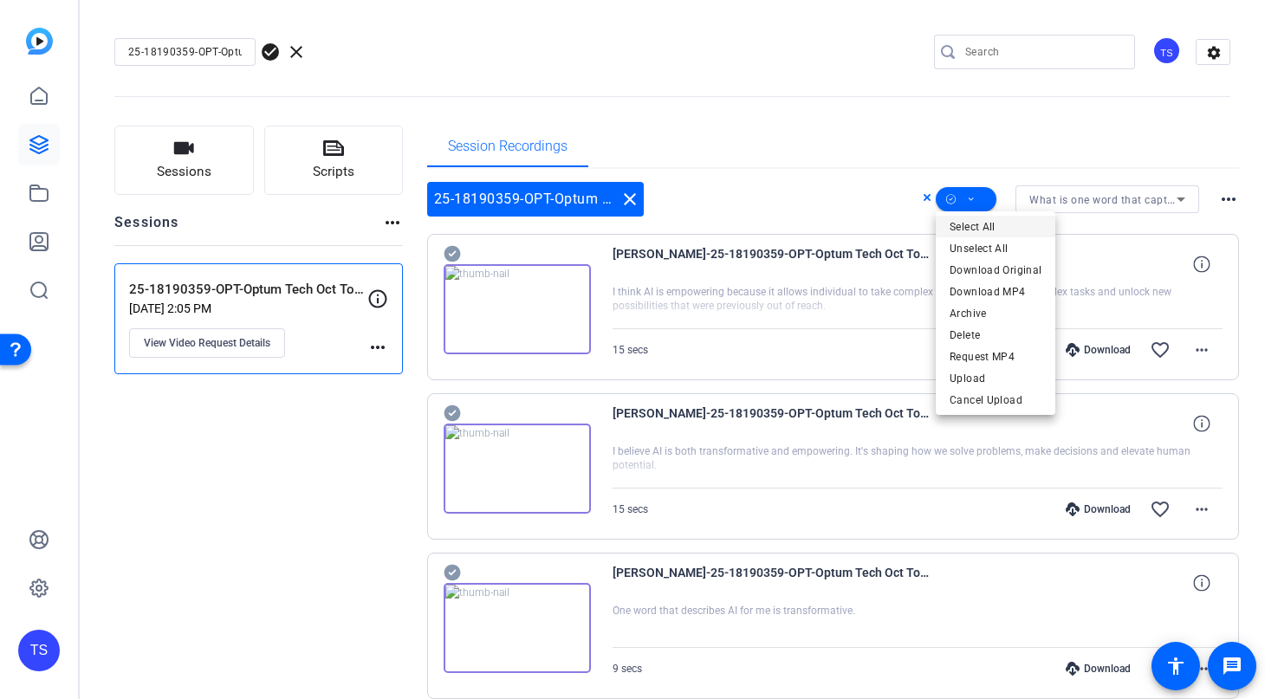
click at [982, 231] on span "Select All" at bounding box center [996, 227] width 92 height 21
click at [988, 291] on span "Download MP4" at bounding box center [996, 292] width 92 height 21
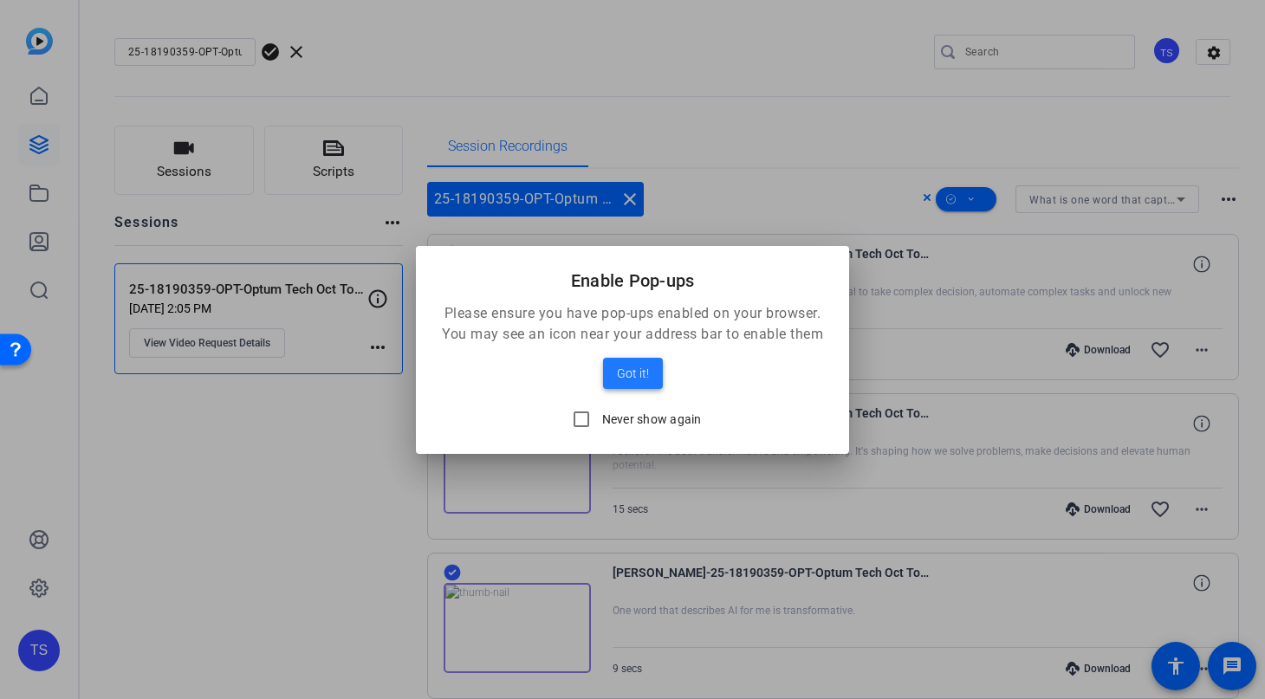
click at [623, 370] on span "Got it!" at bounding box center [633, 373] width 32 height 21
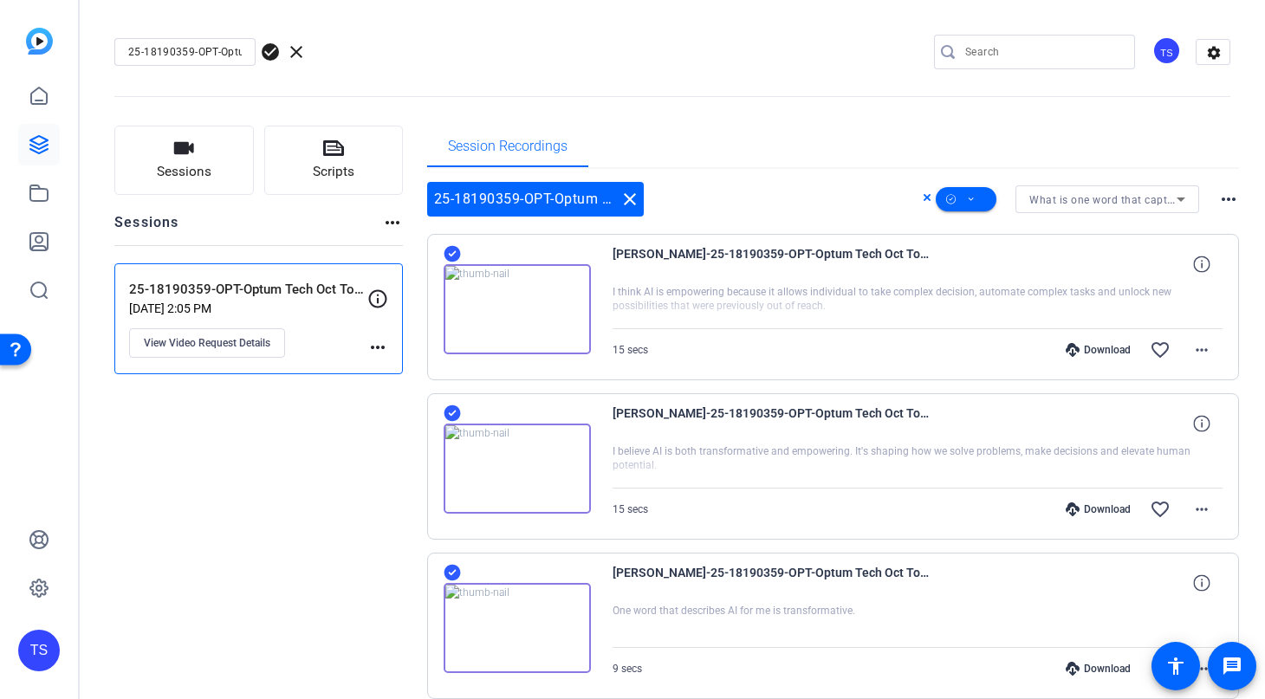
click at [522, 310] on img at bounding box center [517, 309] width 147 height 90
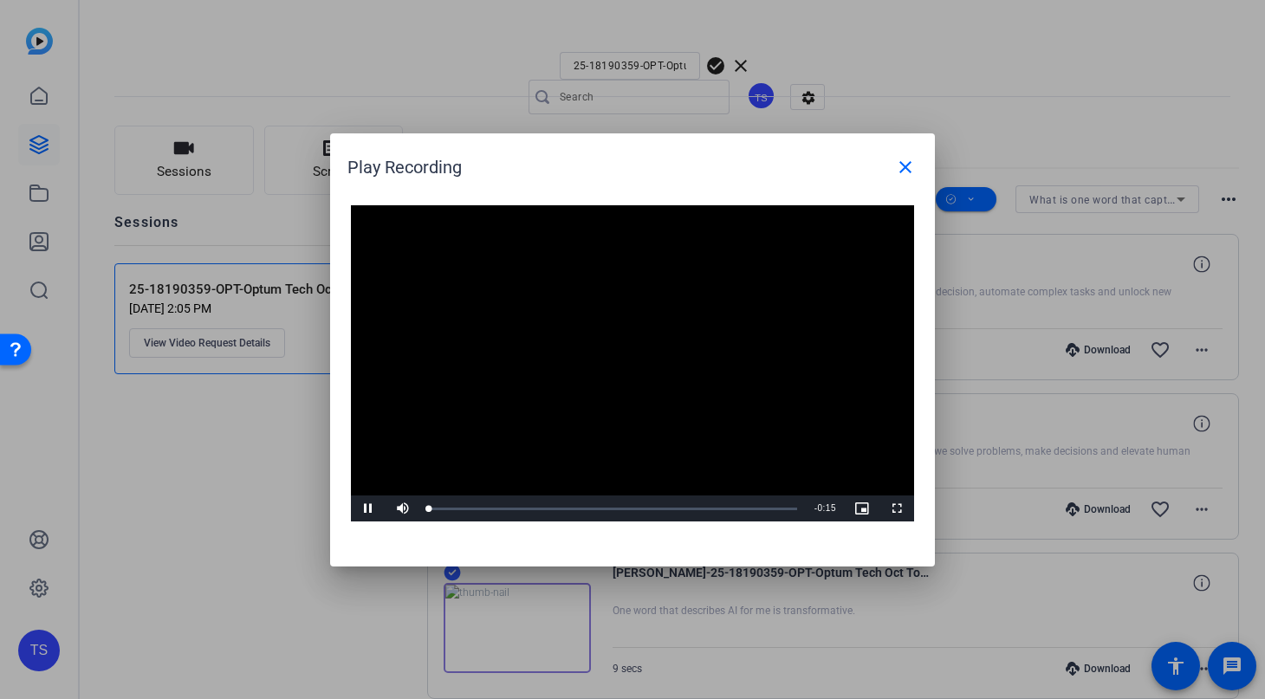
click at [608, 348] on div "Video Player is loading. Play Video Pause Mute Current Time 0:00 / Duration 0:1…" at bounding box center [632, 363] width 563 height 317
click at [904, 161] on mat-icon "close" at bounding box center [905, 167] width 21 height 21
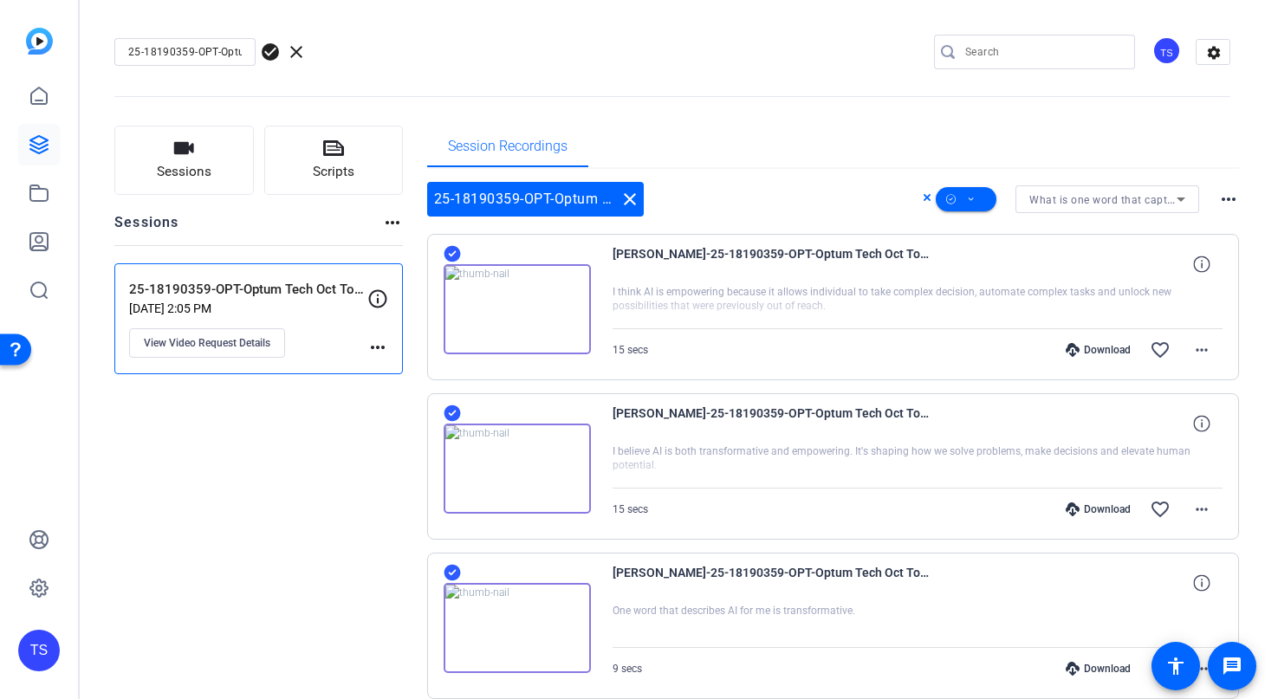
click at [979, 196] on span at bounding box center [966, 200] width 61 height 42
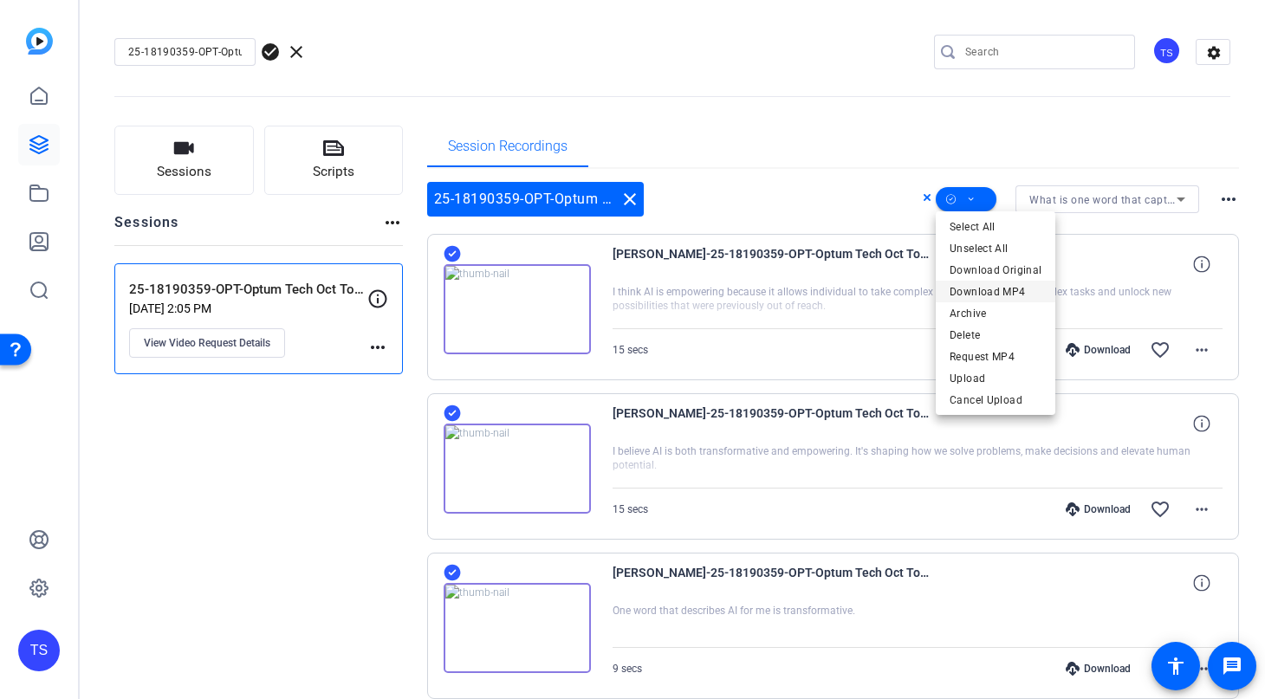
click at [1005, 287] on span "Download MP4" at bounding box center [996, 292] width 92 height 21
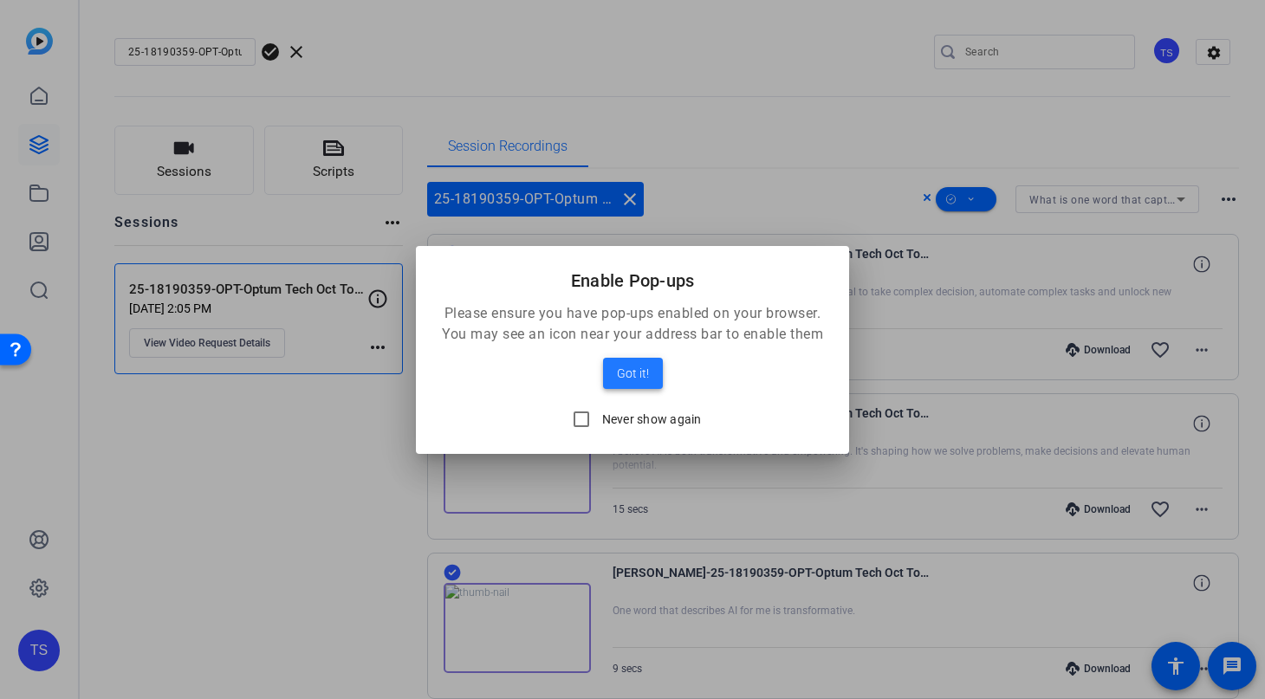
click at [644, 373] on span "Got it!" at bounding box center [633, 373] width 32 height 21
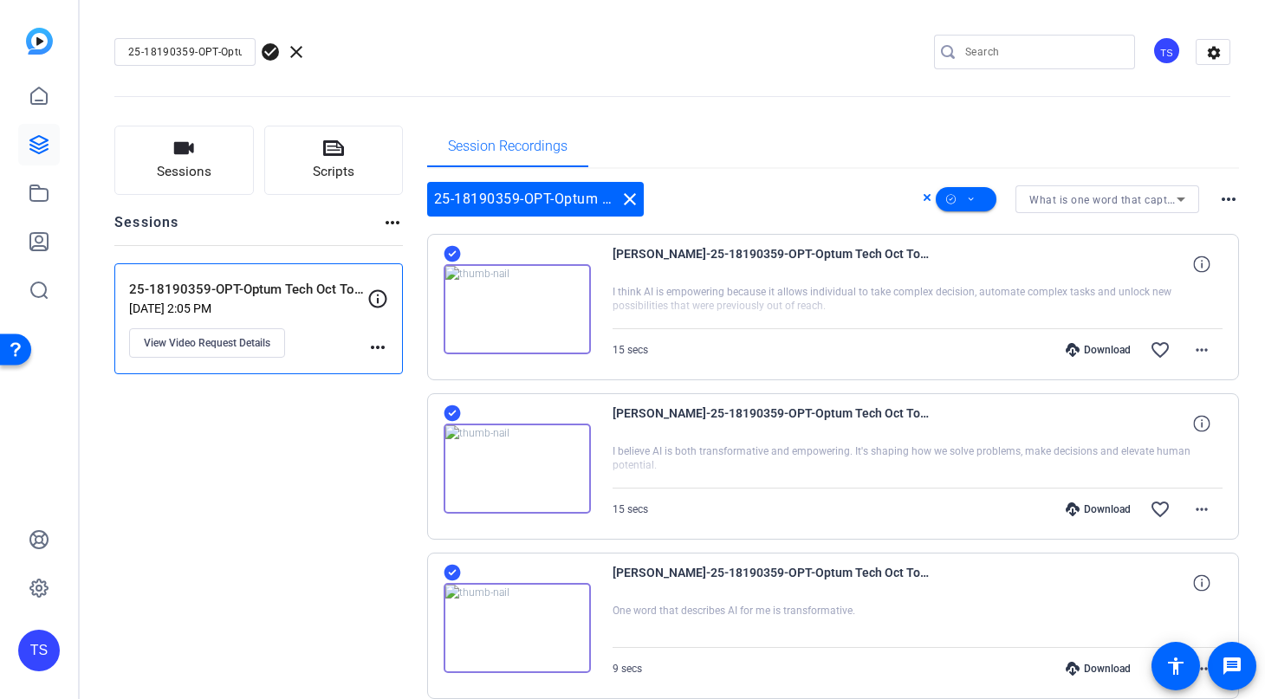
click at [1112, 133] on div "Session Recordings" at bounding box center [833, 147] width 813 height 42
click at [1185, 202] on icon at bounding box center [1181, 199] width 21 height 21
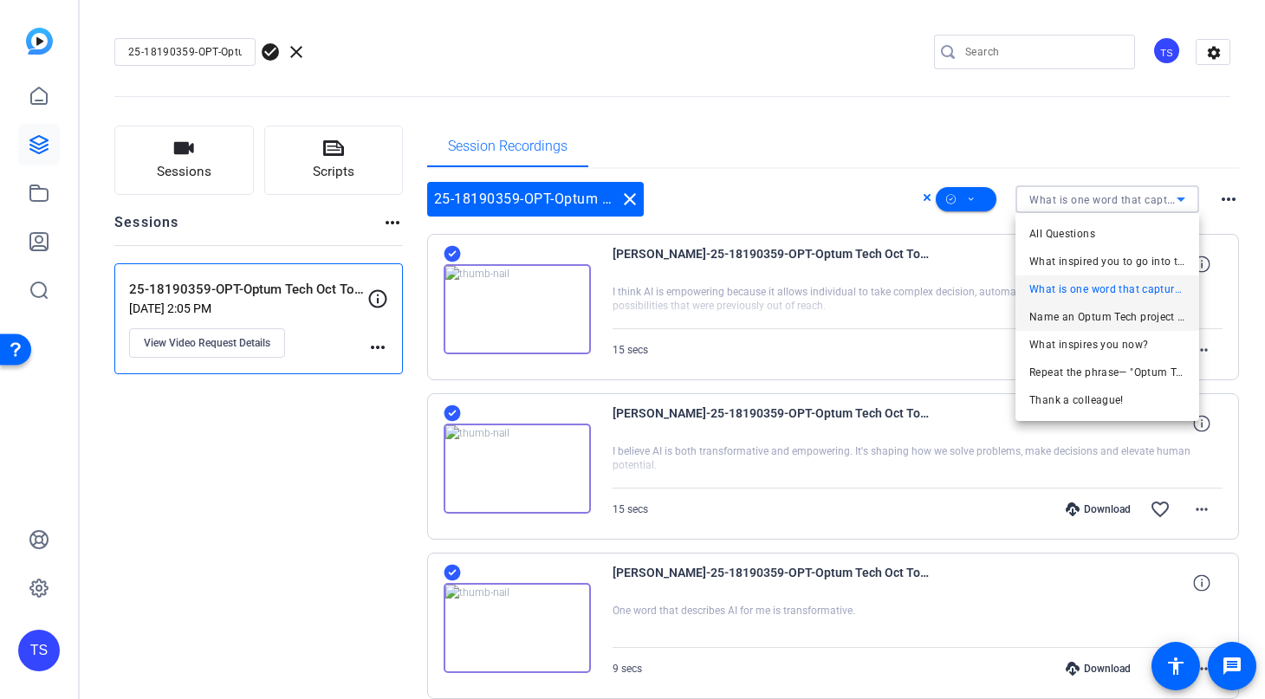
click at [1154, 319] on span "Name an Optum Tech project that you worked on that you're proud of" at bounding box center [1108, 317] width 156 height 21
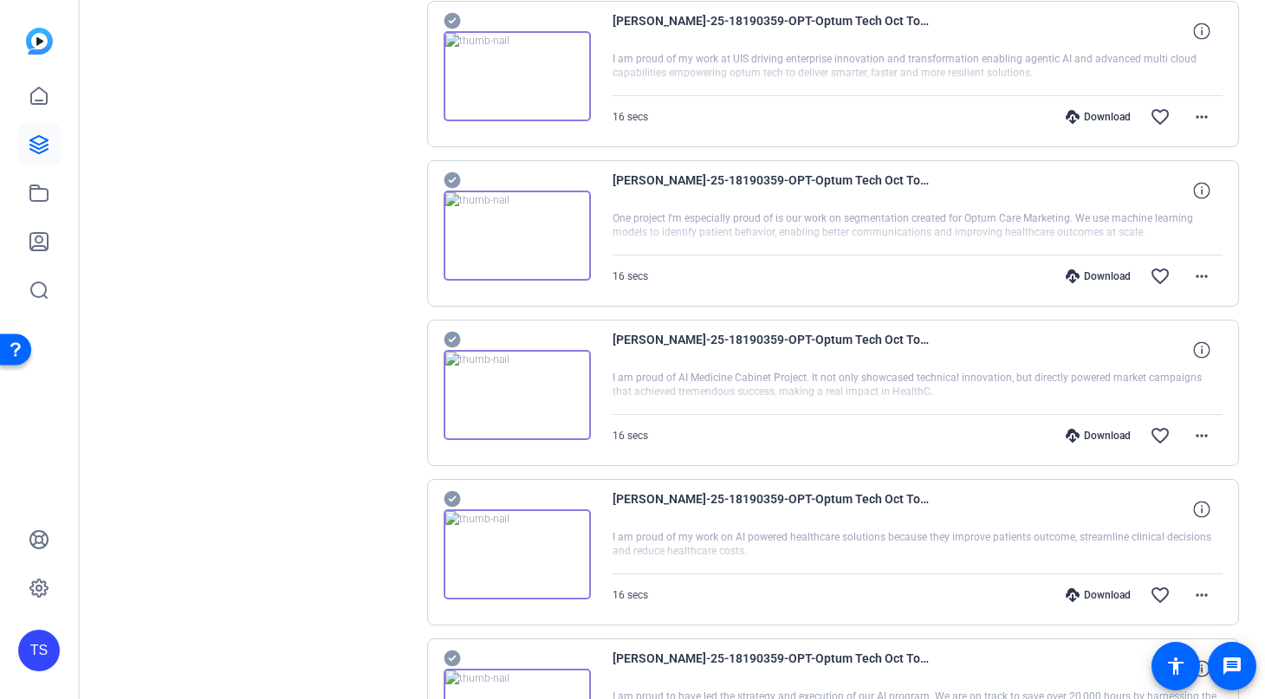
scroll to position [1225, 0]
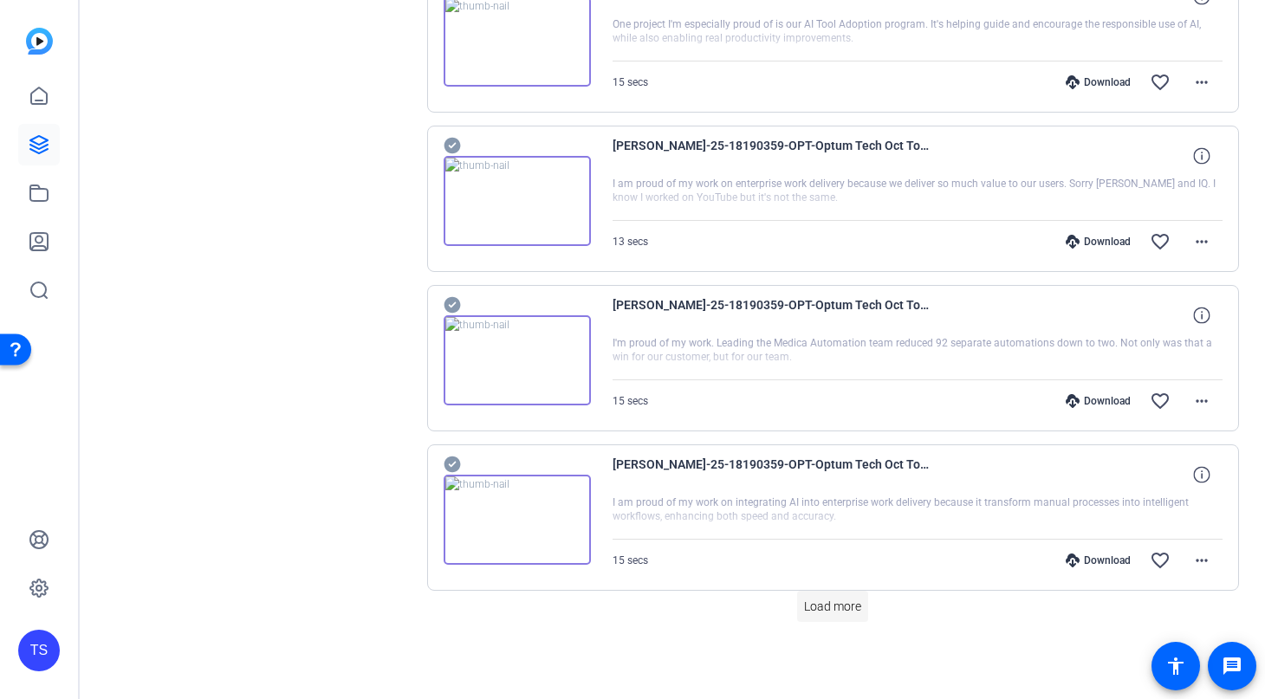
click at [829, 615] on span "Load more" at bounding box center [832, 607] width 57 height 18
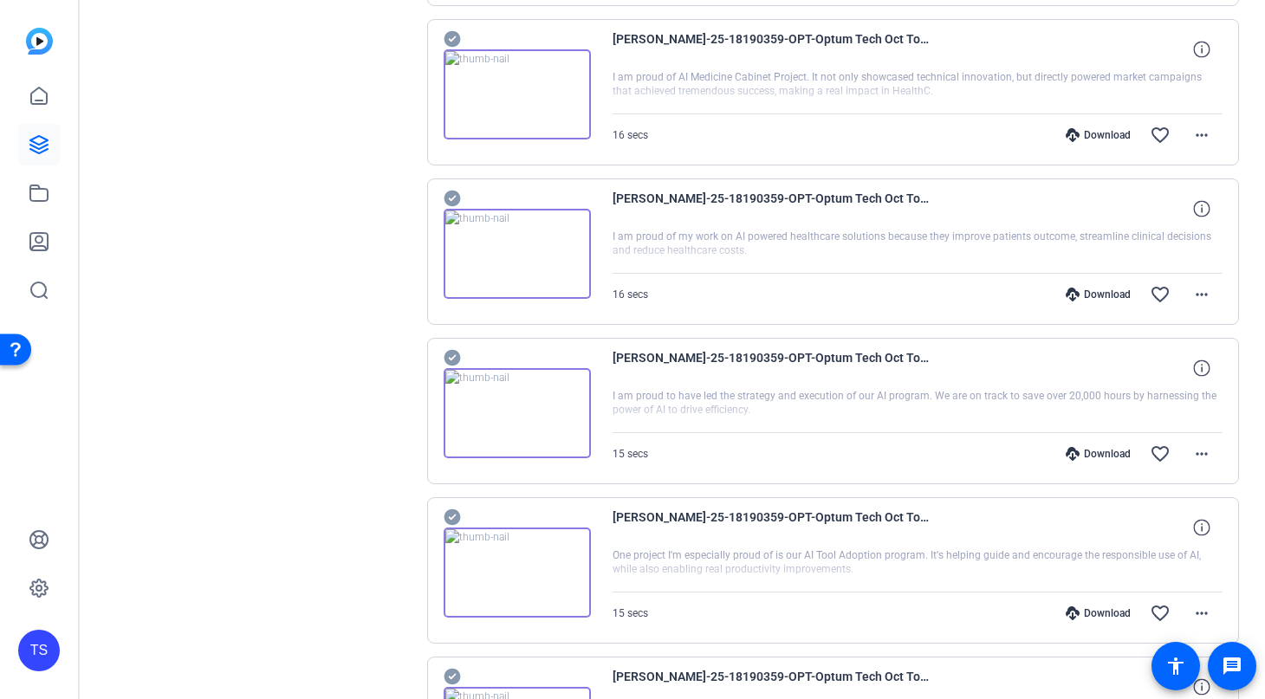
scroll to position [0, 0]
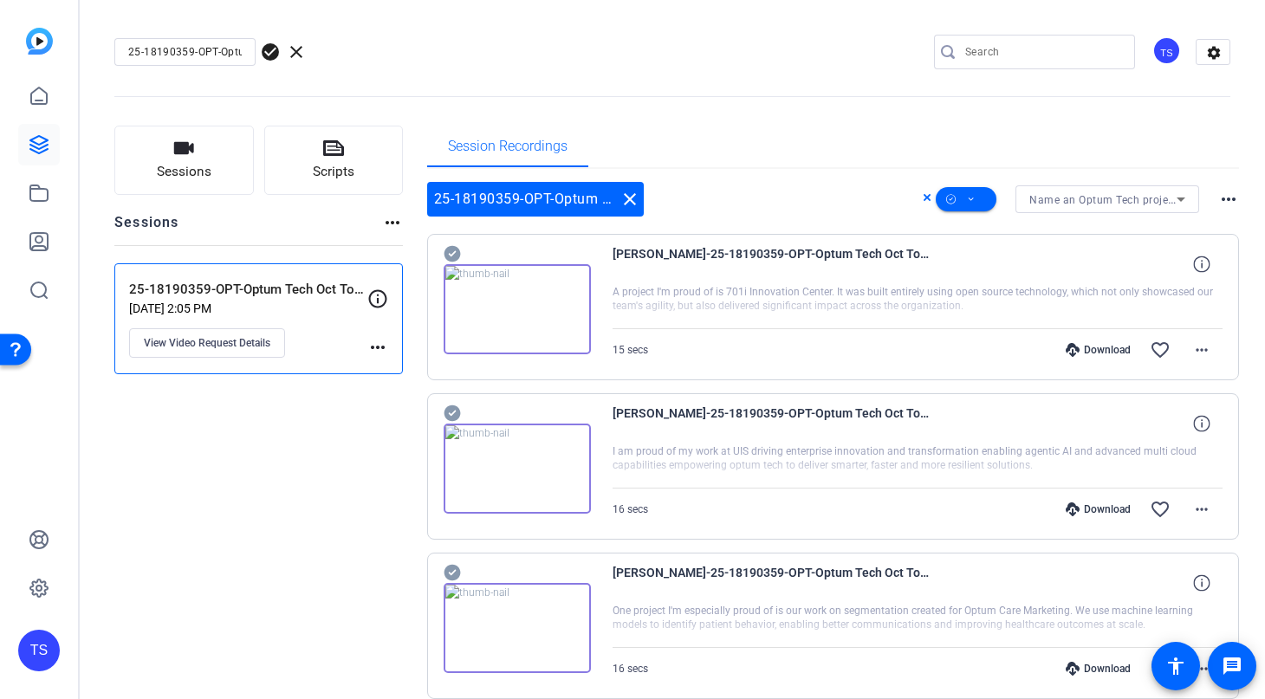
click at [785, 146] on div "Session Recordings" at bounding box center [833, 147] width 813 height 42
click at [979, 197] on span at bounding box center [966, 200] width 61 height 42
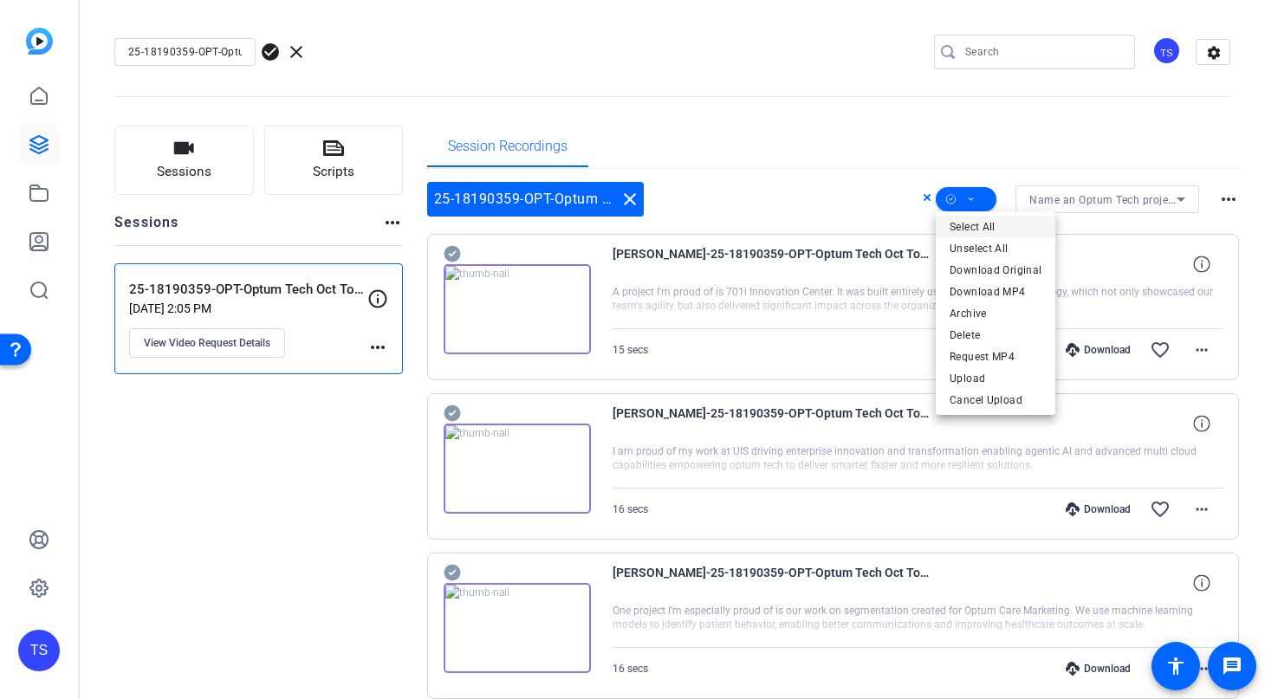
click at [979, 231] on span "Select All" at bounding box center [996, 227] width 92 height 21
click at [1003, 290] on span "Download MP4" at bounding box center [996, 292] width 92 height 21
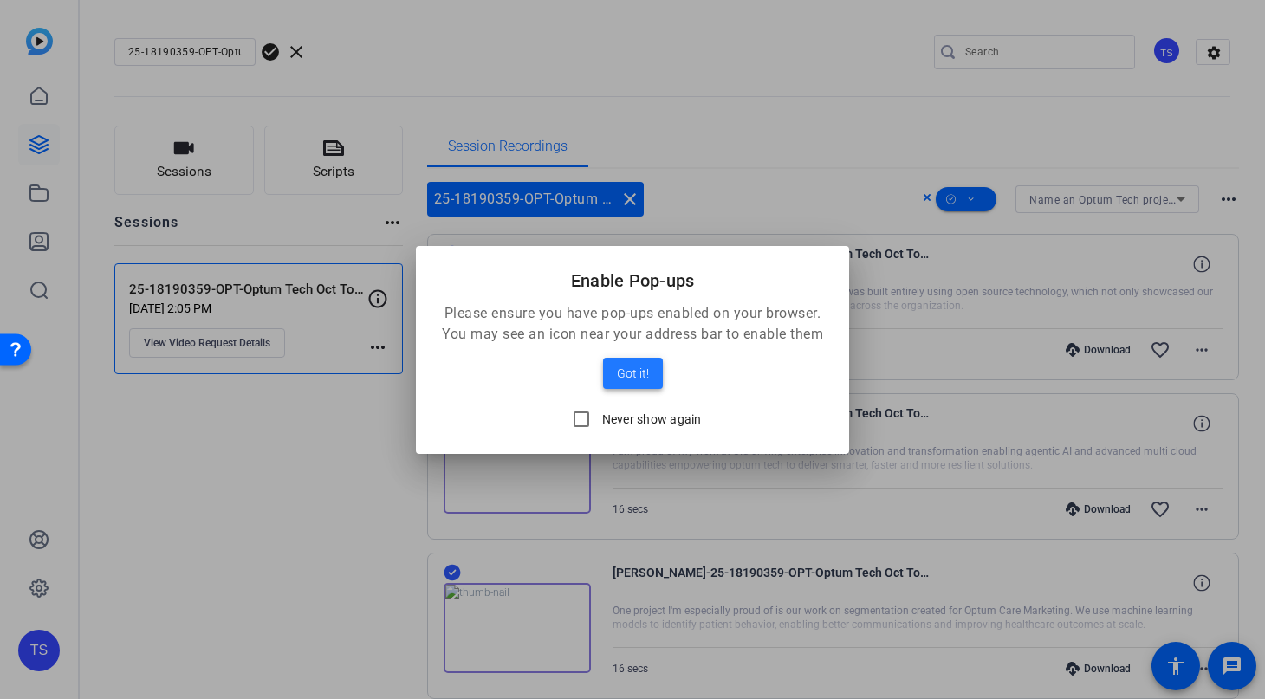
click at [643, 374] on span "Got it!" at bounding box center [633, 373] width 32 height 21
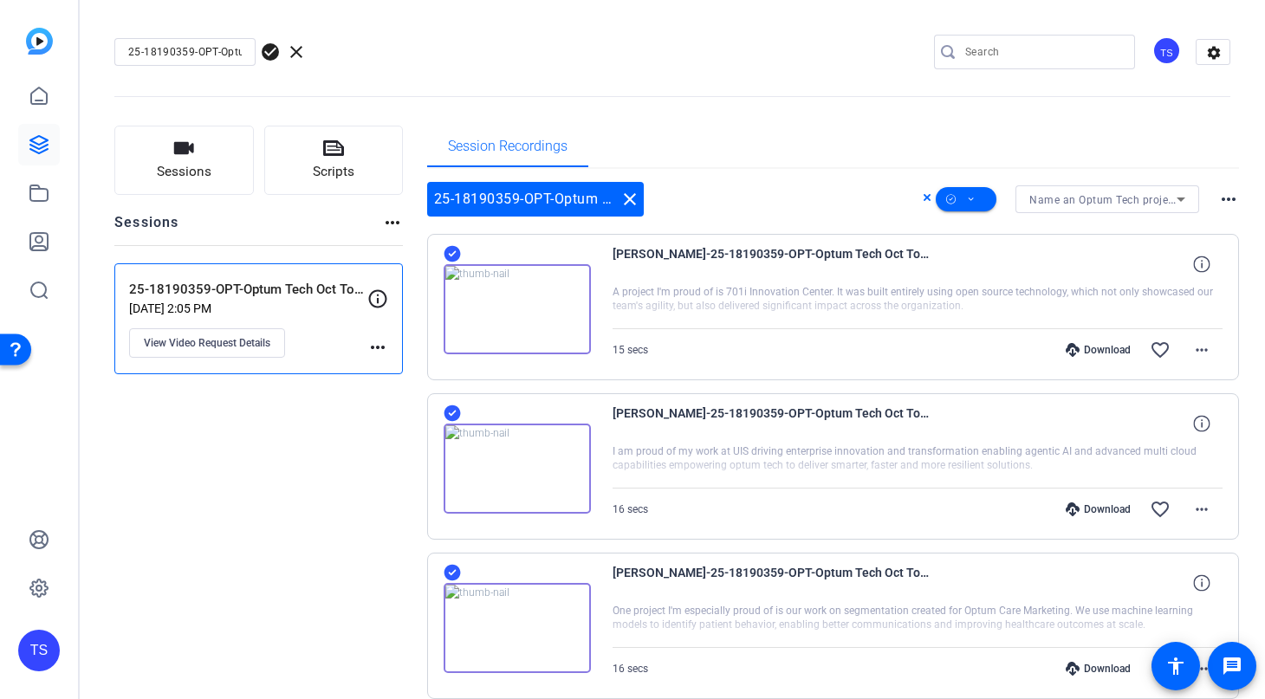
click at [567, 52] on div "25-18190359-OPT-Optum Tech Oct Town Hall check_circle clear TS settings" at bounding box center [672, 52] width 1116 height 26
click at [1172, 201] on icon at bounding box center [1181, 199] width 21 height 21
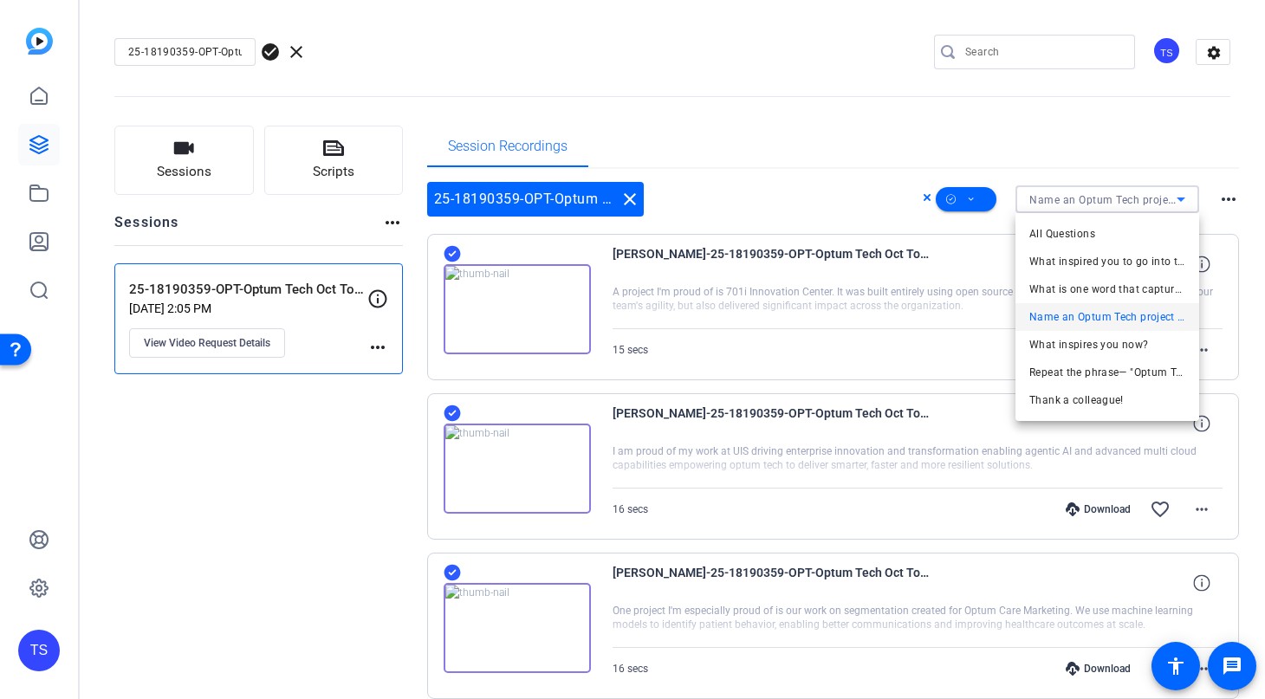
click at [782, 105] on div at bounding box center [632, 349] width 1265 height 699
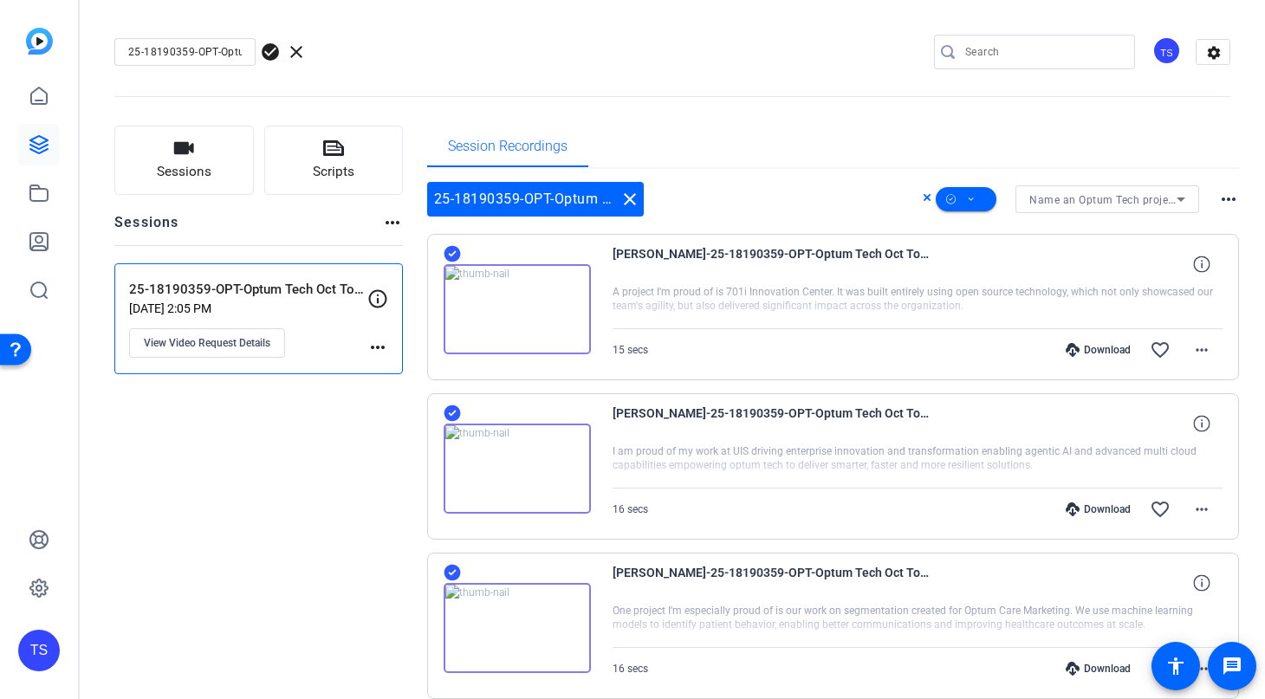
click at [1187, 203] on icon at bounding box center [1181, 199] width 21 height 21
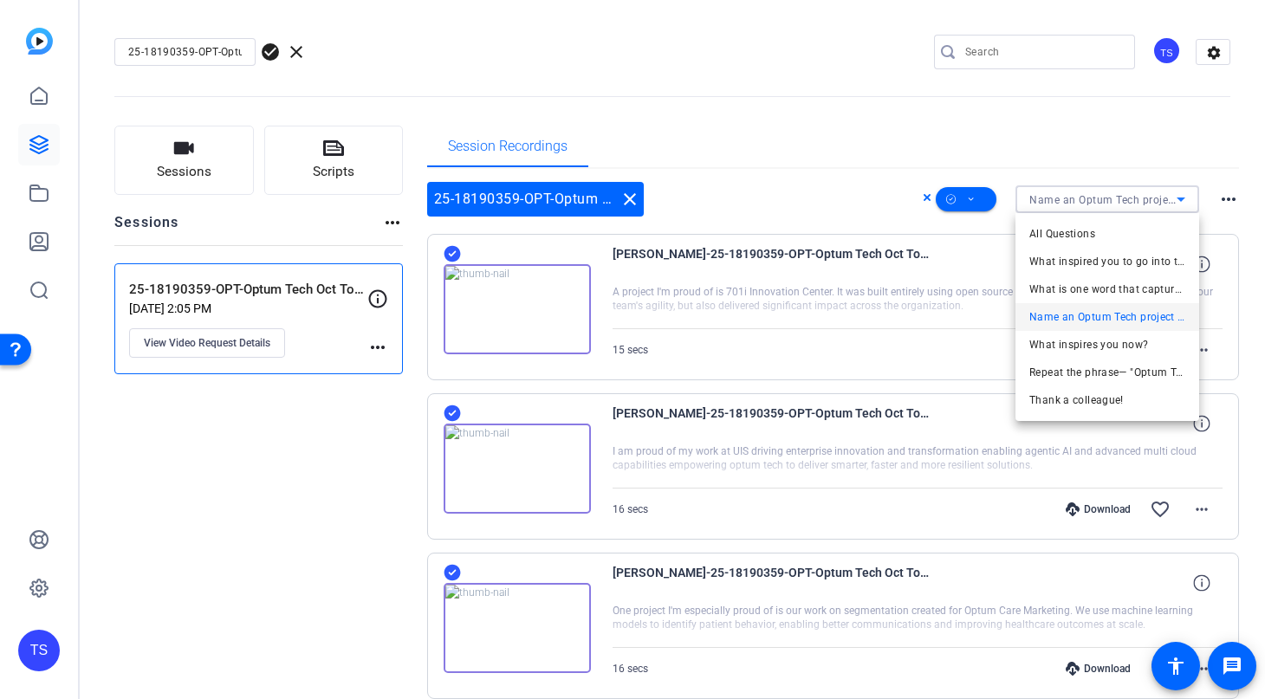
click at [1142, 131] on div at bounding box center [632, 349] width 1265 height 699
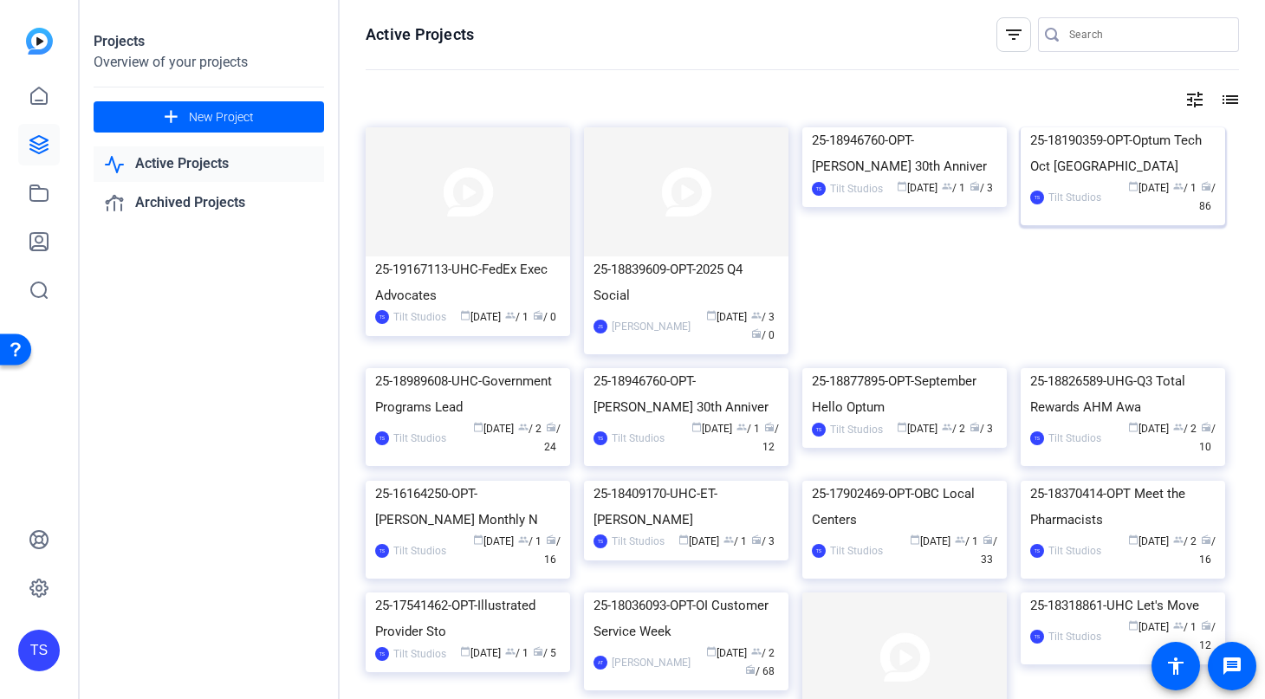
click at [1174, 179] on div "25-18190359-OPT-Optum Tech Oct [GEOGRAPHIC_DATA]" at bounding box center [1123, 153] width 185 height 52
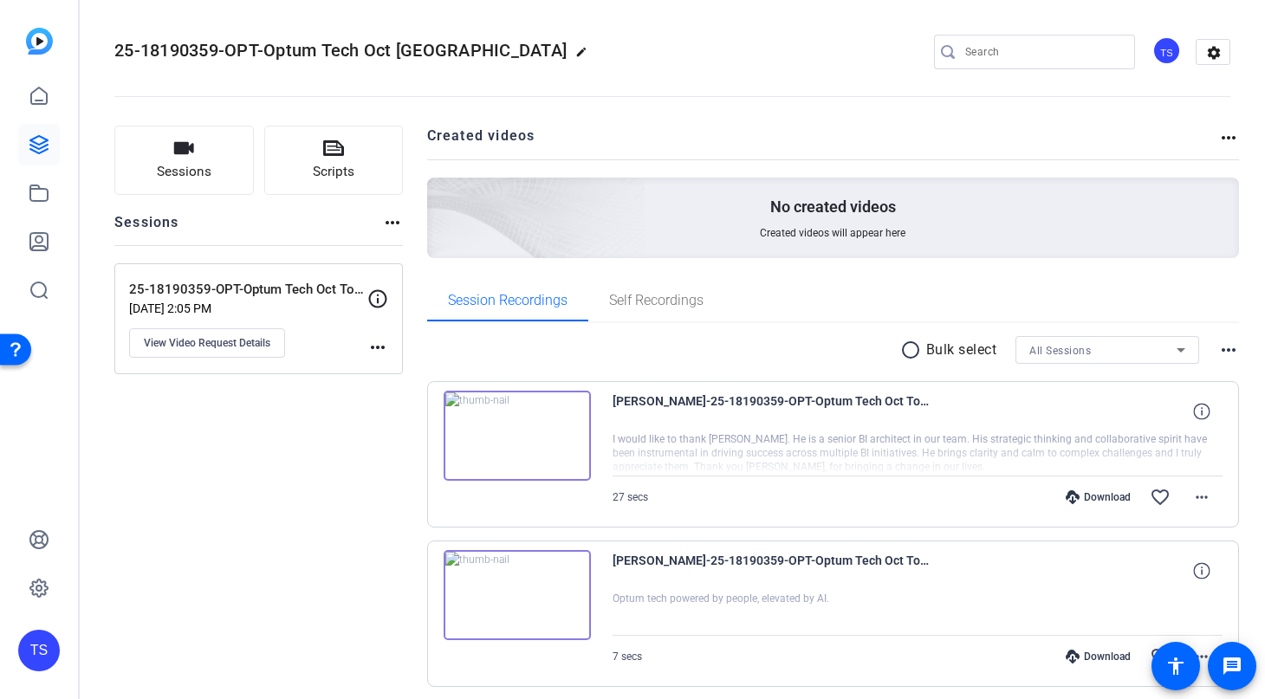
click at [1181, 337] on div "All Sessions" at bounding box center [1108, 350] width 156 height 28
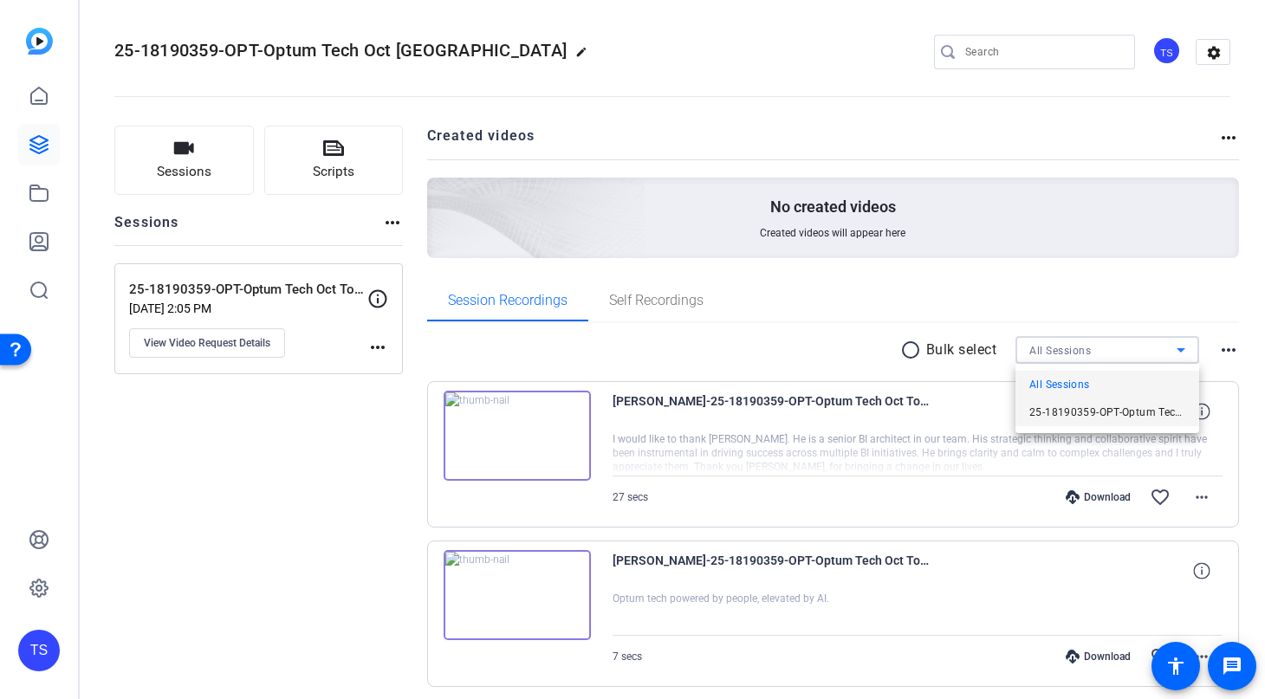
click at [1156, 407] on span "25-18190359-OPT-Optum Tech Oct Town Hall self-reco" at bounding box center [1108, 412] width 156 height 21
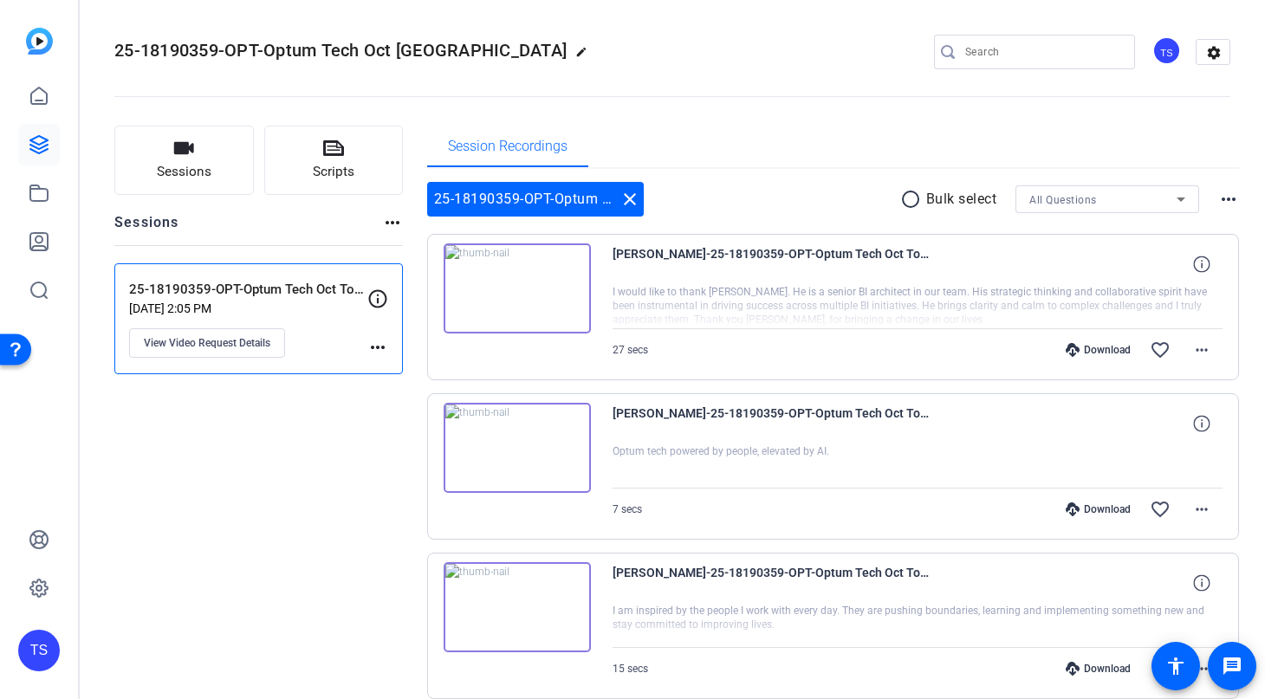
click at [1178, 211] on div "All Questions" at bounding box center [1108, 199] width 156 height 28
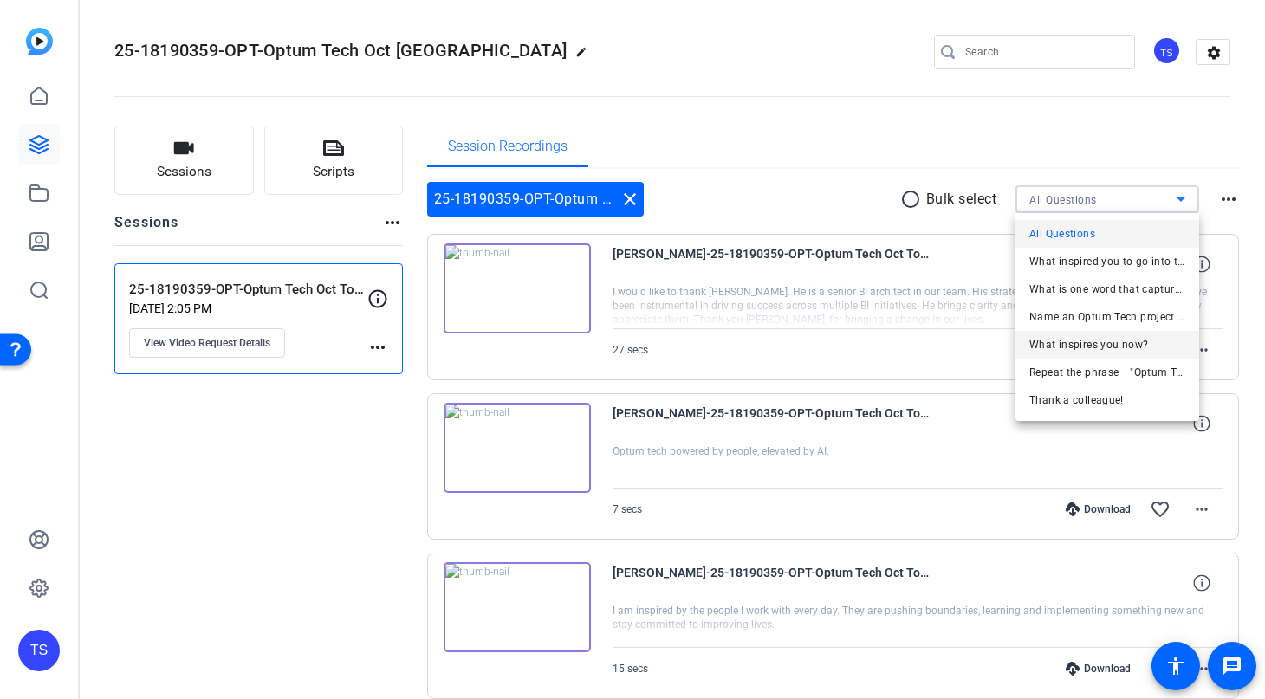
click at [1122, 344] on span "What inspires you now?" at bounding box center [1089, 345] width 119 height 21
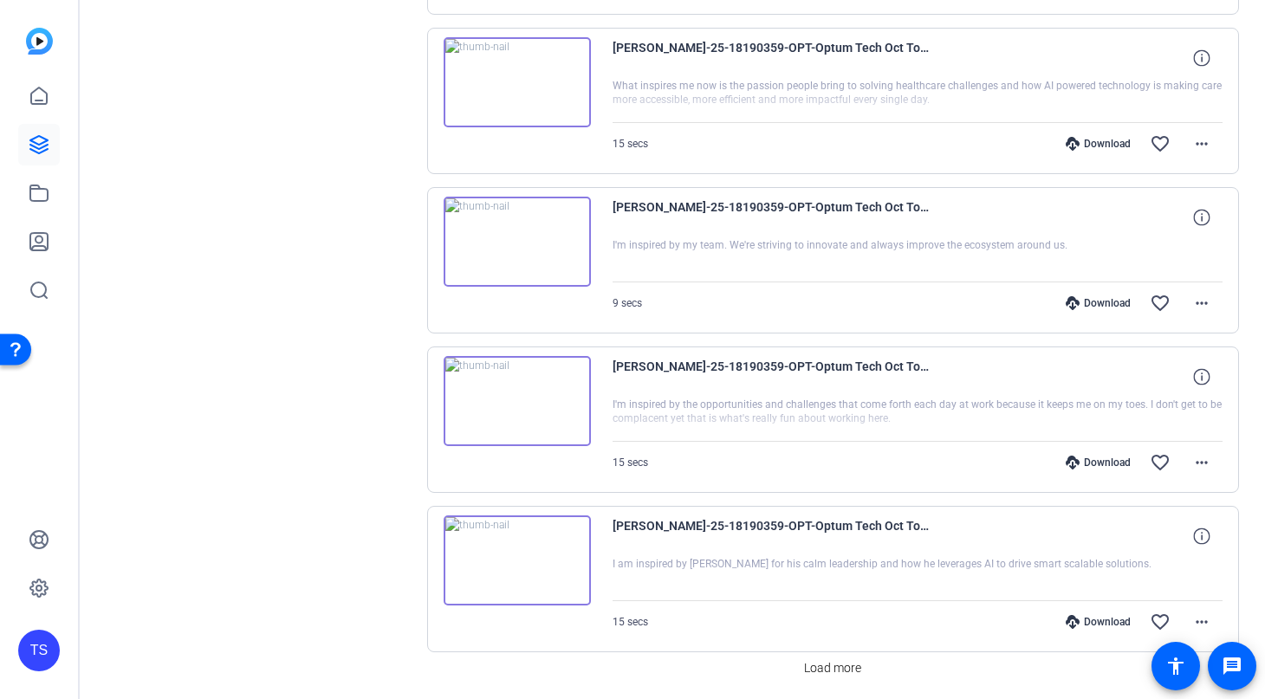
scroll to position [1225, 0]
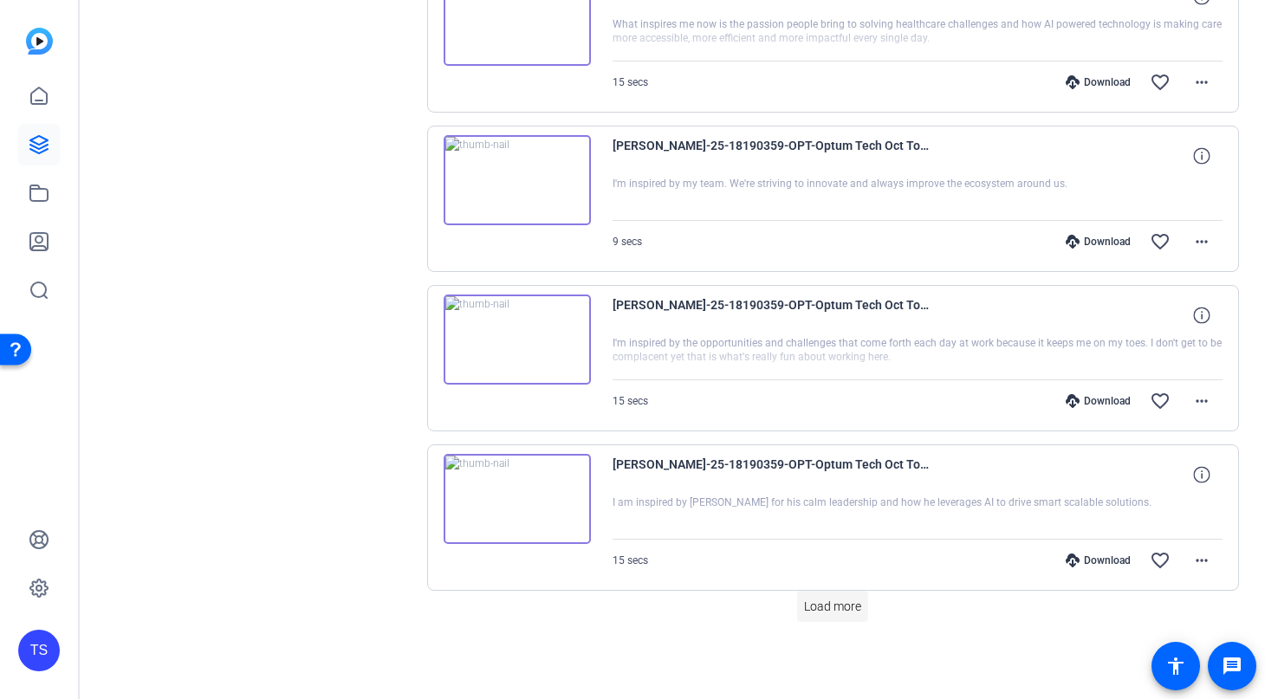
click at [833, 602] on span "Load more" at bounding box center [832, 607] width 57 height 18
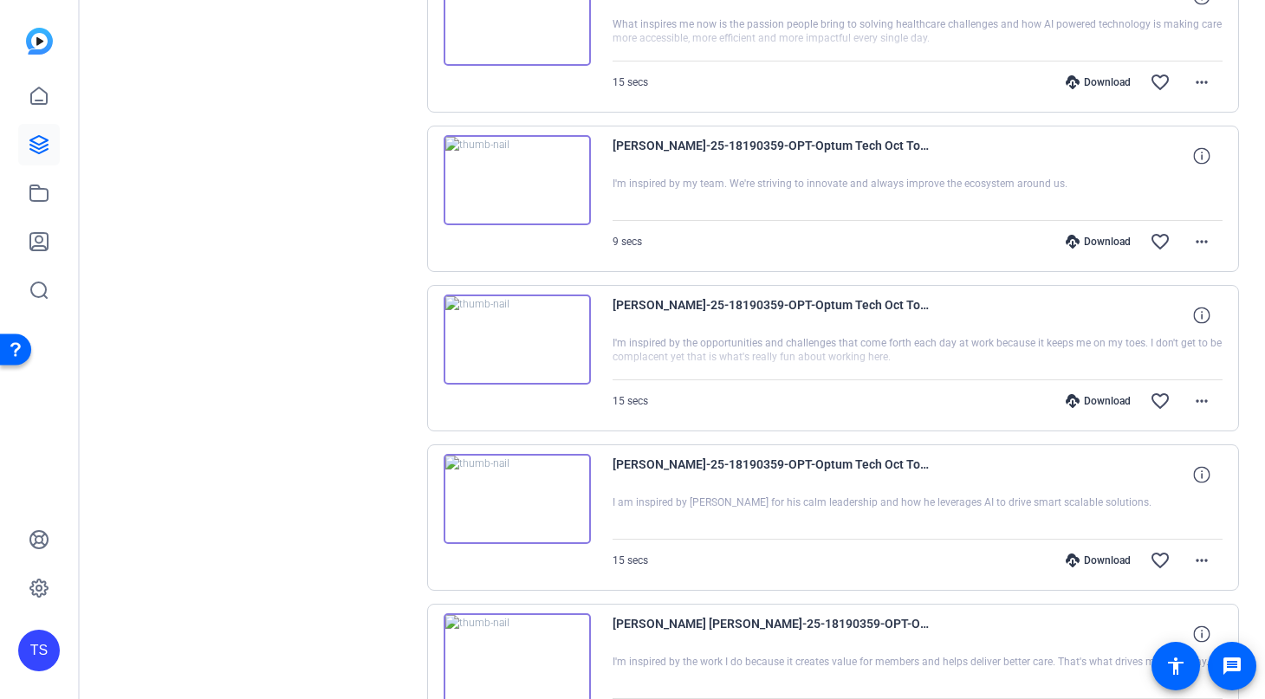
scroll to position [1832, 0]
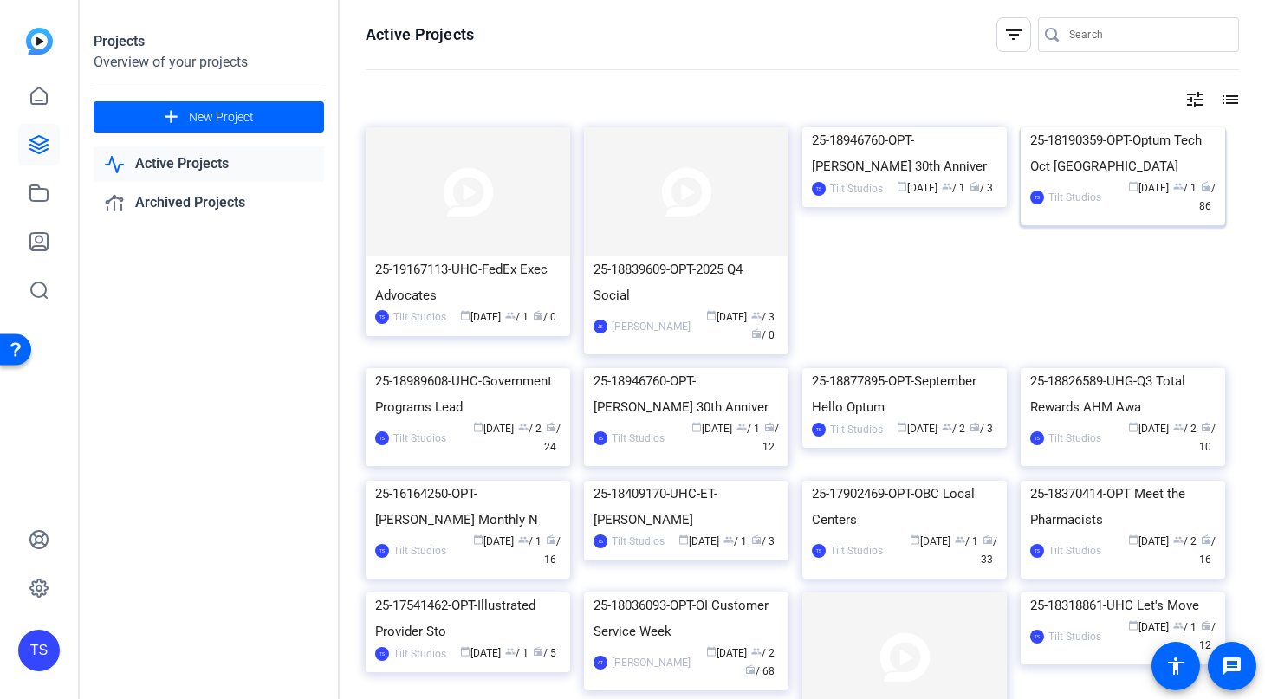
click at [1148, 179] on div "25-18190359-OPT-Optum Tech Oct [GEOGRAPHIC_DATA]" at bounding box center [1123, 153] width 185 height 52
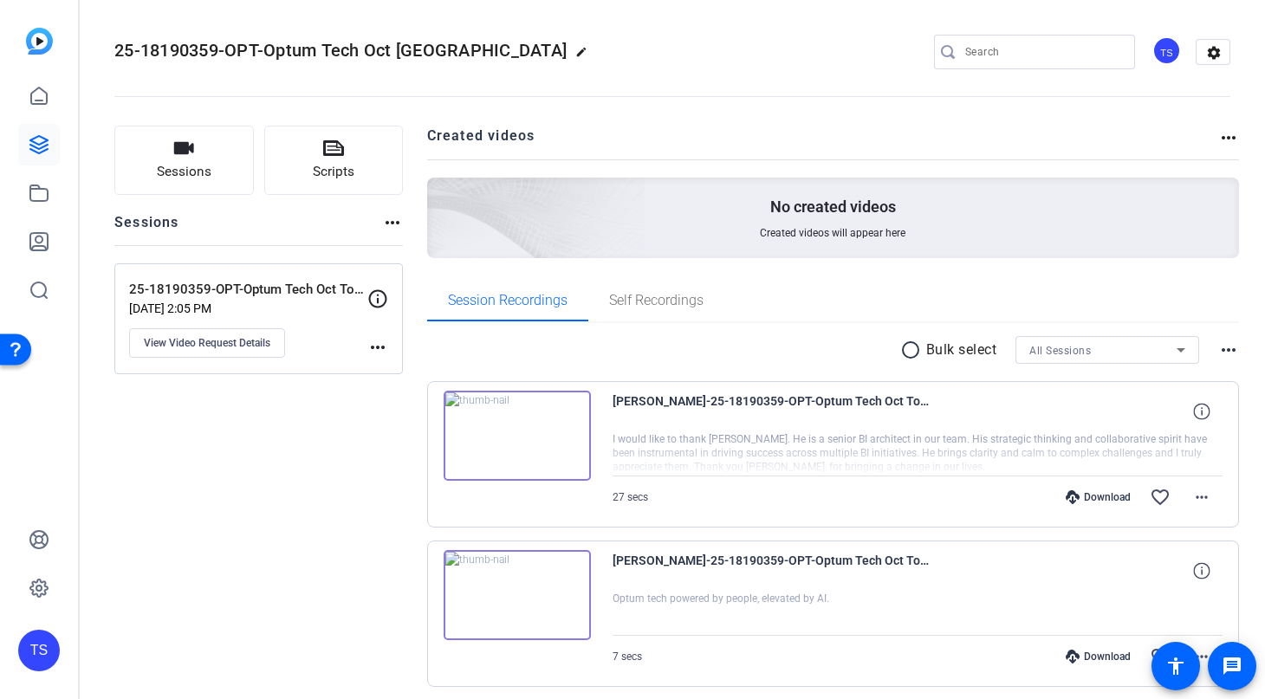
click at [1184, 358] on icon at bounding box center [1181, 350] width 21 height 21
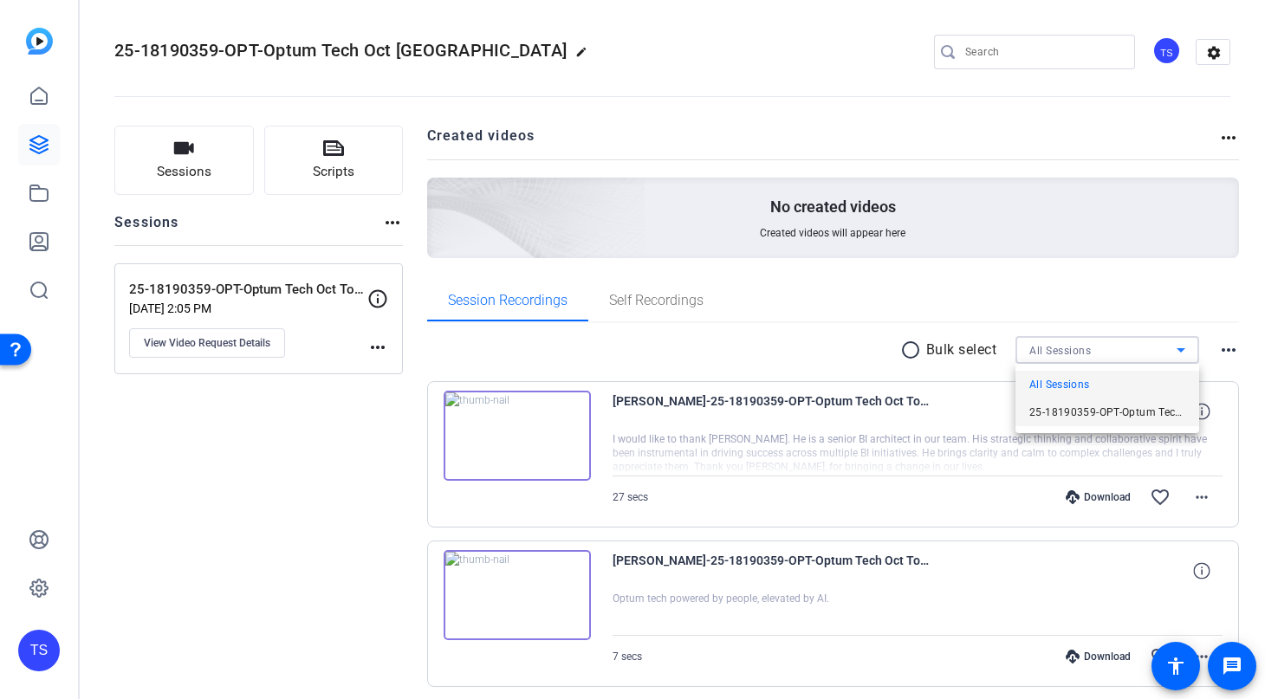
click at [1148, 406] on span "25-18190359-OPT-Optum Tech Oct Town Hall self-reco" at bounding box center [1108, 412] width 156 height 21
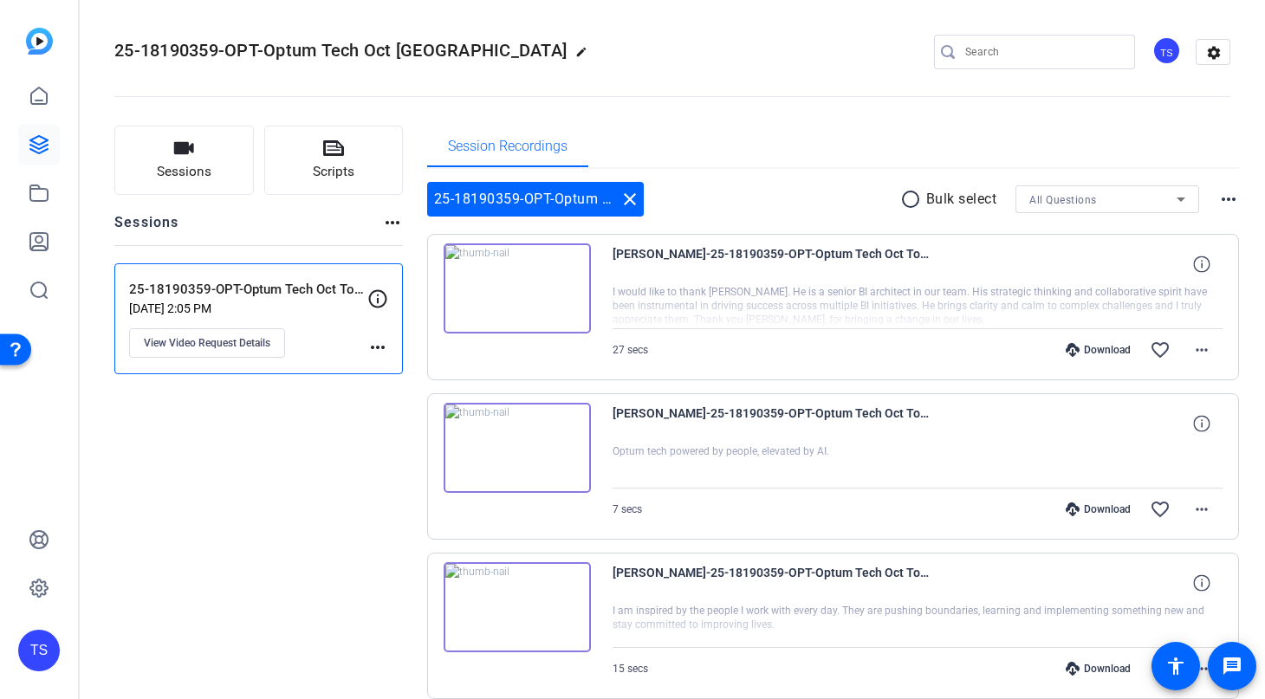
click at [1180, 206] on icon at bounding box center [1181, 199] width 21 height 21
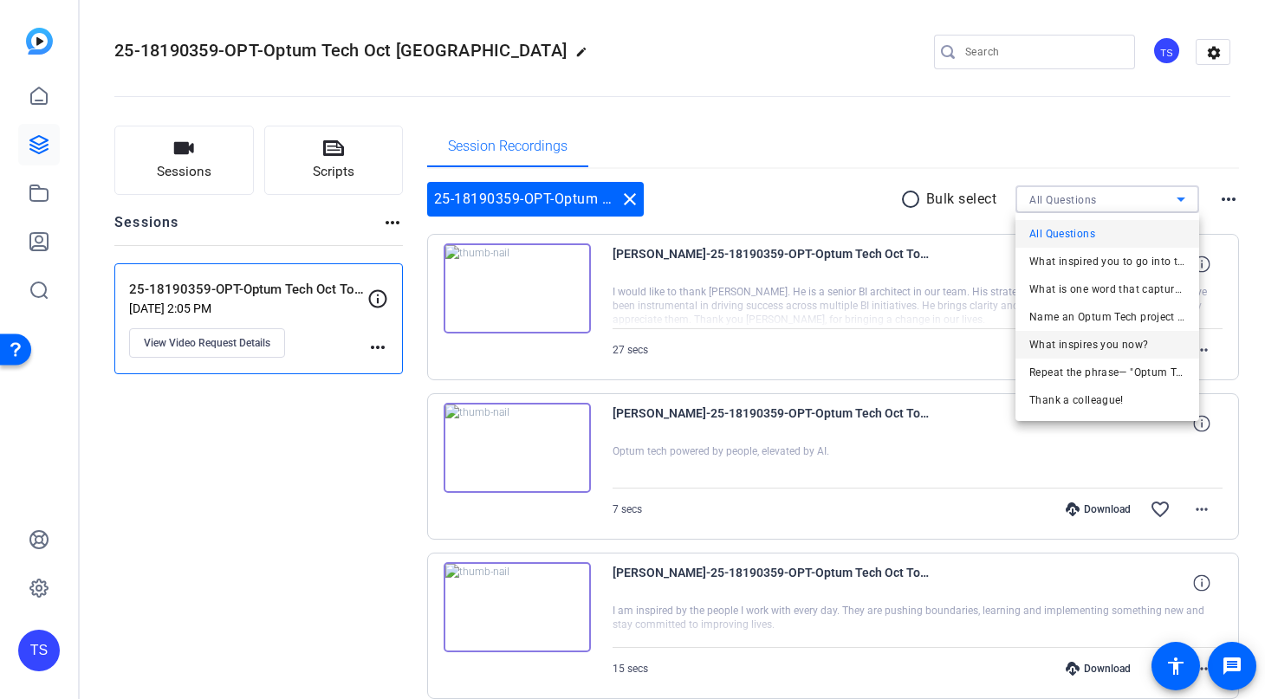
click at [1123, 347] on span "What inspires you now?" at bounding box center [1089, 345] width 119 height 21
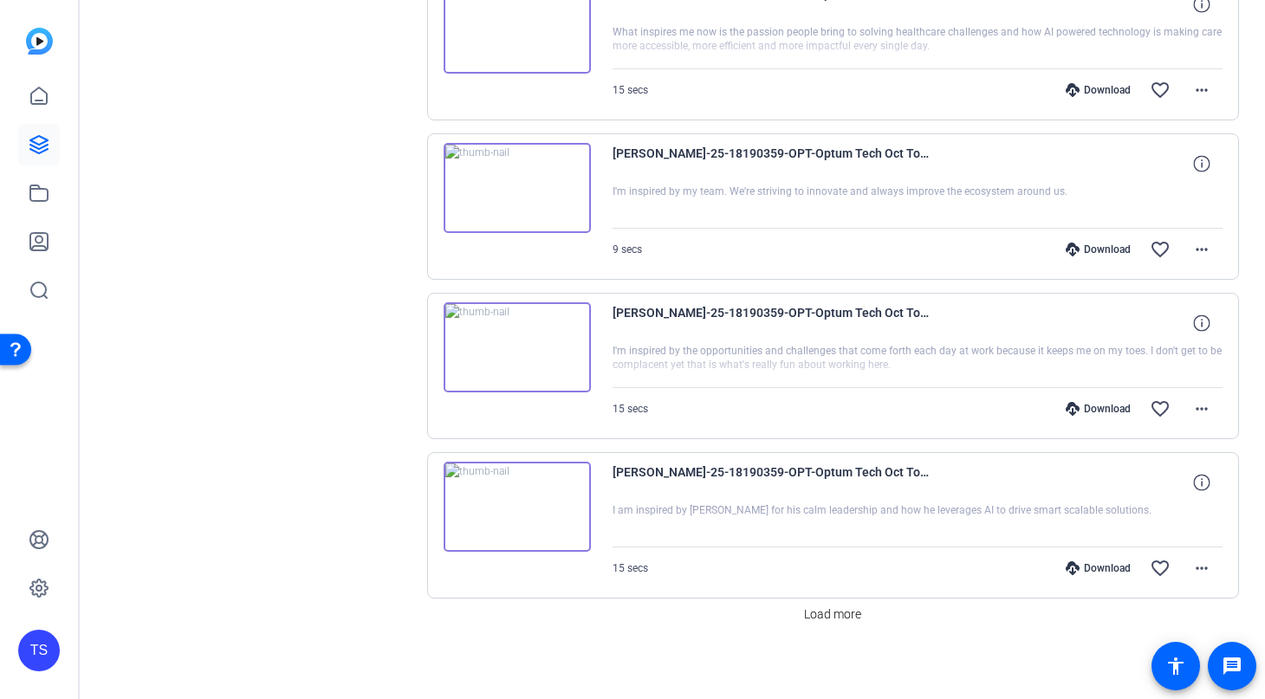
scroll to position [1225, 0]
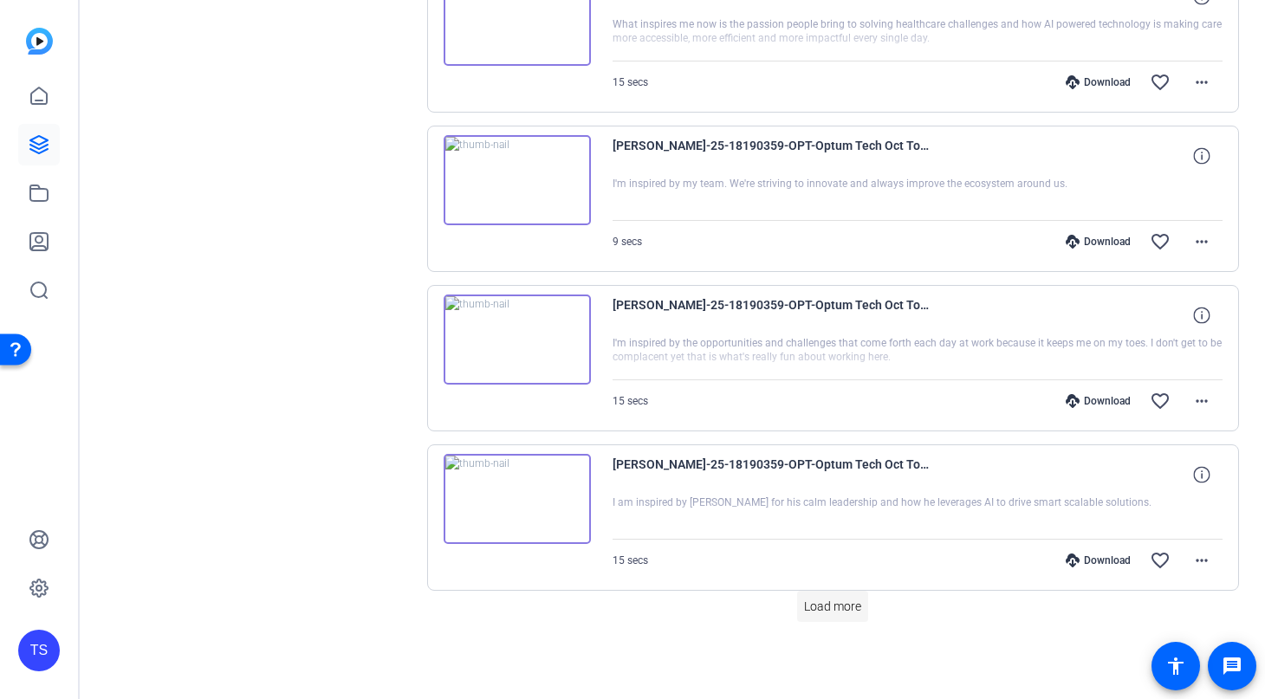
click at [822, 601] on span "Load more" at bounding box center [832, 607] width 57 height 18
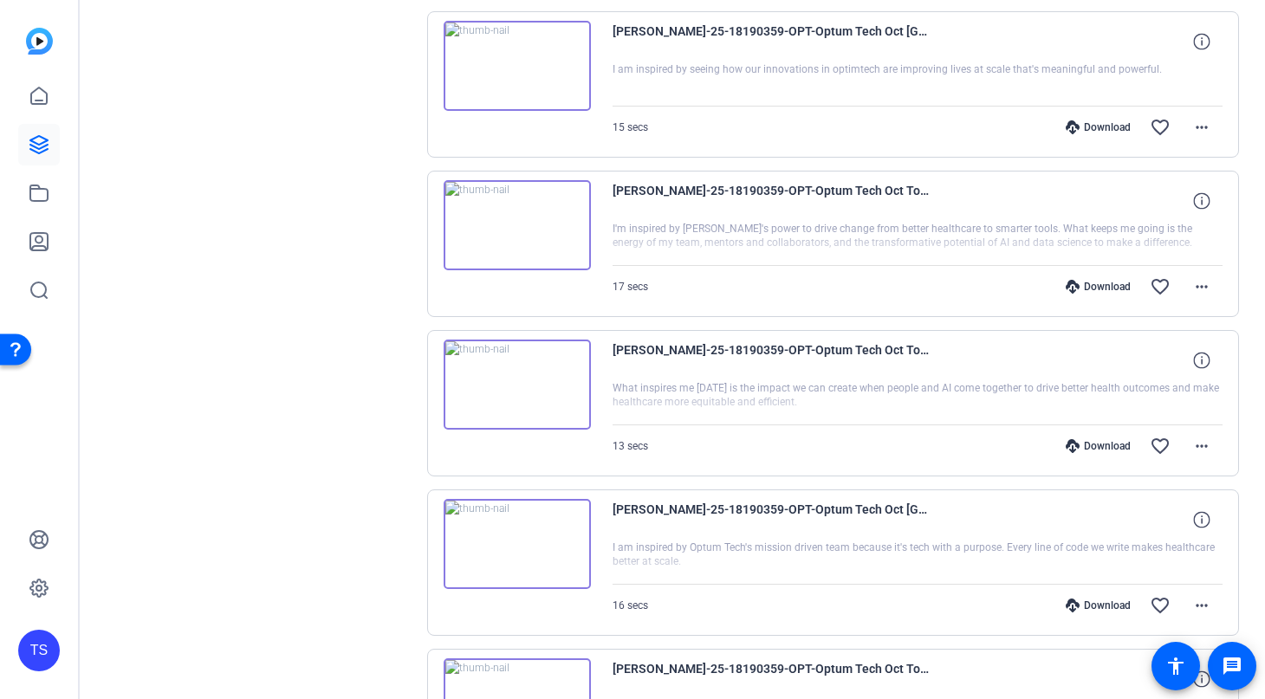
scroll to position [0, 0]
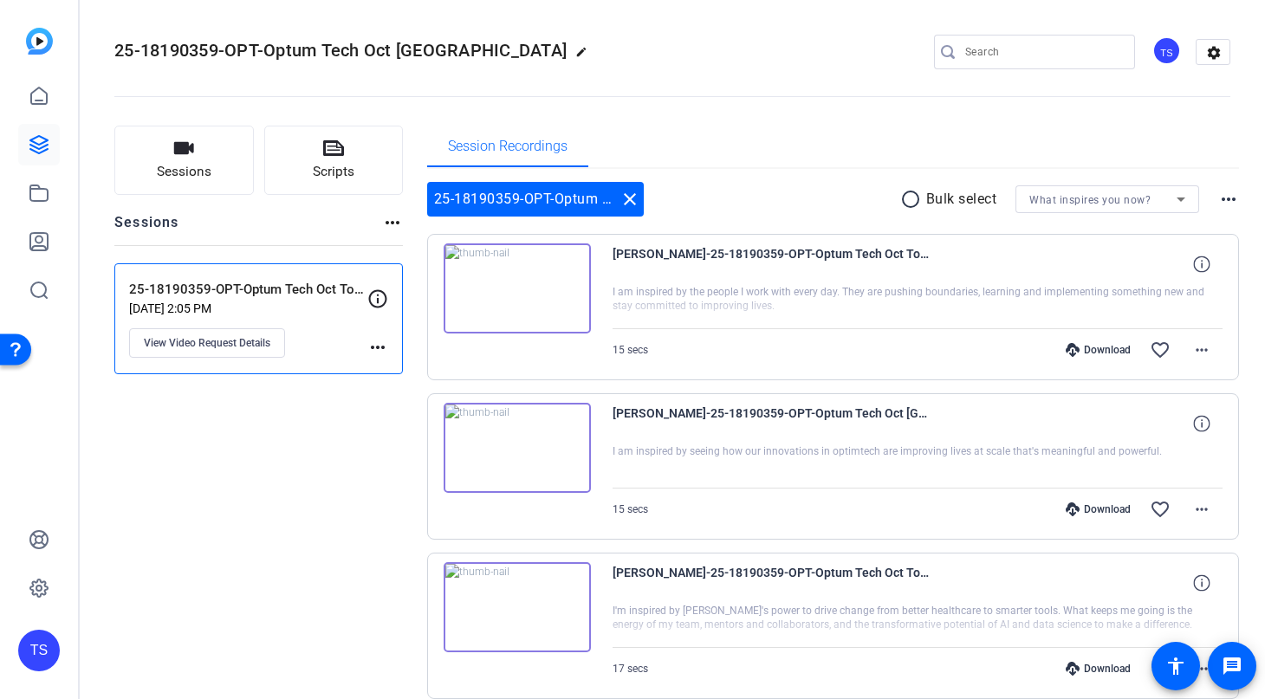
click at [909, 195] on mat-icon "radio_button_unchecked" at bounding box center [914, 199] width 26 height 21
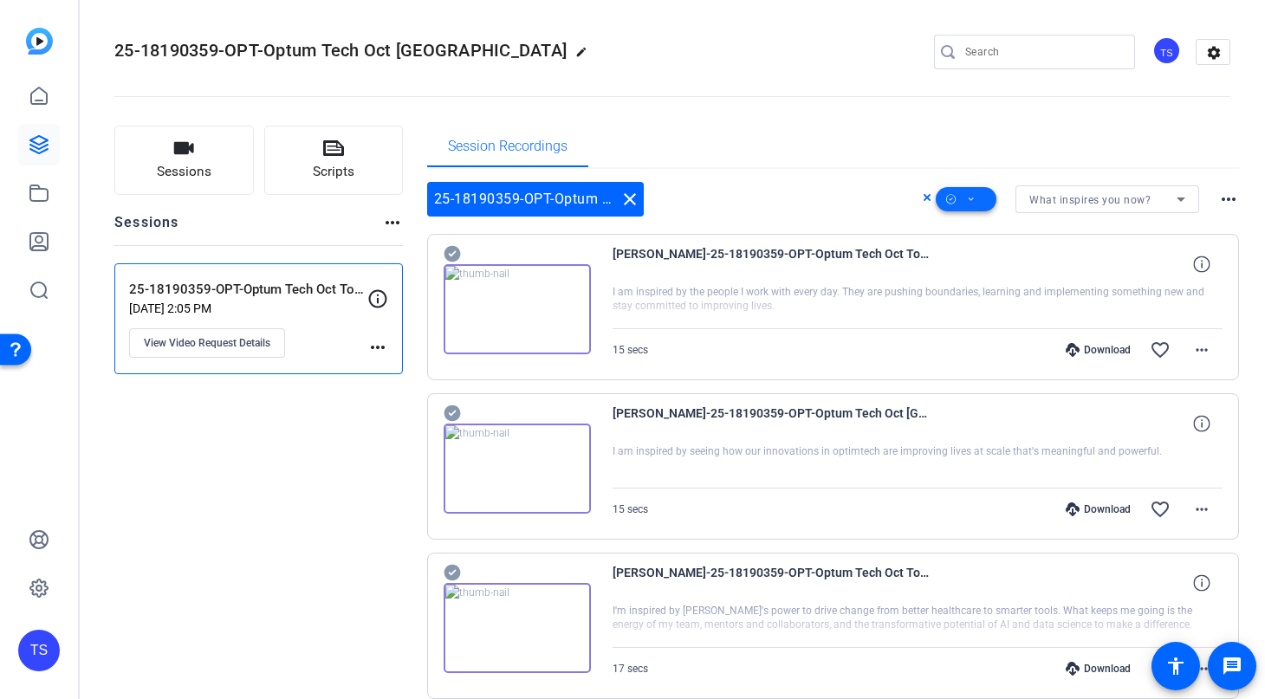
click at [969, 193] on icon at bounding box center [971, 200] width 9 height 22
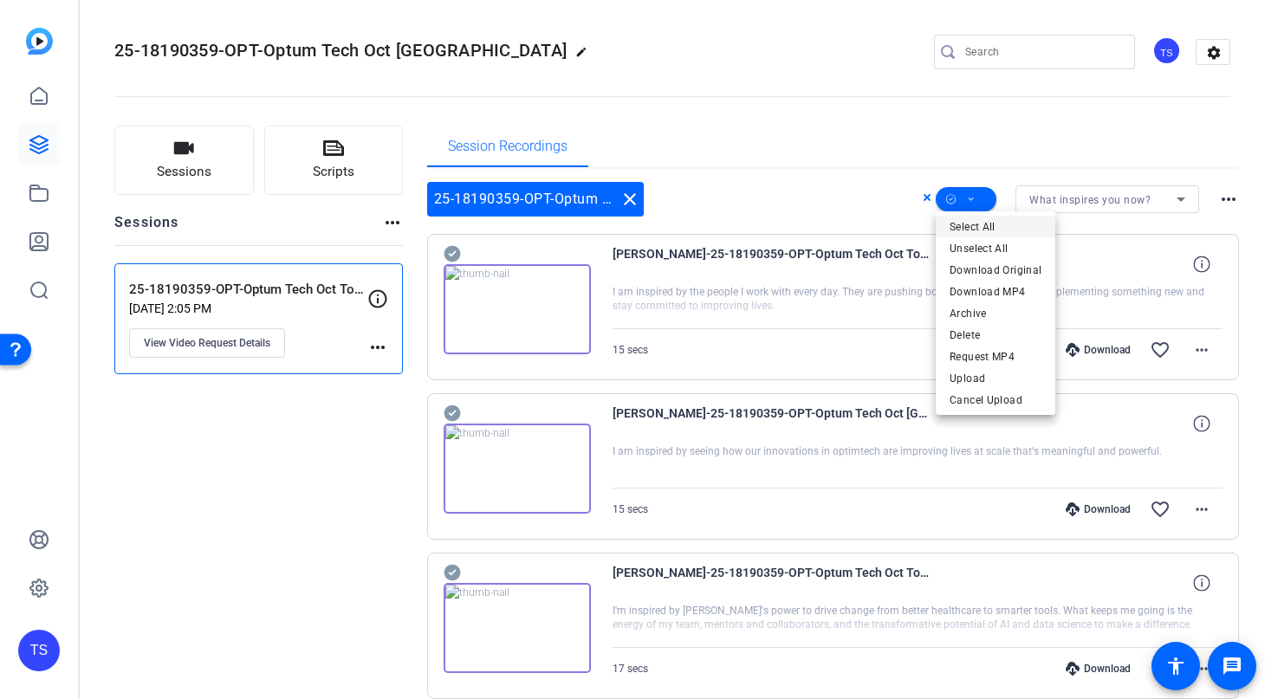
click at [976, 224] on span "Select All" at bounding box center [996, 227] width 92 height 21
click at [1004, 127] on div at bounding box center [632, 349] width 1265 height 699
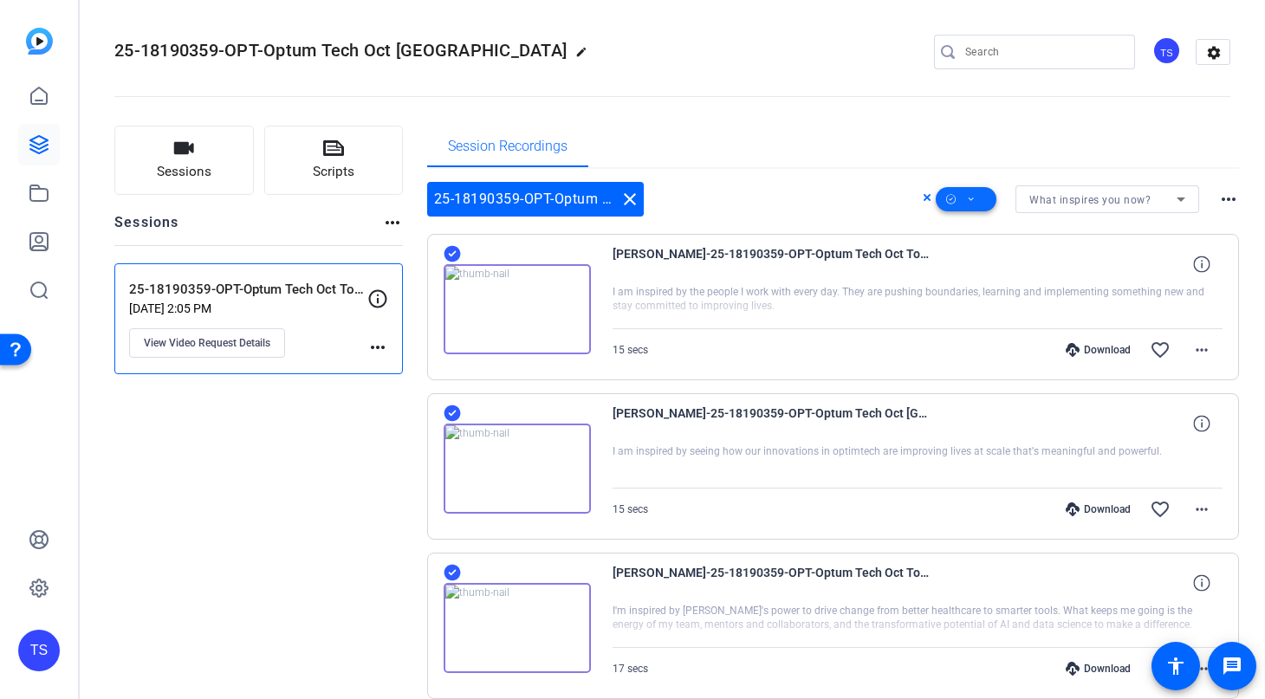
click at [976, 200] on span at bounding box center [966, 200] width 61 height 42
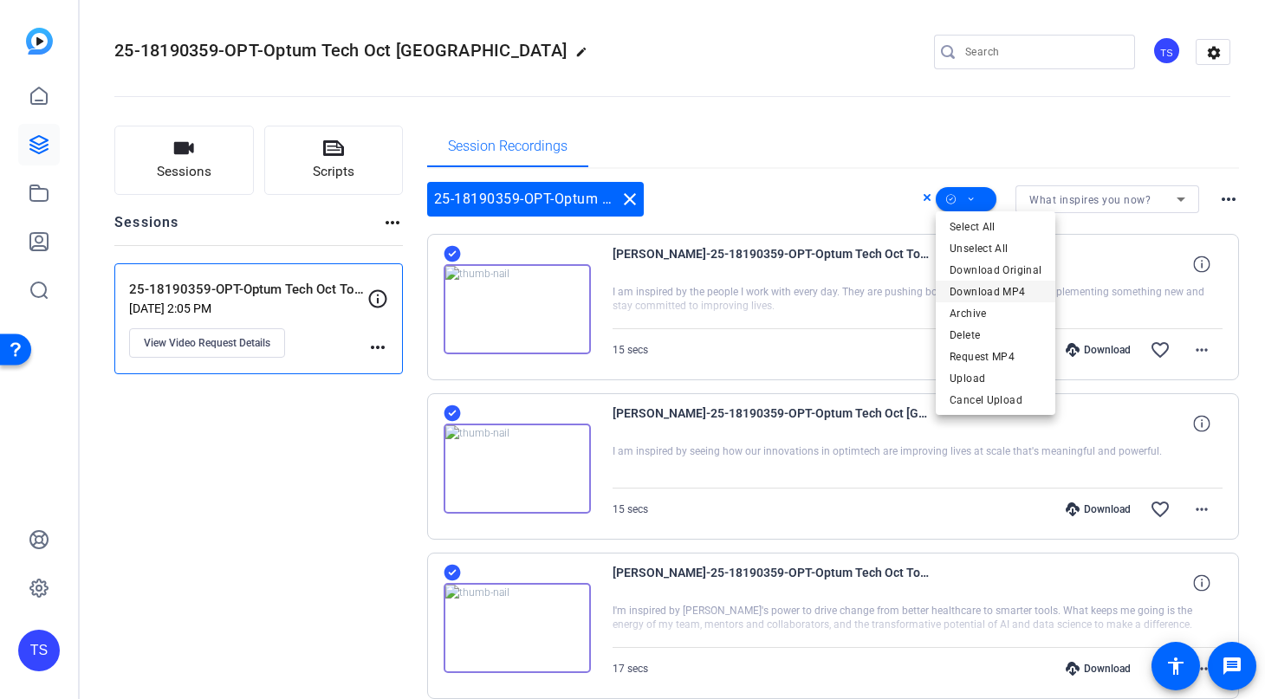
click at [991, 290] on span "Download MP4" at bounding box center [996, 292] width 92 height 21
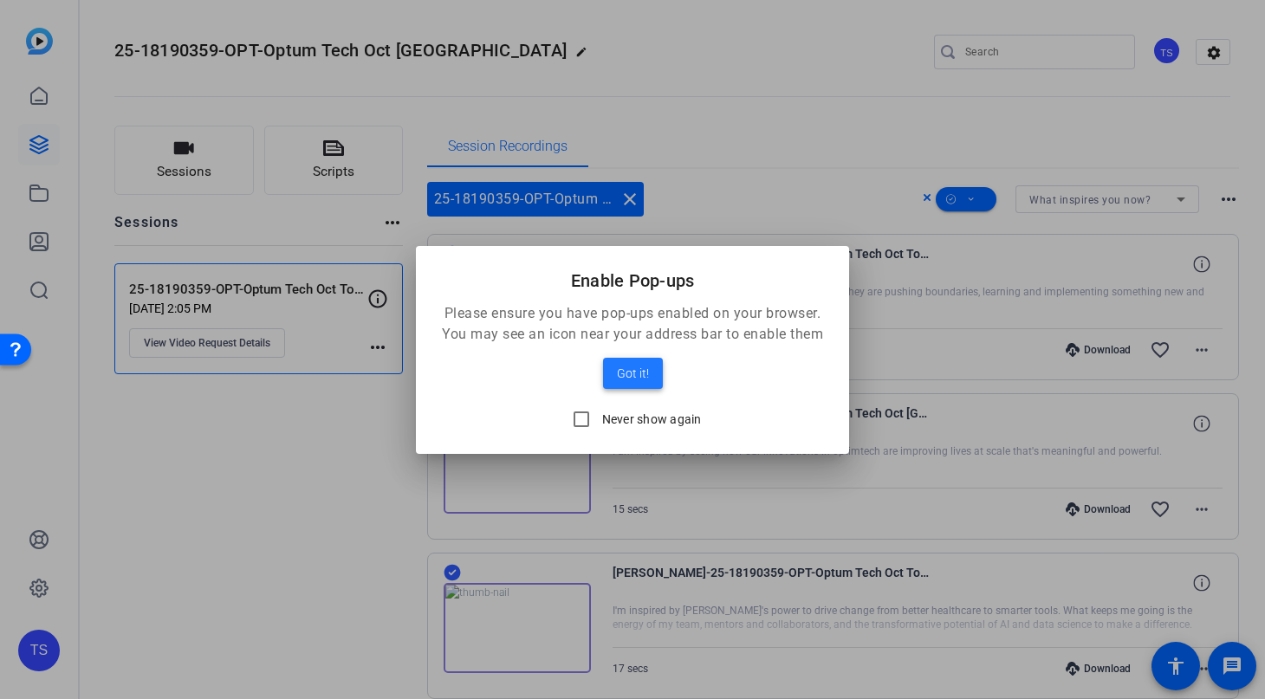
click at [636, 367] on span "Got it!" at bounding box center [633, 373] width 32 height 21
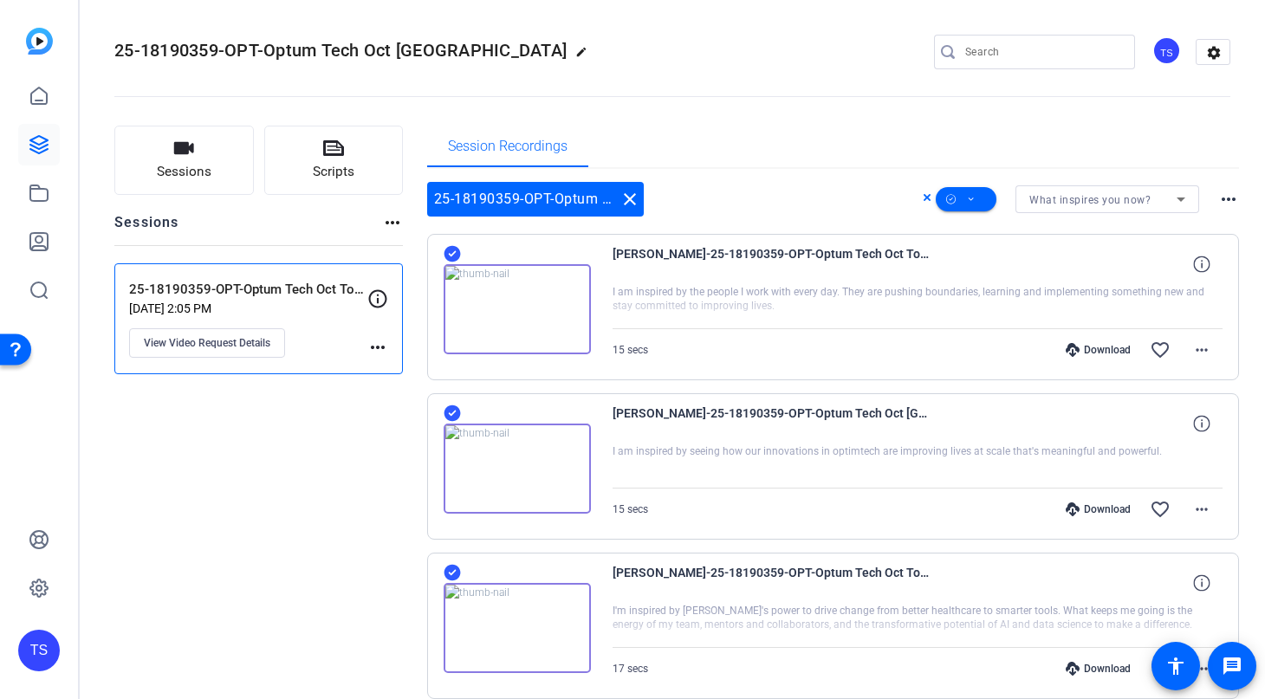
click at [1187, 205] on icon at bounding box center [1181, 199] width 21 height 21
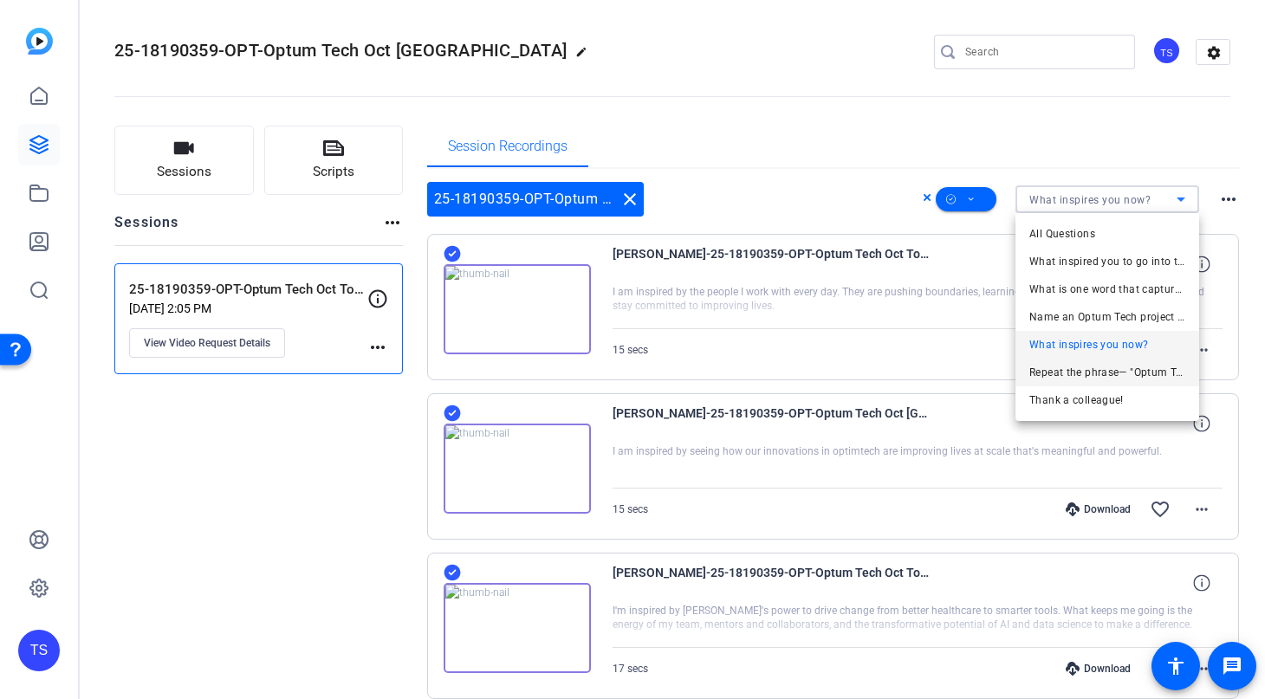
click at [1113, 373] on span "Repeat the phrase— "Optum Tech. Powered by people. Elevated by AI."" at bounding box center [1108, 372] width 156 height 21
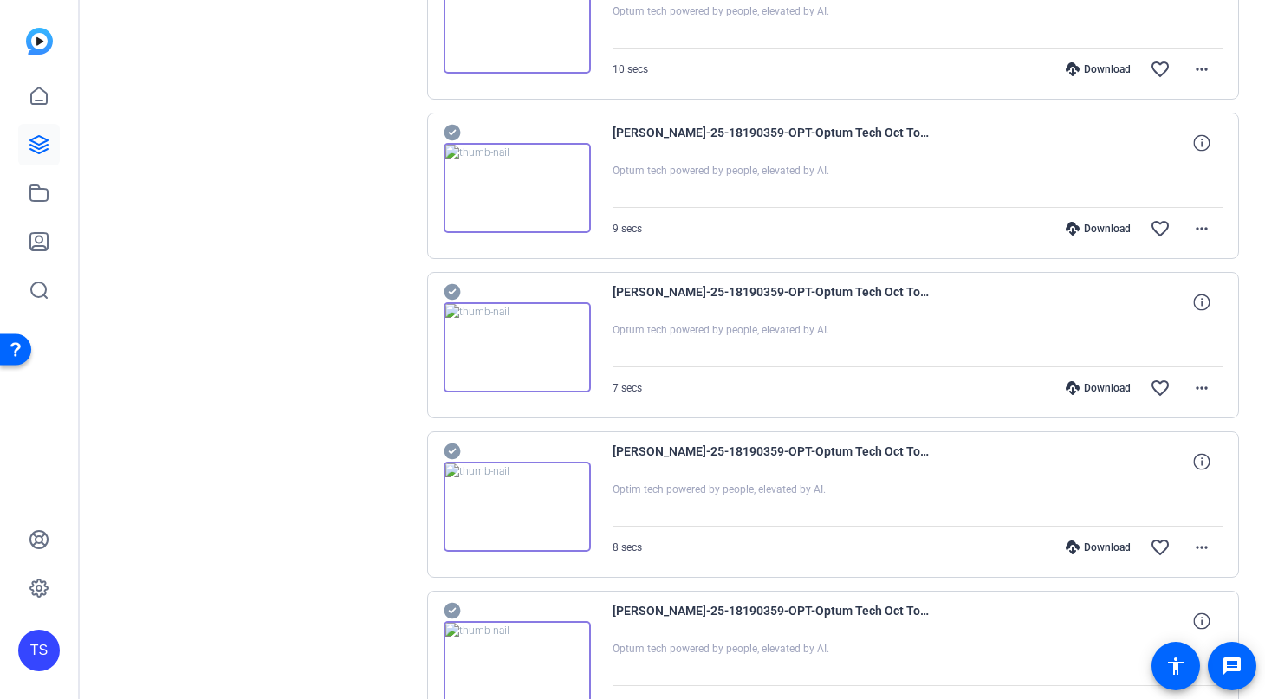
scroll to position [1225, 0]
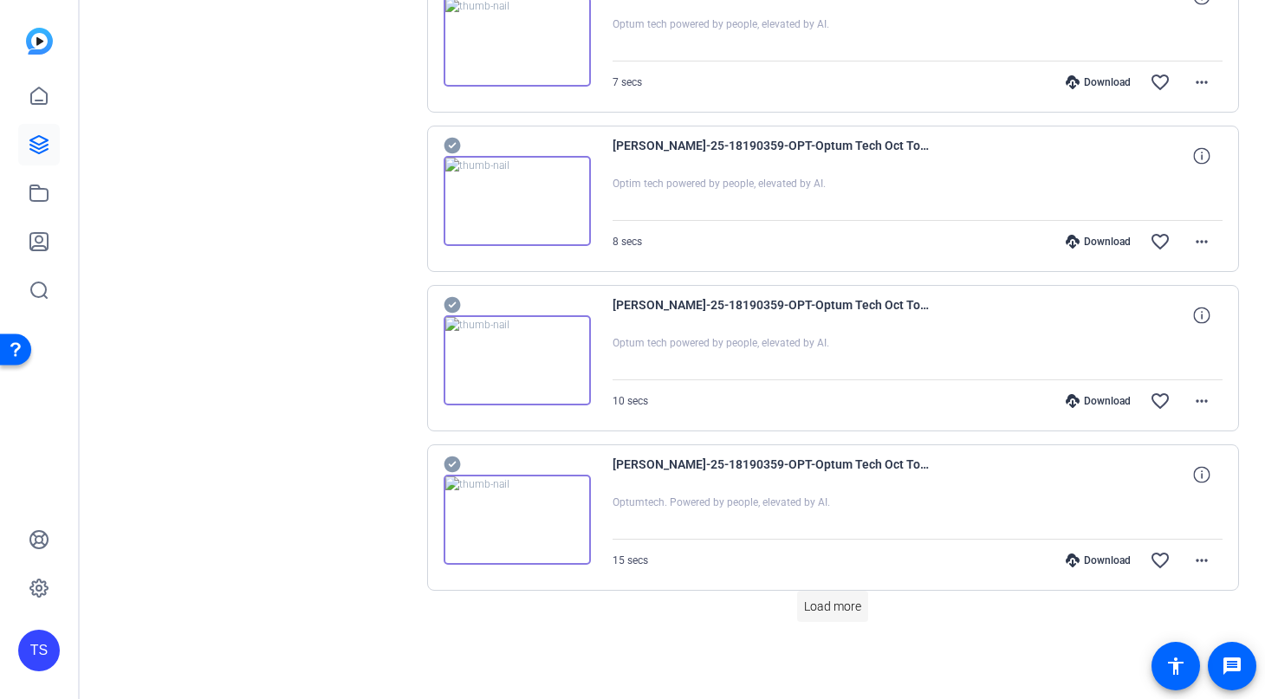
click at [829, 606] on span "Load more" at bounding box center [832, 607] width 57 height 18
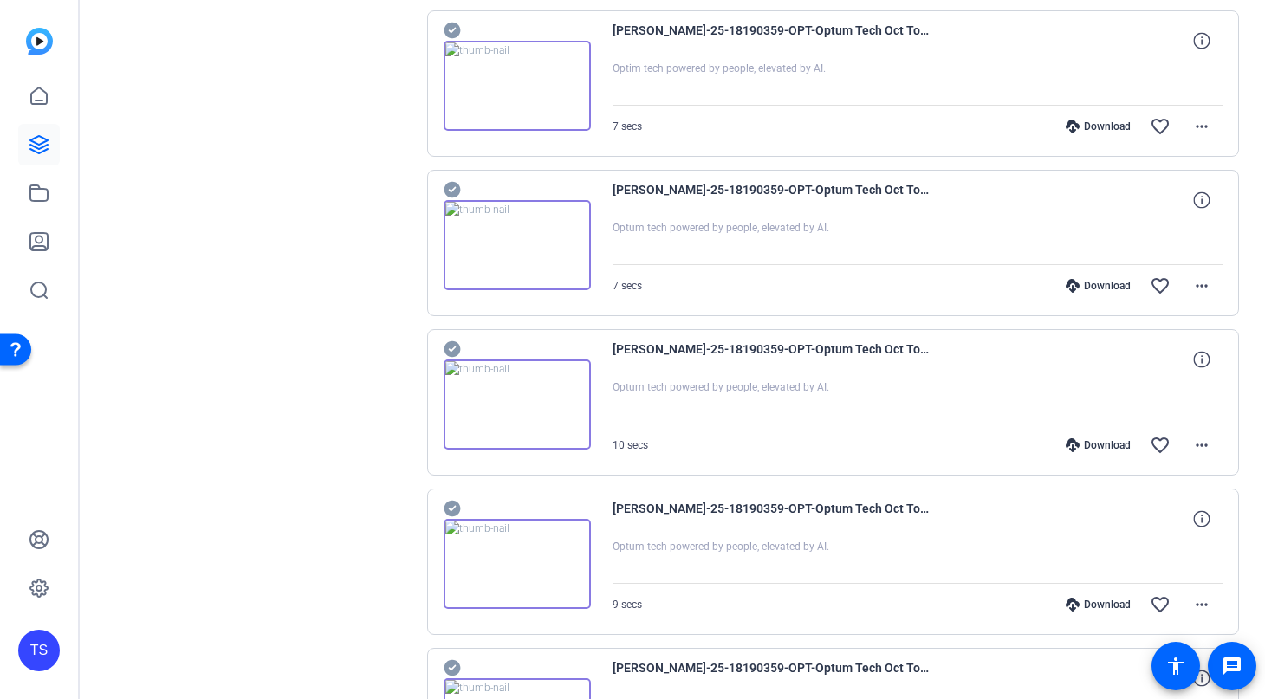
scroll to position [0, 0]
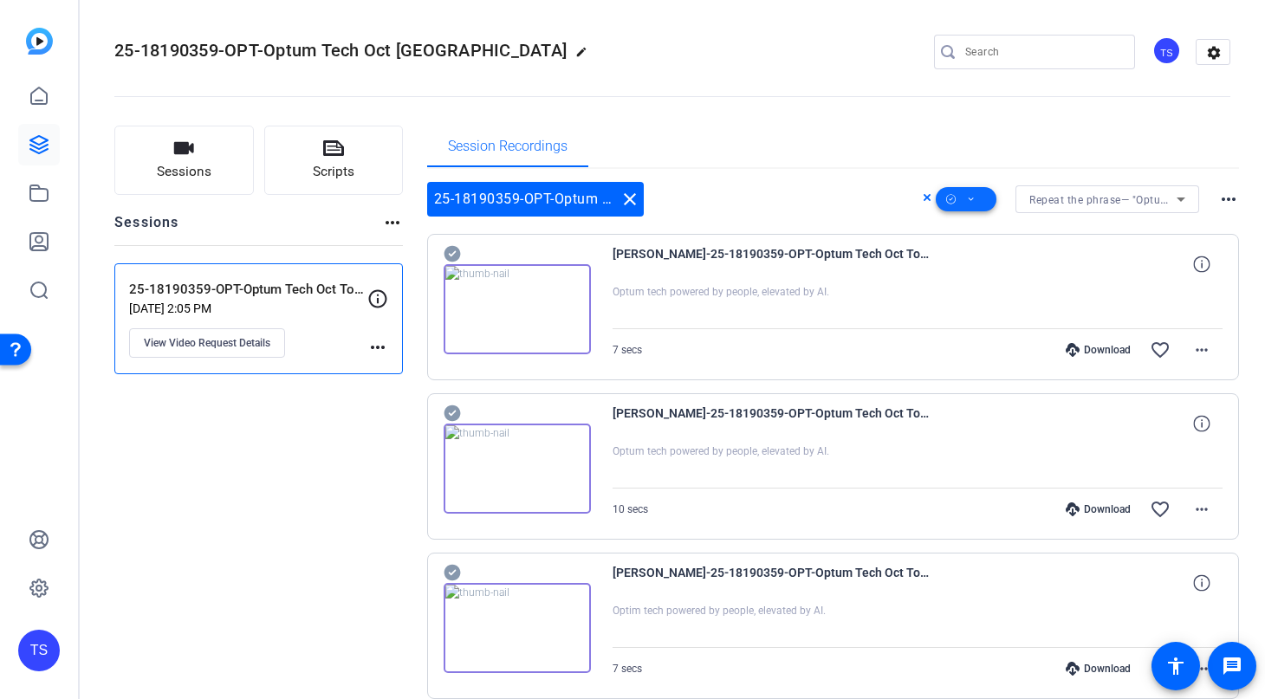
click at [978, 196] on span at bounding box center [966, 200] width 61 height 42
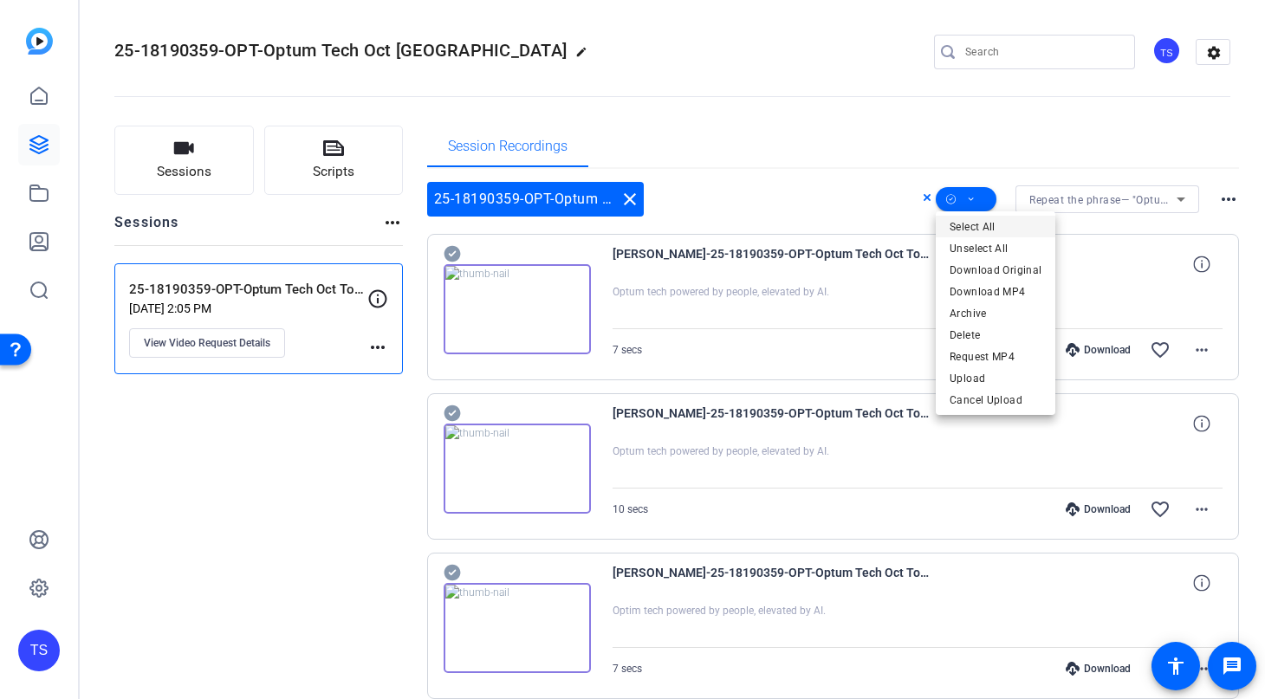
click at [979, 222] on span "Select All" at bounding box center [996, 227] width 92 height 21
click at [990, 292] on span "Download MP4" at bounding box center [996, 292] width 92 height 21
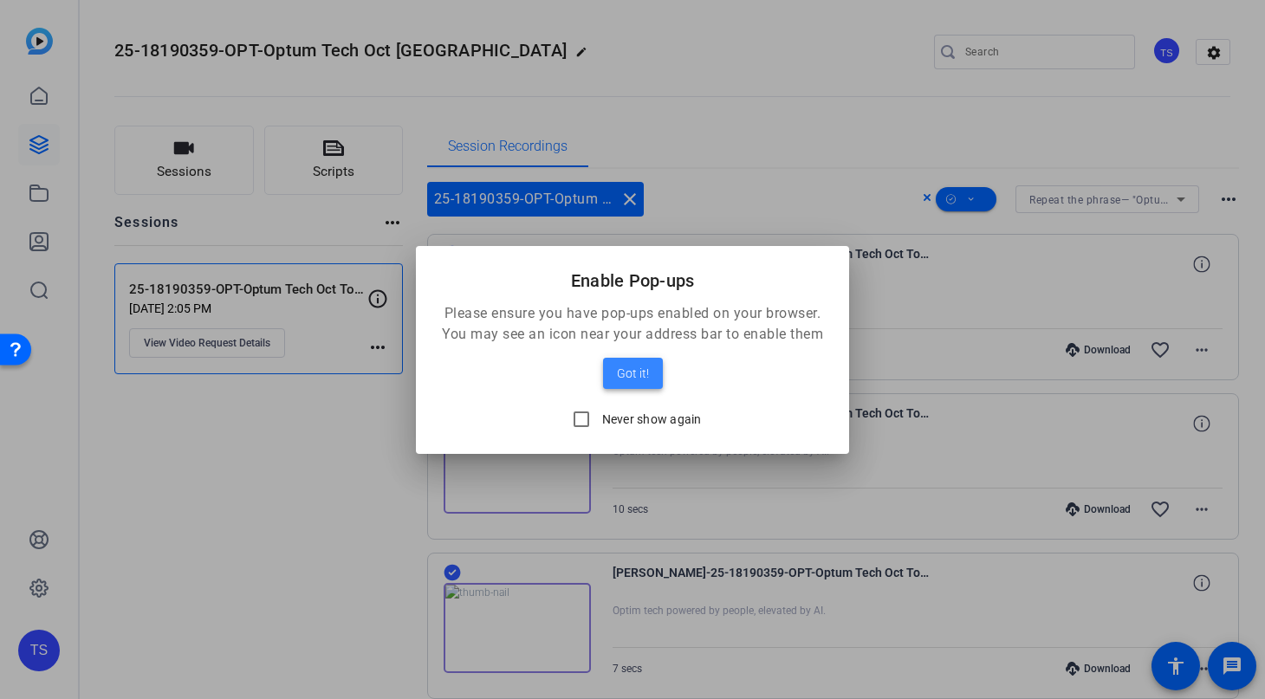
click at [628, 375] on span "Got it!" at bounding box center [633, 373] width 32 height 21
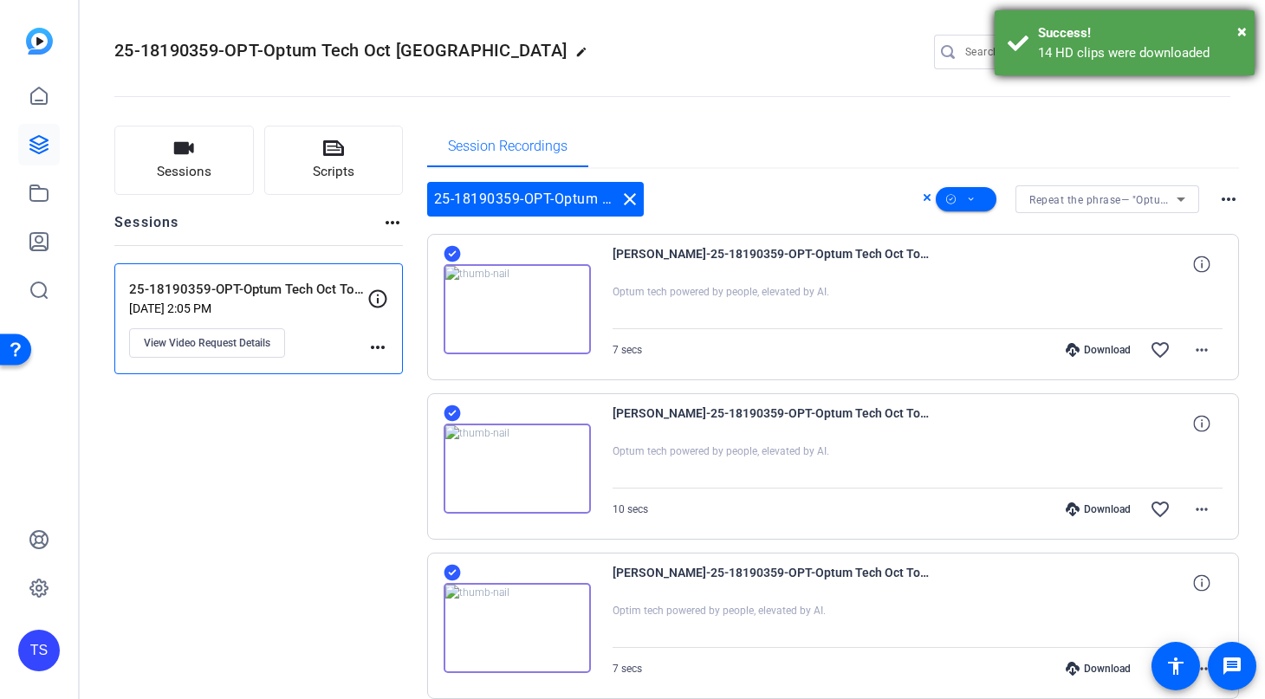
click at [1184, 25] on div "Success!" at bounding box center [1140, 33] width 204 height 20
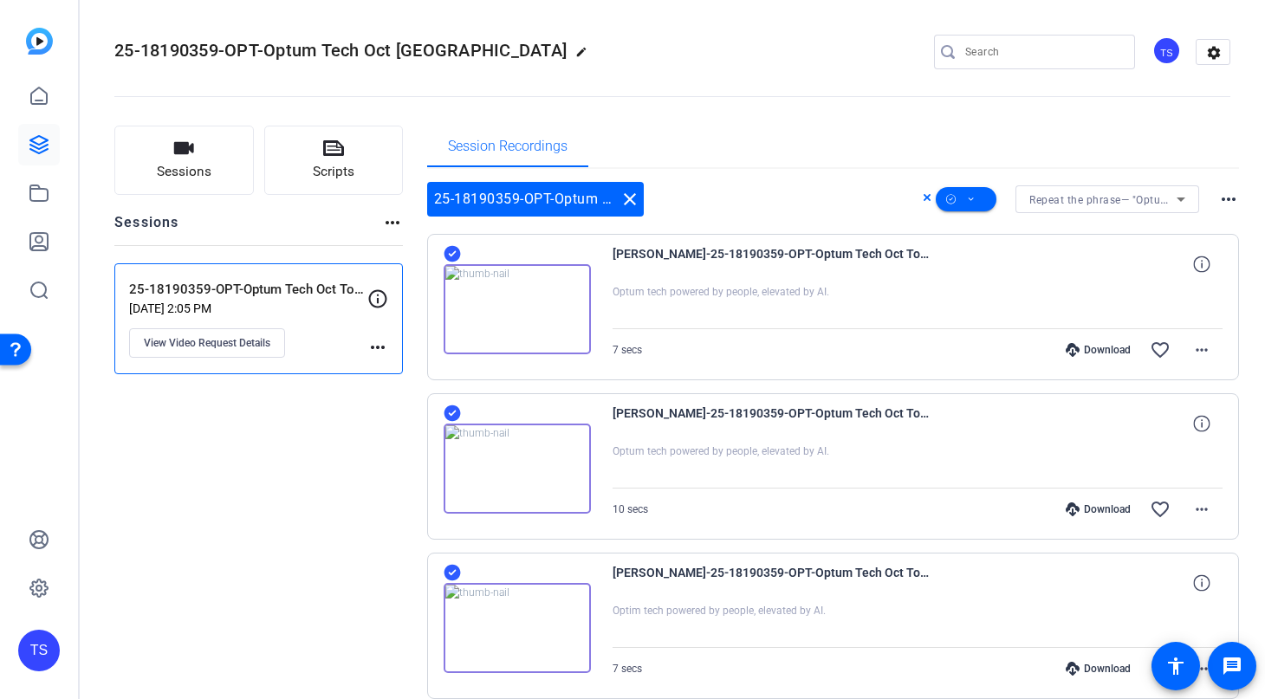
click at [802, 48] on div "25-18190359-OPT-Optum Tech Oct Town Hall edit TS settings" at bounding box center [672, 52] width 1116 height 26
click at [724, 128] on div "Session Recordings" at bounding box center [833, 147] width 813 height 42
click at [1179, 201] on icon at bounding box center [1181, 199] width 21 height 21
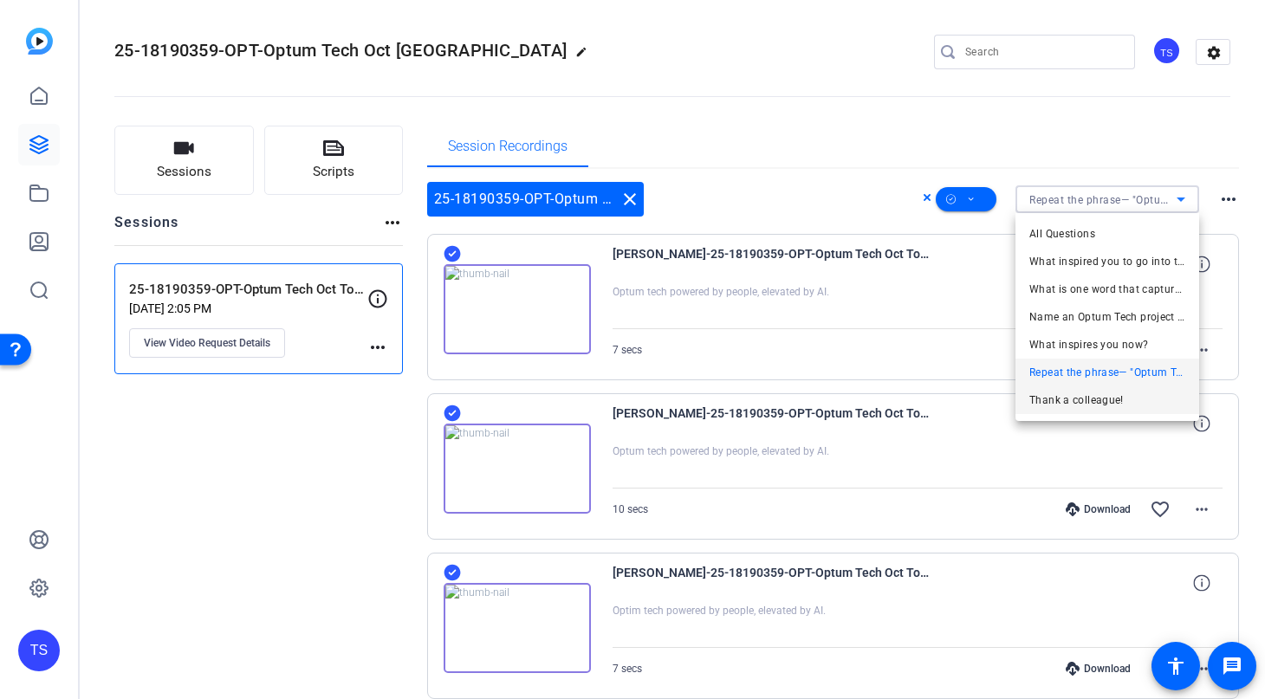
click at [1087, 398] on span "Thank a colleague!" at bounding box center [1077, 400] width 94 height 21
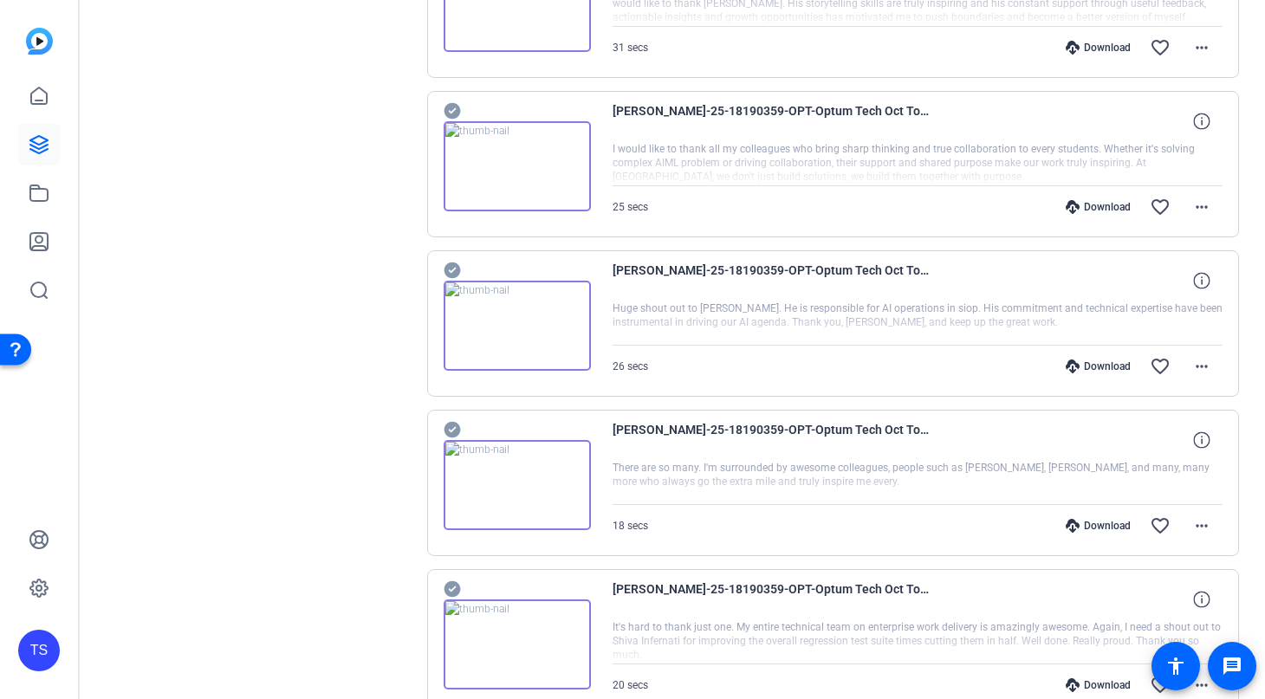
scroll to position [1225, 0]
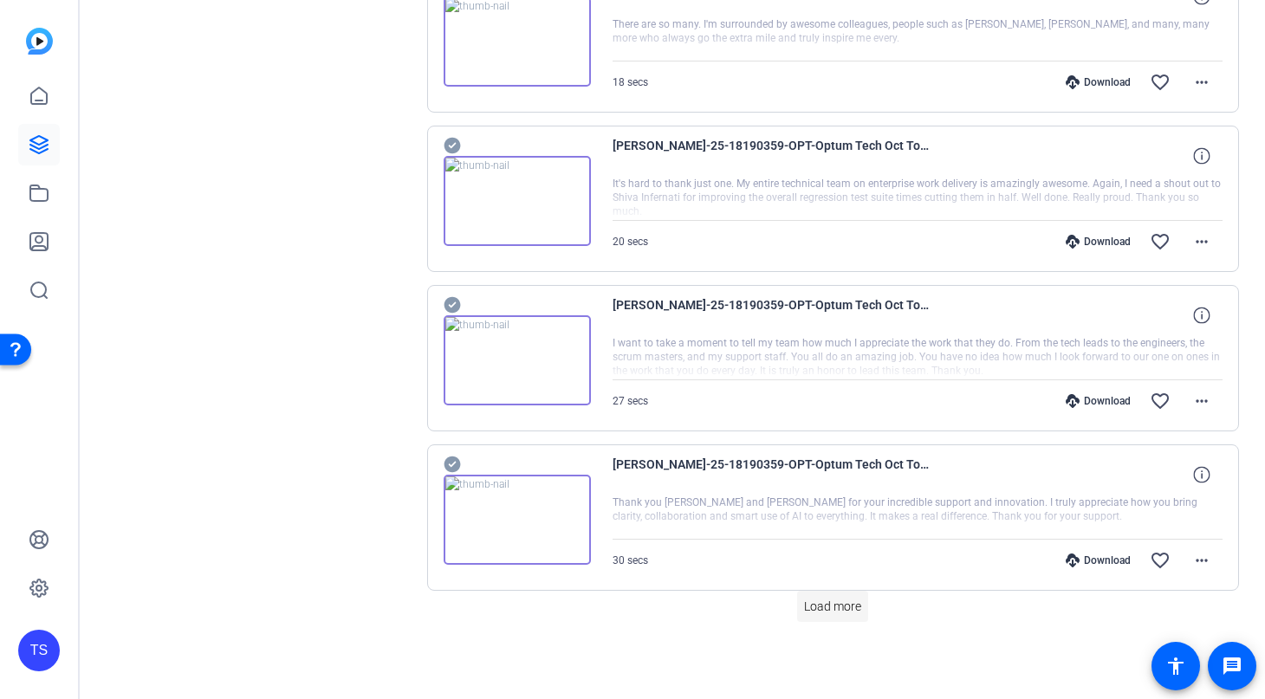
click at [830, 605] on span "Load more" at bounding box center [832, 607] width 57 height 18
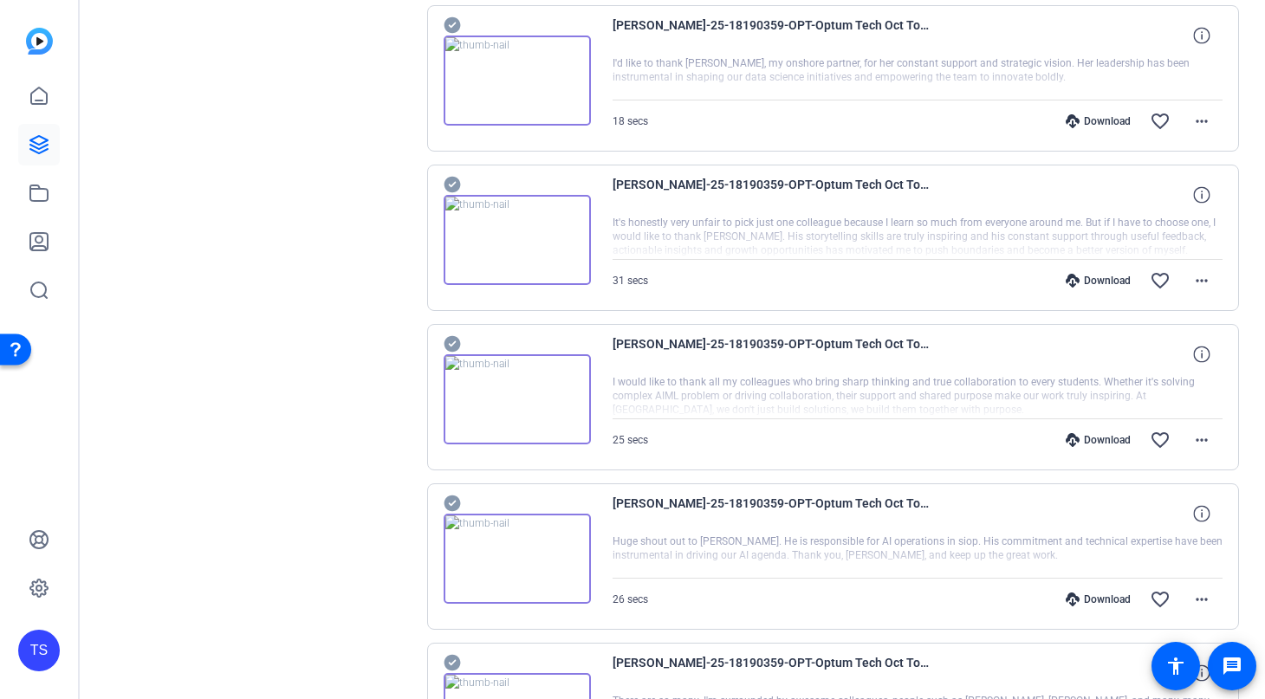
scroll to position [0, 0]
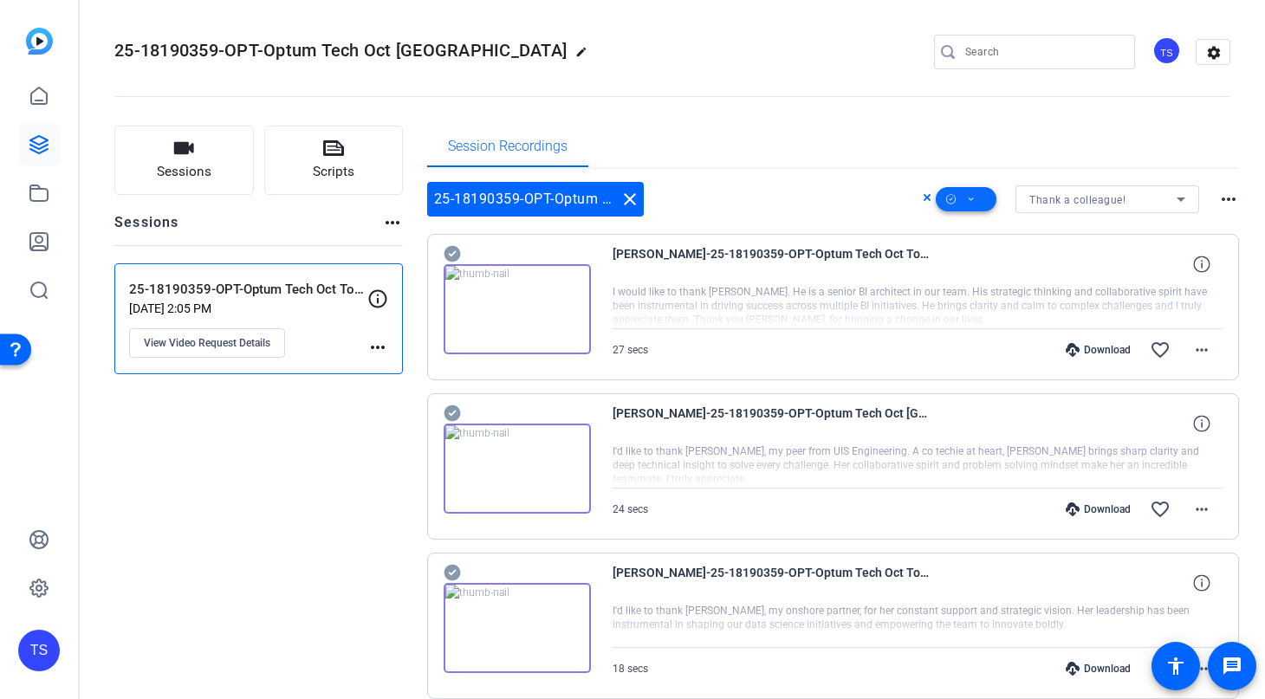
click at [972, 197] on icon at bounding box center [971, 200] width 9 height 22
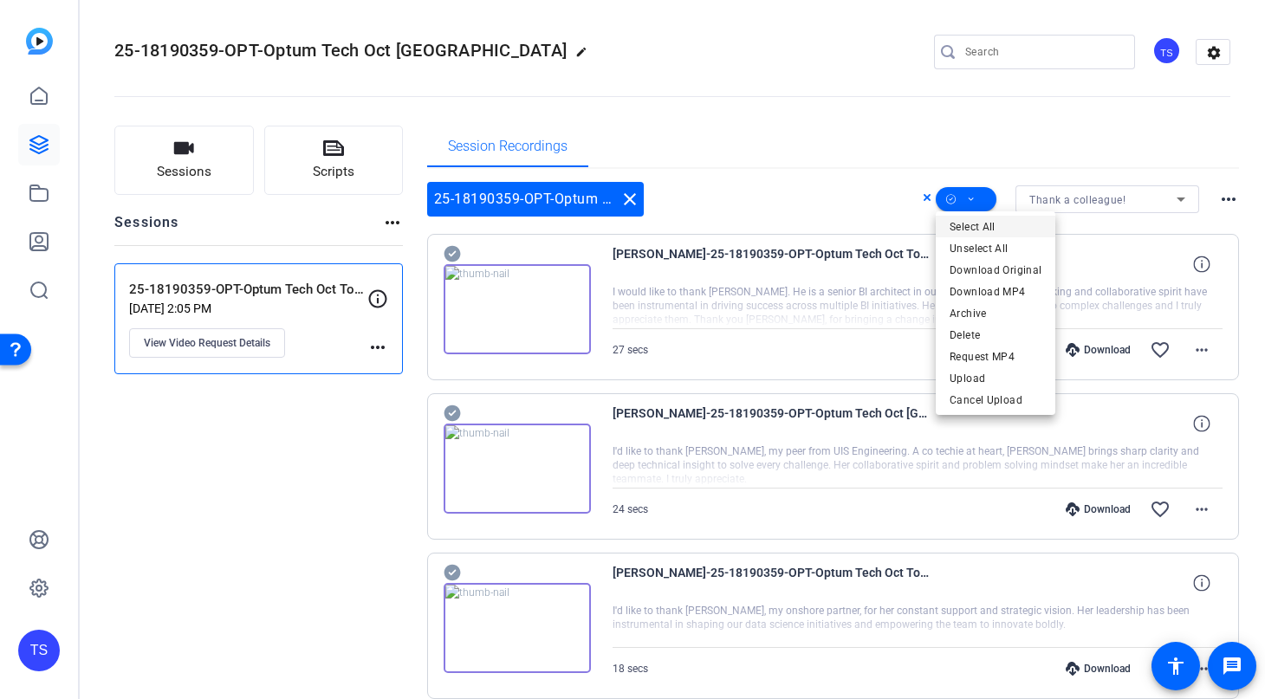
click at [977, 228] on span "Select All" at bounding box center [996, 227] width 92 height 21
click at [979, 160] on div at bounding box center [632, 349] width 1265 height 699
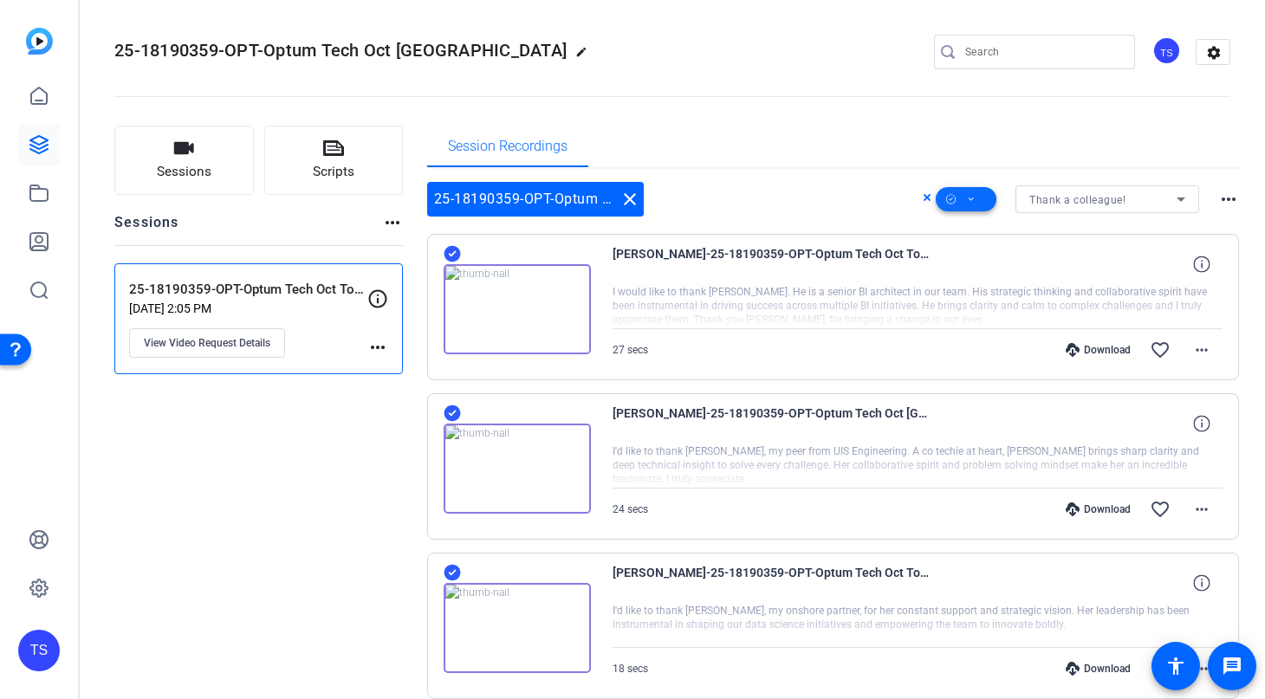
click at [978, 194] on span at bounding box center [966, 200] width 61 height 42
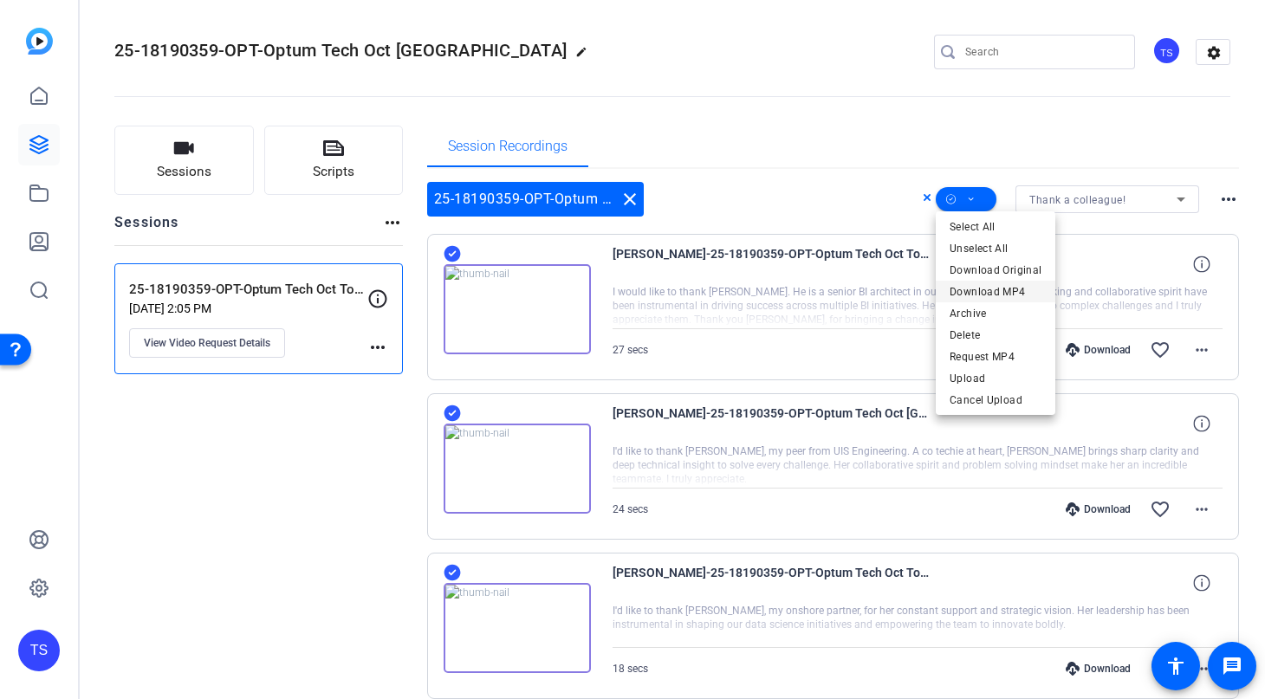
click at [992, 290] on span "Download MP4" at bounding box center [996, 292] width 92 height 21
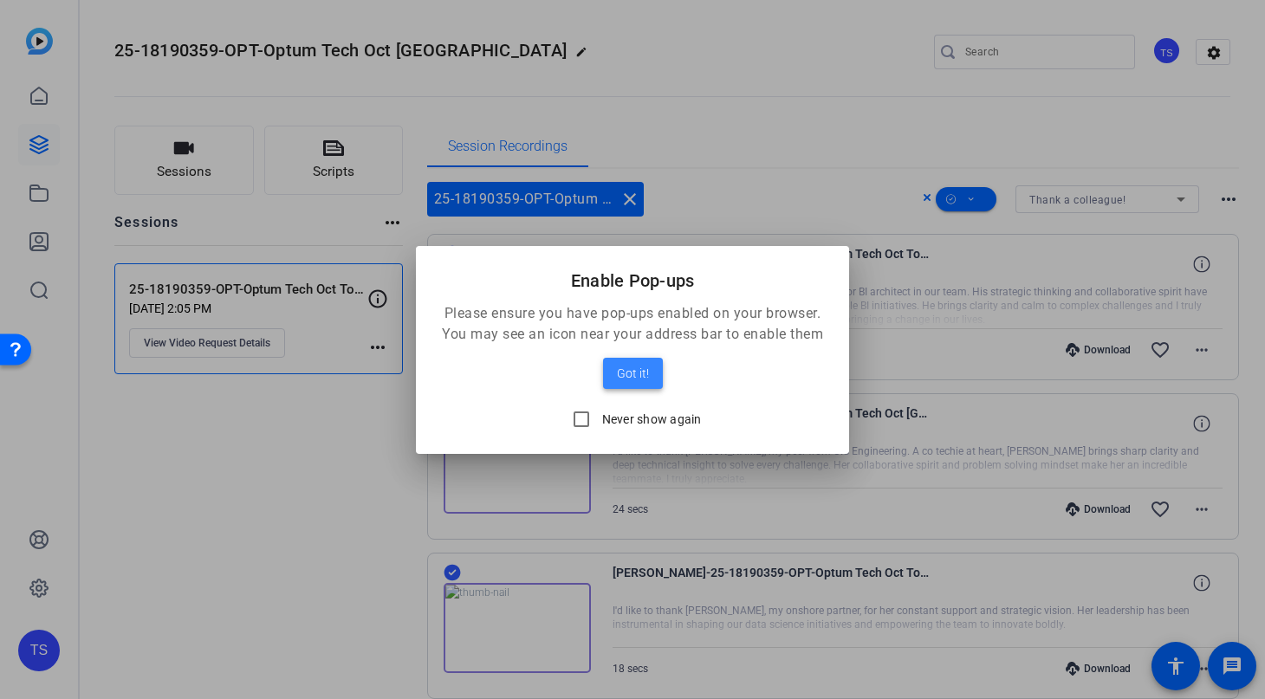
click at [638, 375] on span "Got it!" at bounding box center [633, 373] width 32 height 21
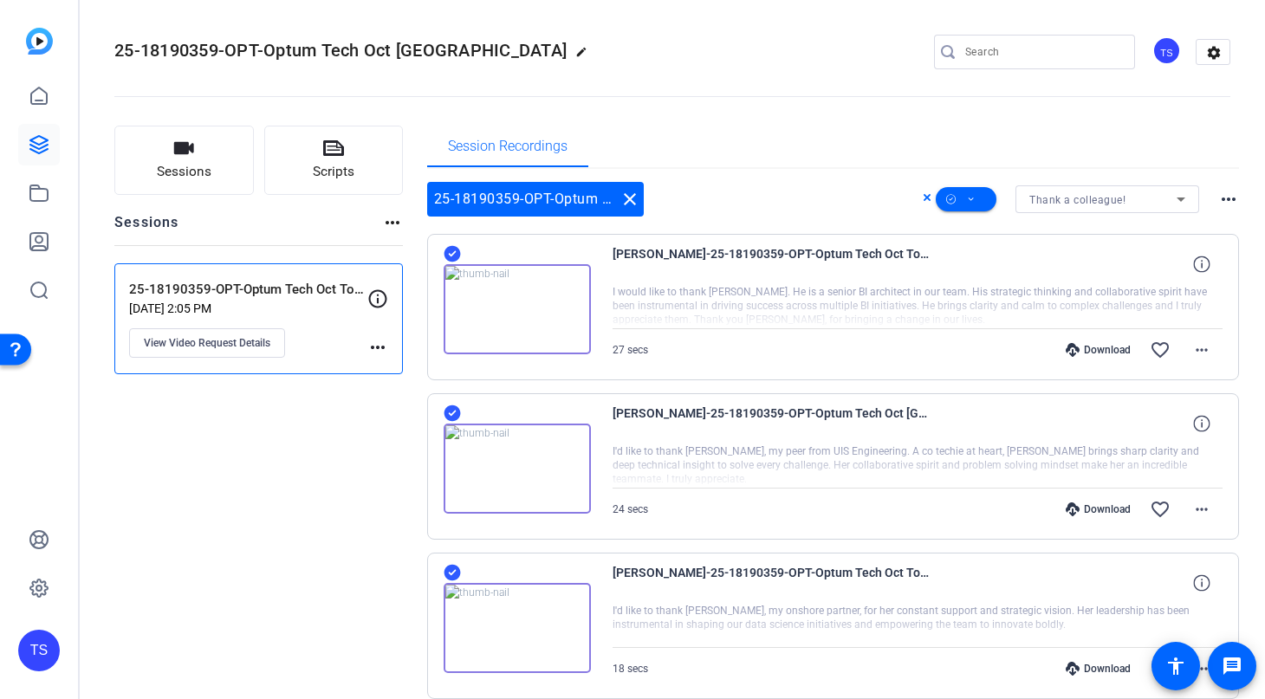
click at [700, 55] on div "25-18190359-OPT-Optum Tech Oct Town Hall edit TS settings" at bounding box center [672, 52] width 1116 height 26
click at [895, 97] on openreel-divider-bar at bounding box center [672, 91] width 1116 height 53
click at [970, 198] on icon at bounding box center [971, 199] width 5 height 3
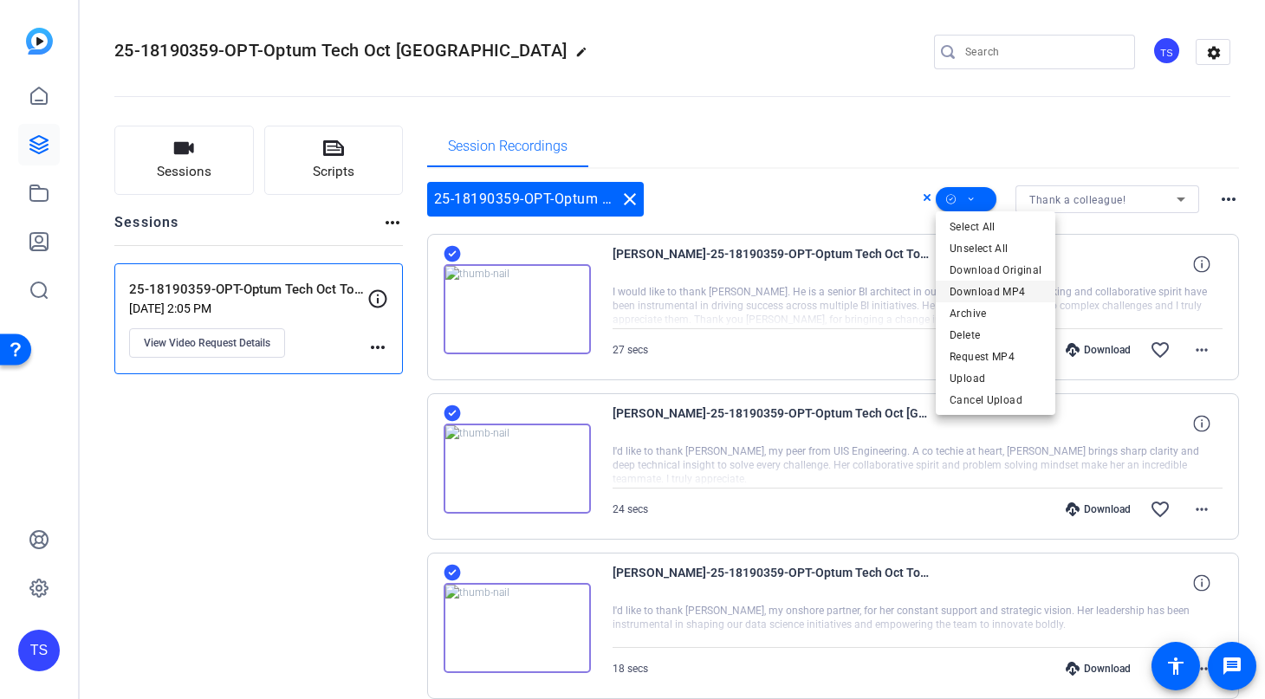
click at [990, 290] on span "Download MP4" at bounding box center [996, 292] width 92 height 21
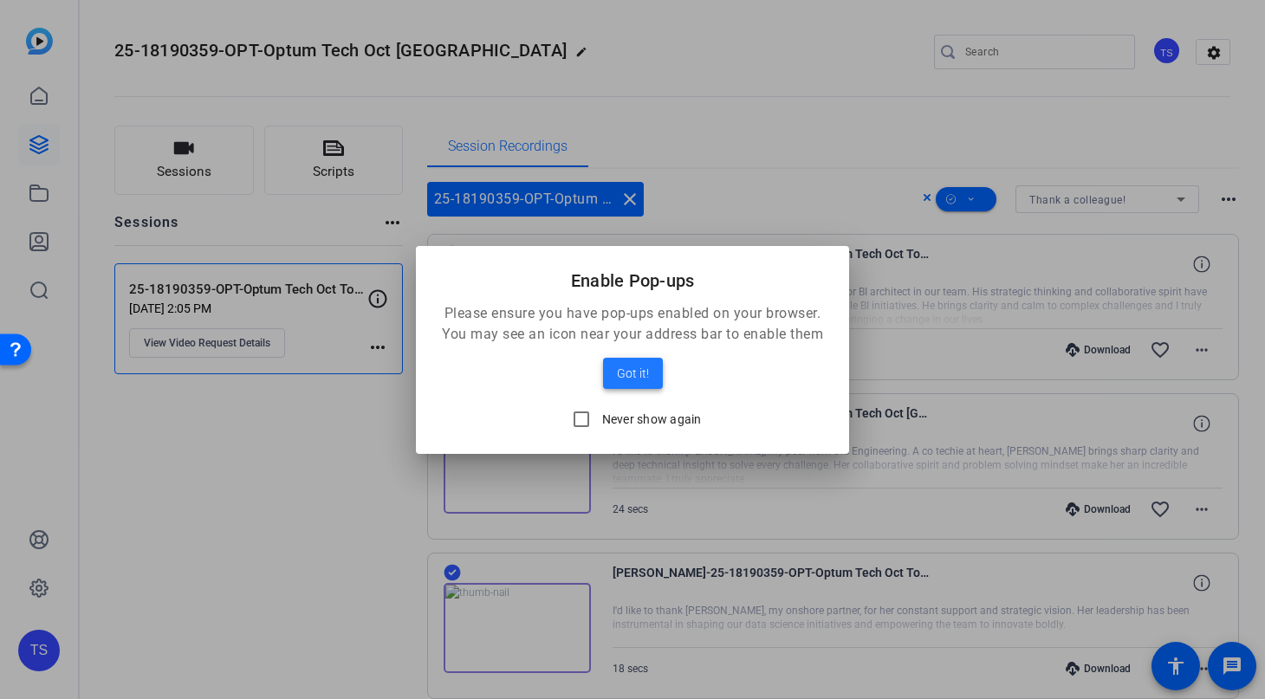
click at [640, 367] on span "Got it!" at bounding box center [633, 373] width 32 height 21
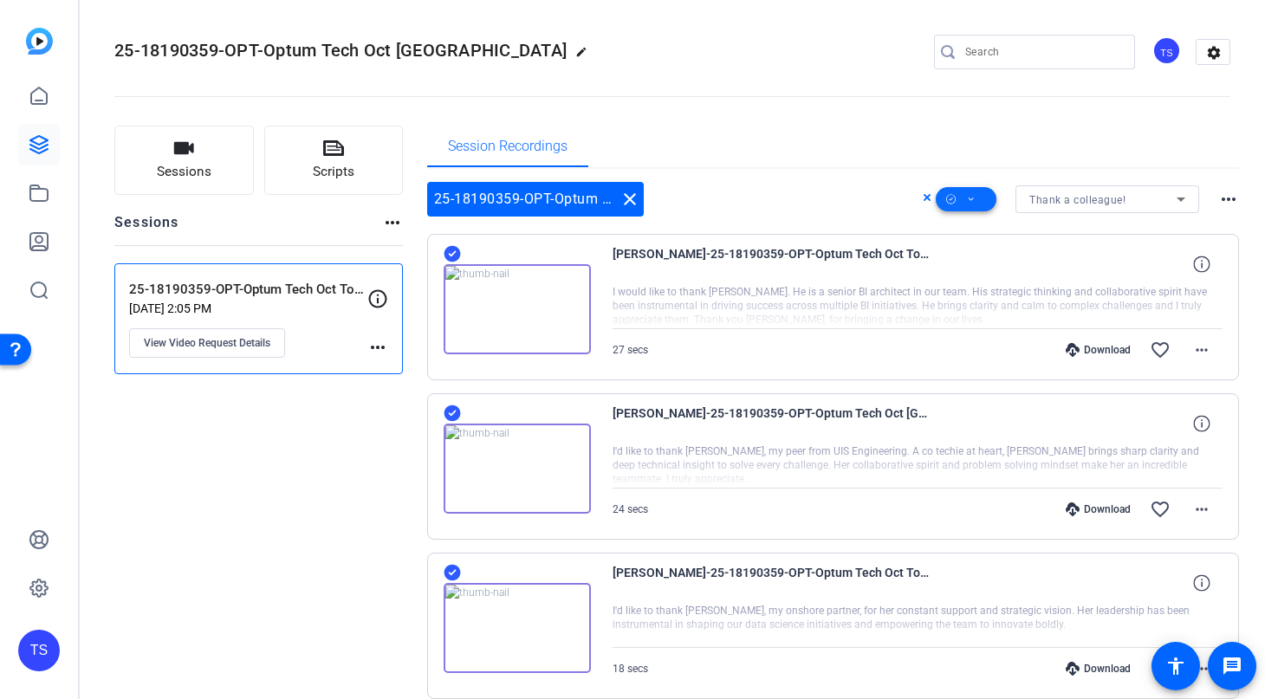
click at [976, 201] on span at bounding box center [966, 200] width 61 height 42
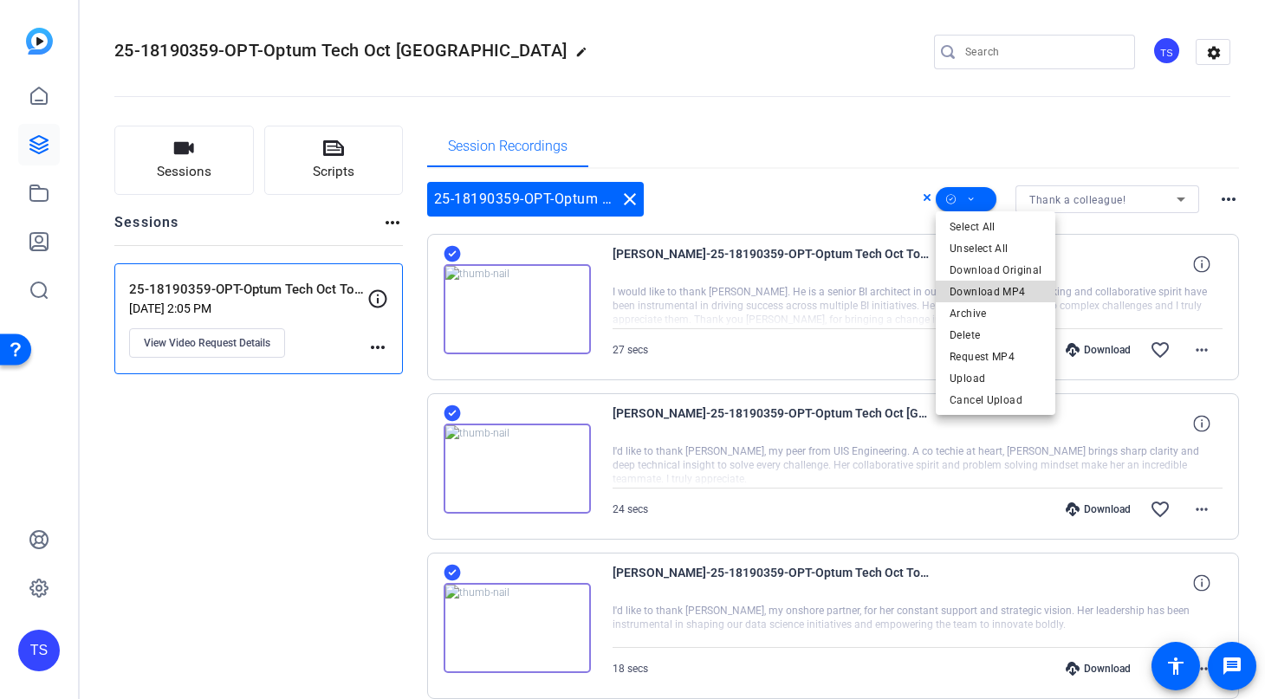
click at [1004, 287] on span "Download MP4" at bounding box center [996, 292] width 92 height 21
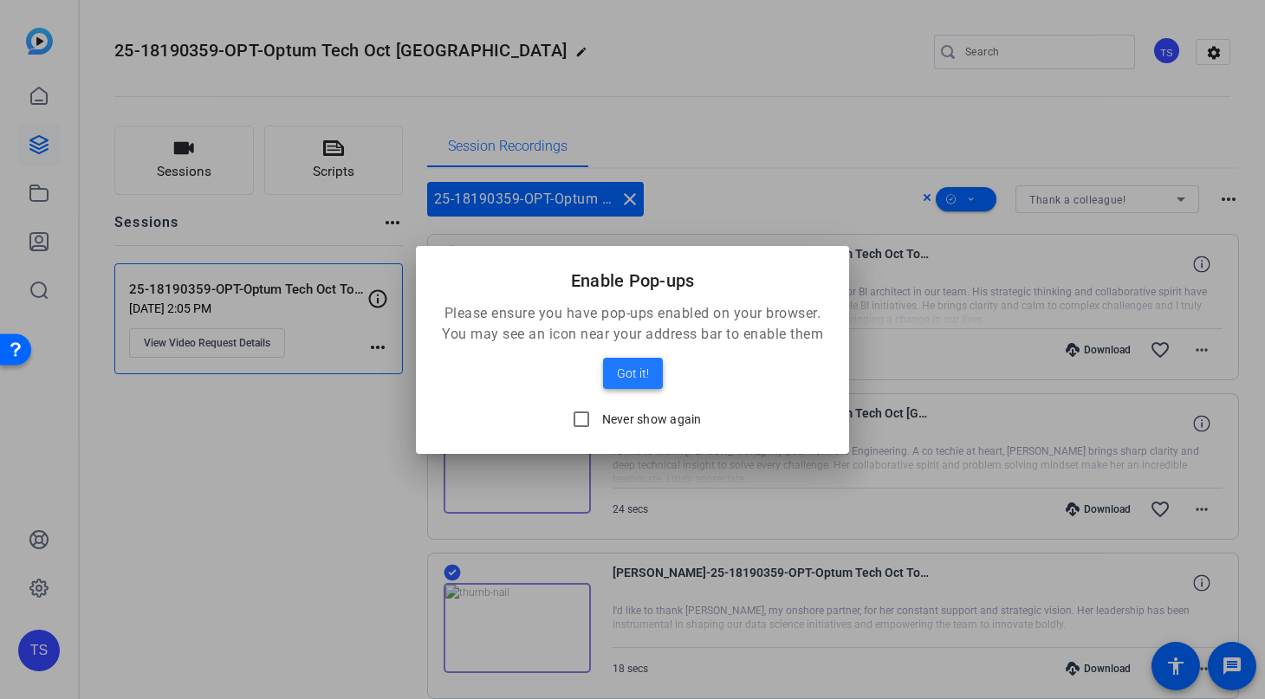
click at [630, 367] on span "Got it!" at bounding box center [633, 373] width 32 height 21
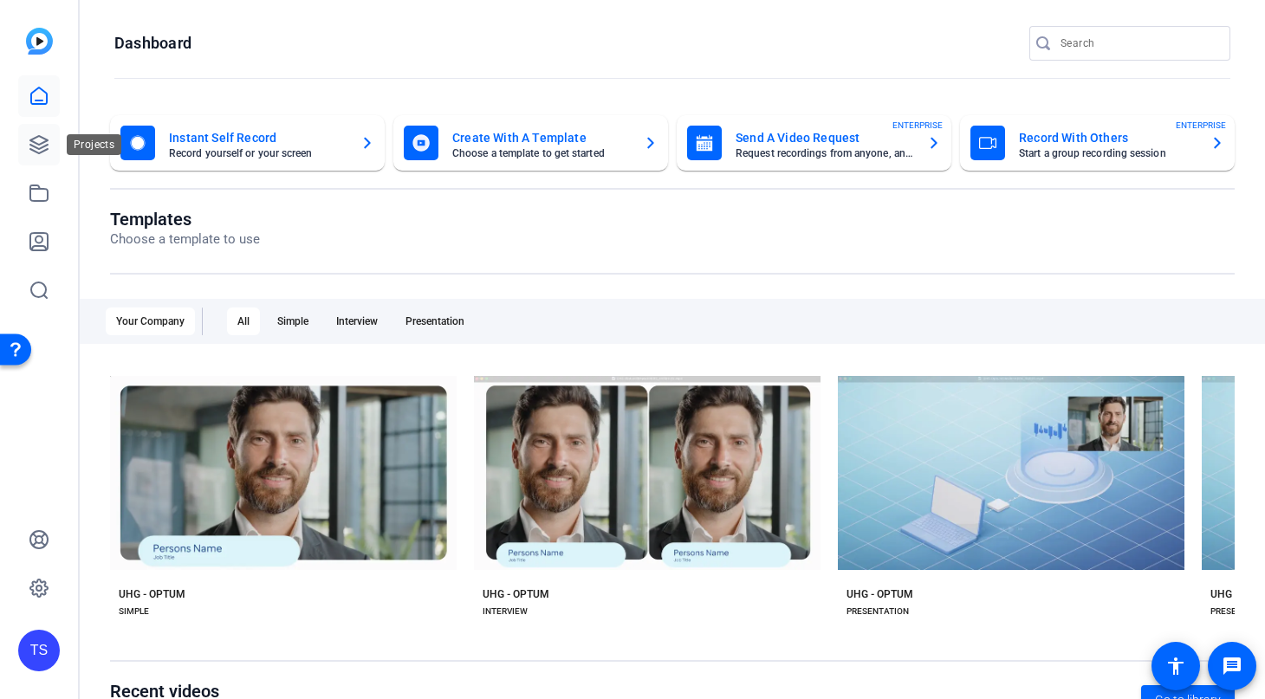
click at [42, 140] on icon at bounding box center [39, 144] width 21 height 21
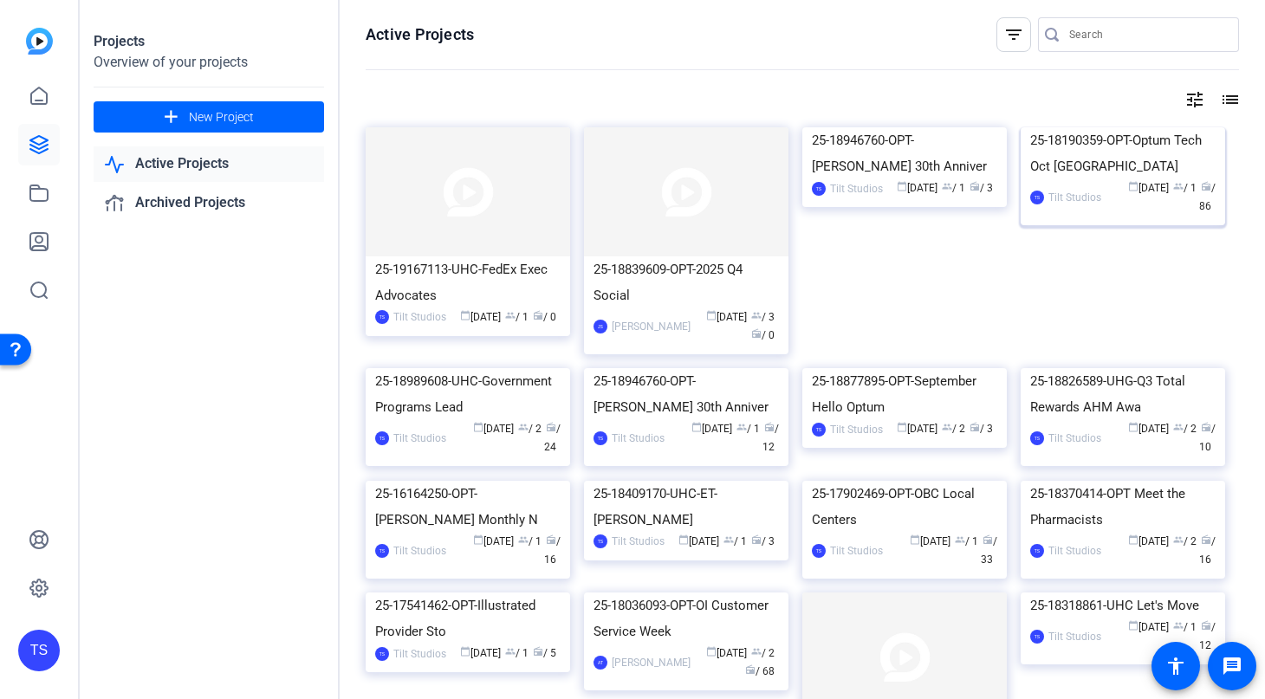
click at [1073, 179] on div "25-18190359-OPT-Optum Tech Oct [GEOGRAPHIC_DATA]" at bounding box center [1123, 153] width 185 height 52
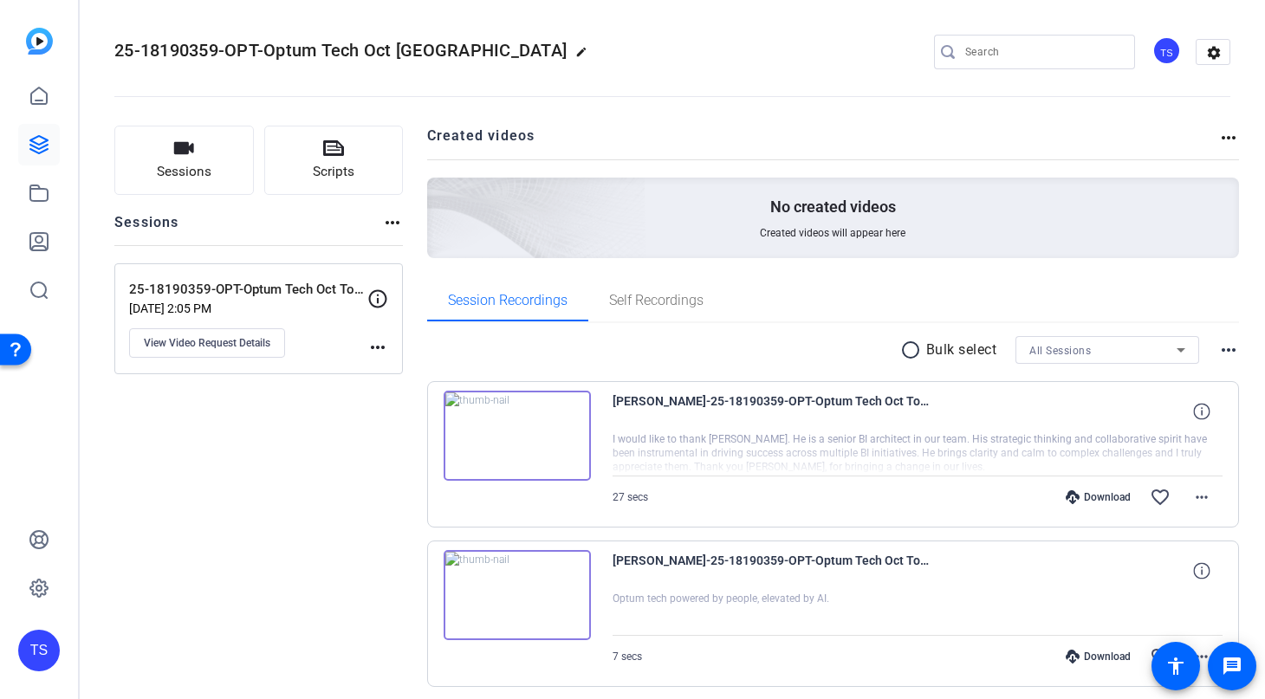
click at [1177, 343] on icon at bounding box center [1181, 350] width 21 height 21
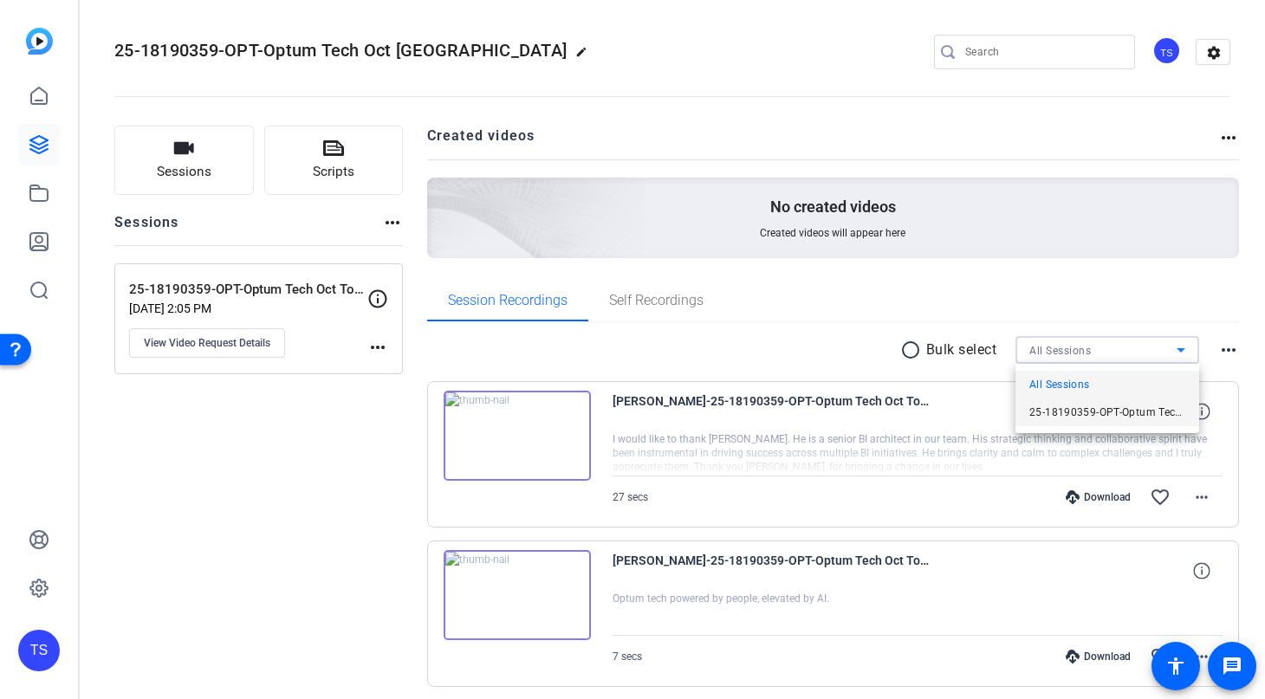
click at [1158, 418] on span "25-18190359-OPT-Optum Tech Oct Town Hall self-reco" at bounding box center [1108, 412] width 156 height 21
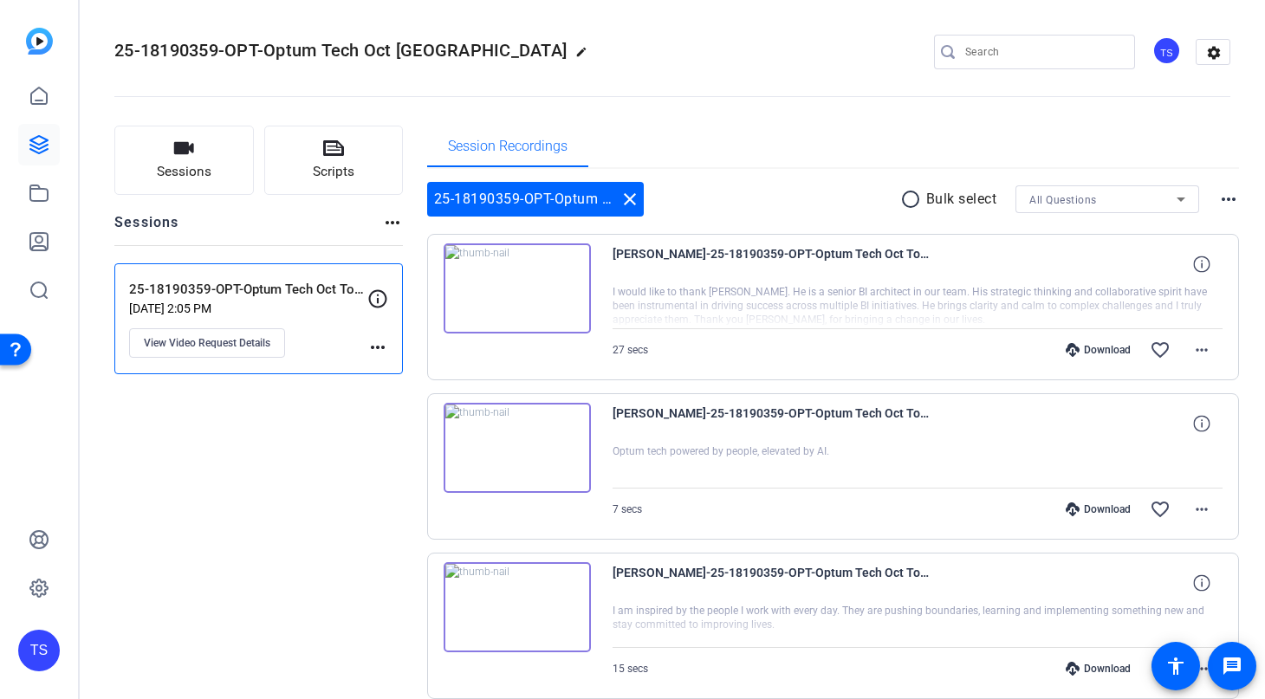
click at [1181, 198] on icon at bounding box center [1181, 199] width 21 height 21
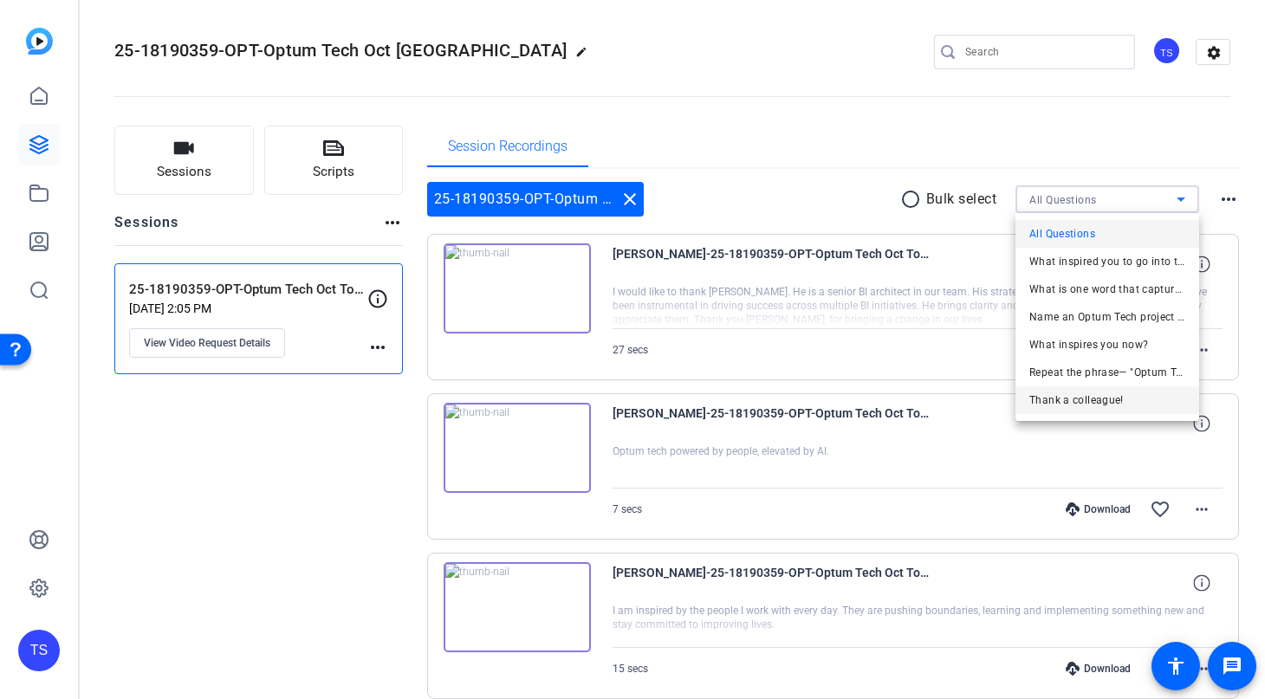
click at [1066, 400] on span "Thank a colleague!" at bounding box center [1077, 400] width 94 height 21
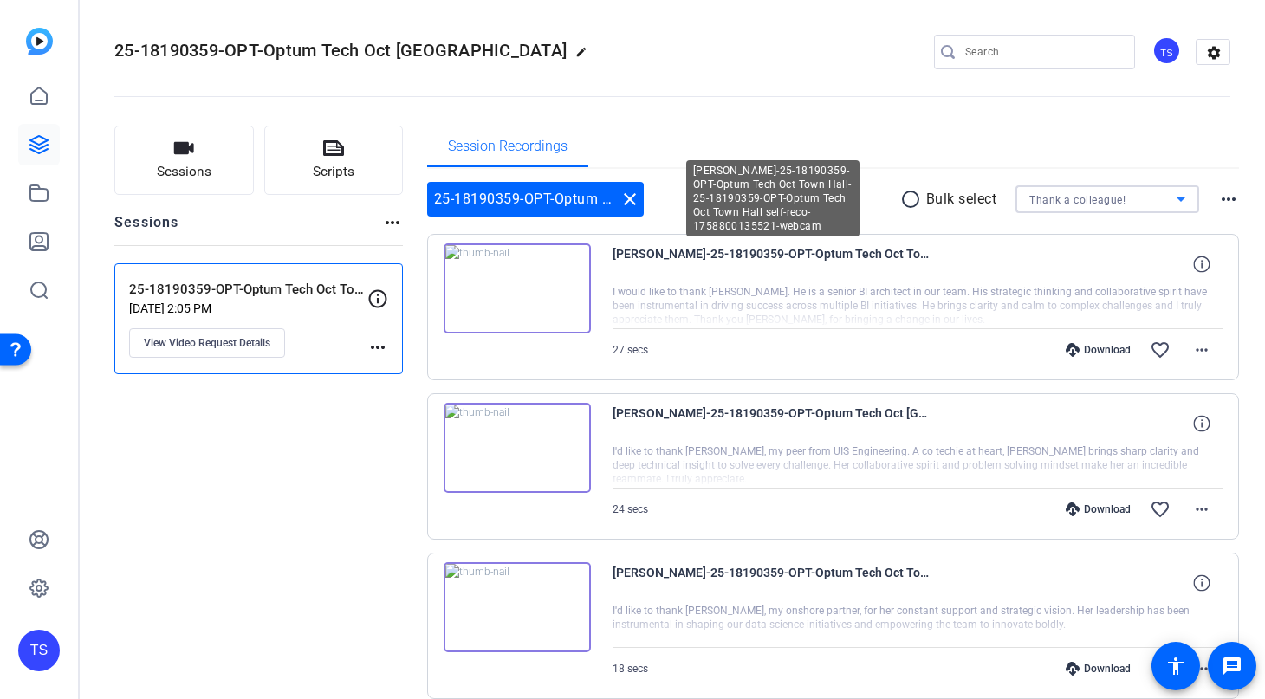
scroll to position [1225, 0]
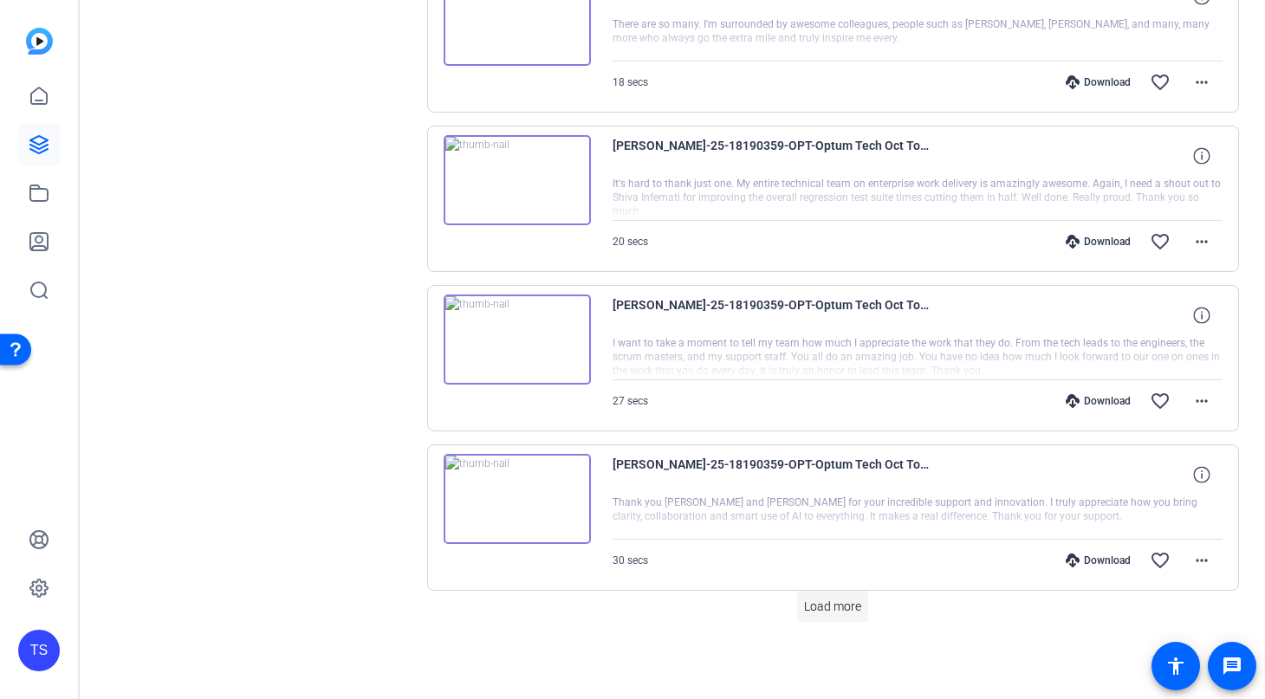
click at [829, 615] on span "Load more" at bounding box center [832, 607] width 57 height 18
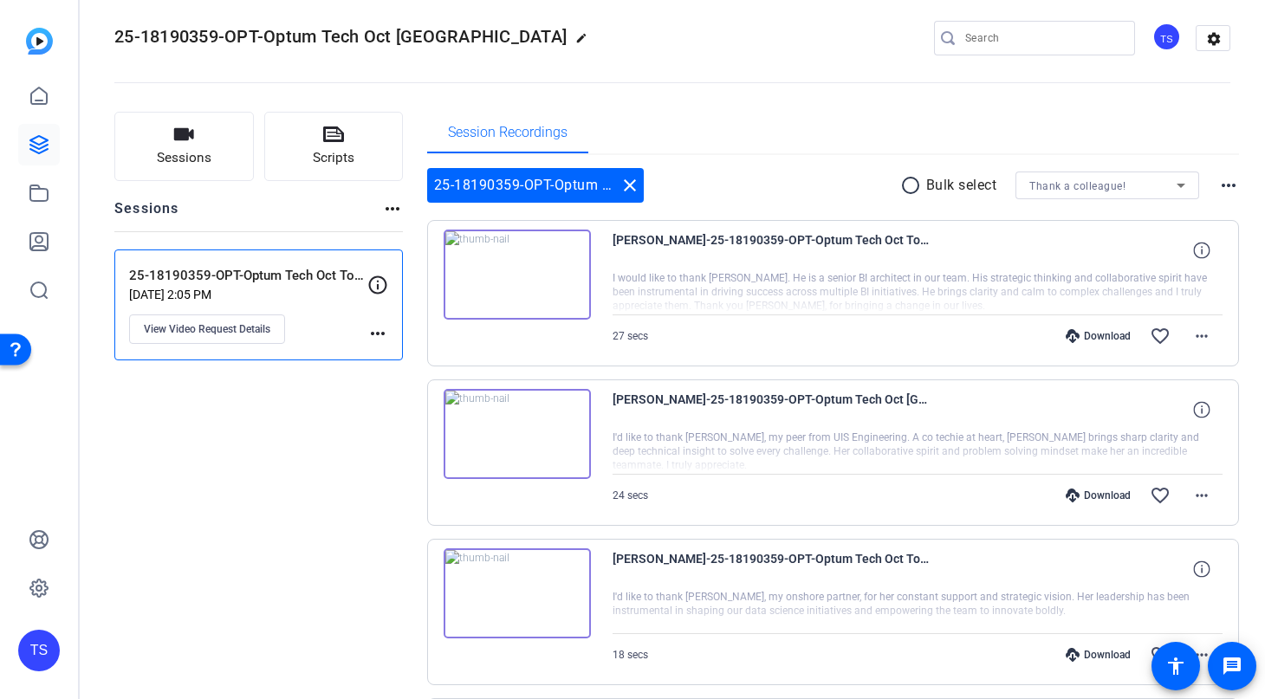
scroll to position [0, 0]
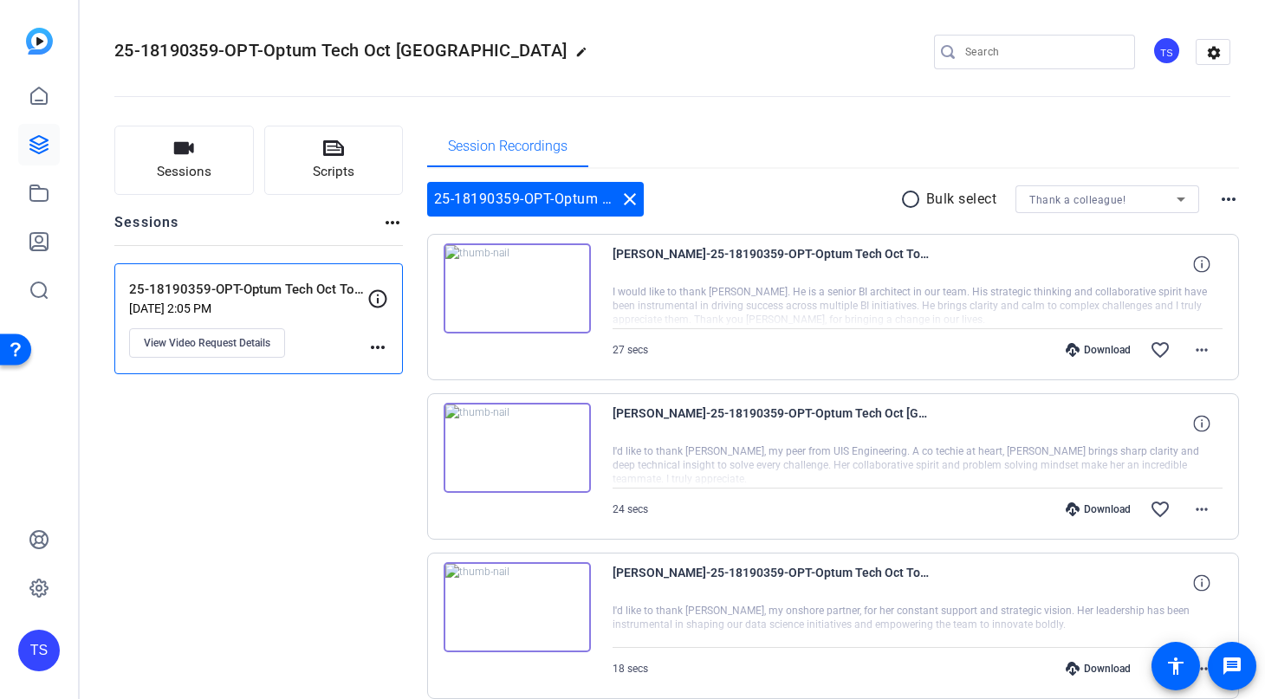
click at [914, 204] on mat-icon "radio_button_unchecked" at bounding box center [914, 199] width 26 height 21
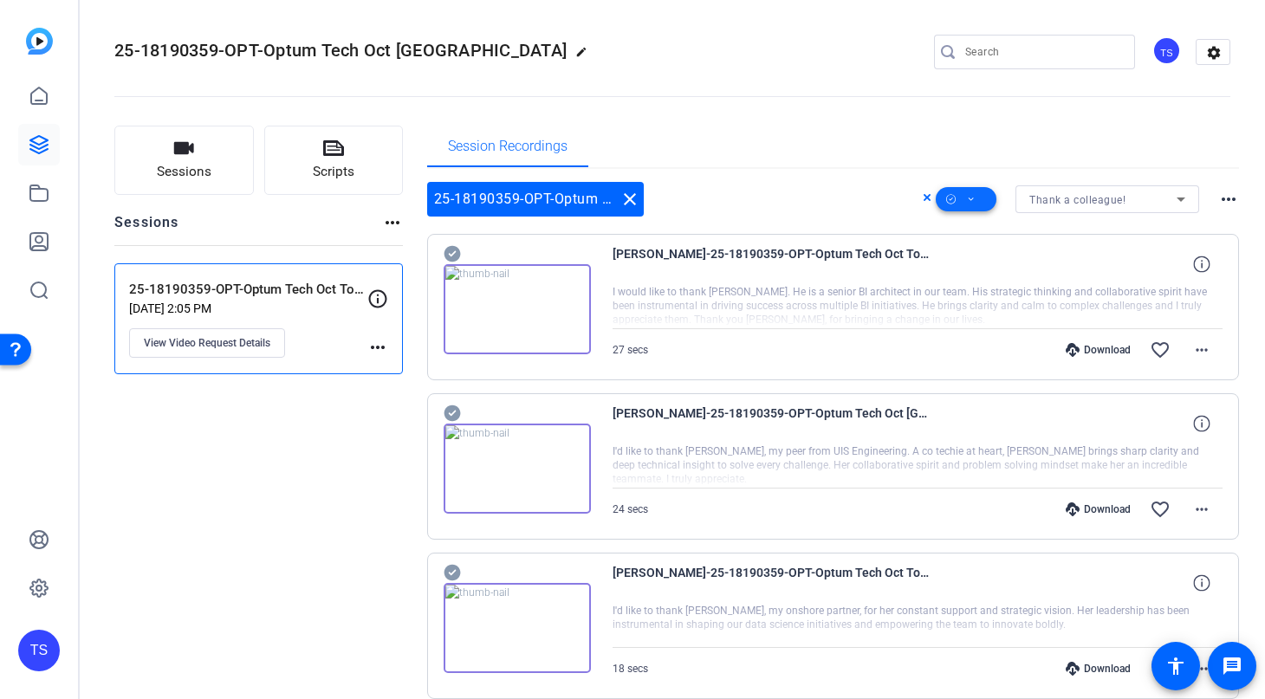
click at [973, 203] on icon at bounding box center [971, 200] width 9 height 22
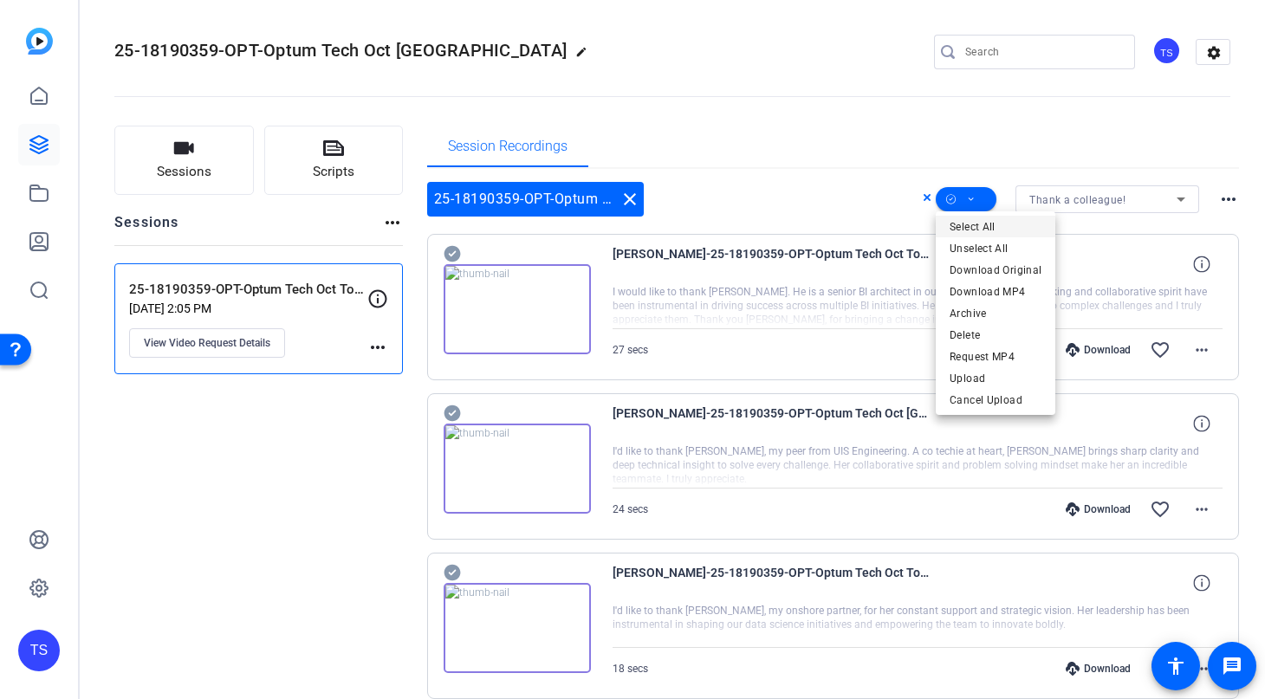
click at [973, 222] on span "Select All" at bounding box center [996, 227] width 92 height 21
click at [969, 194] on div at bounding box center [632, 349] width 1265 height 699
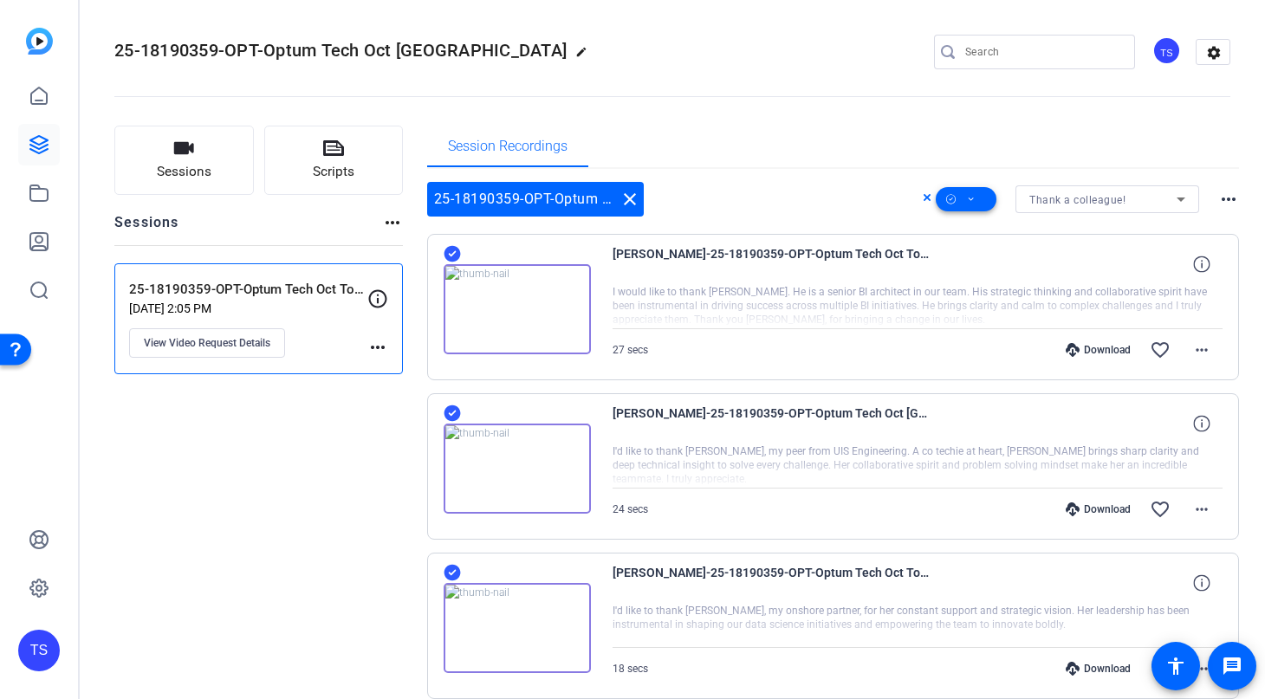
click at [969, 194] on icon at bounding box center [971, 200] width 9 height 22
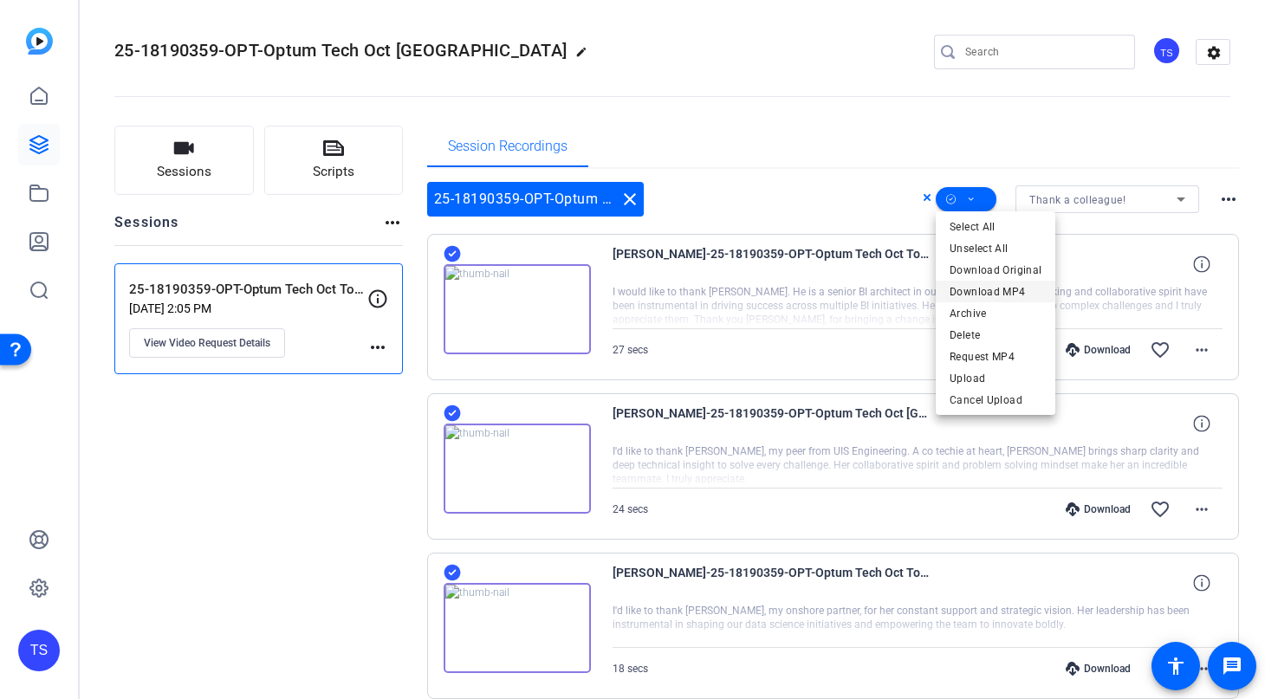
click at [981, 290] on span "Download MP4" at bounding box center [996, 292] width 92 height 21
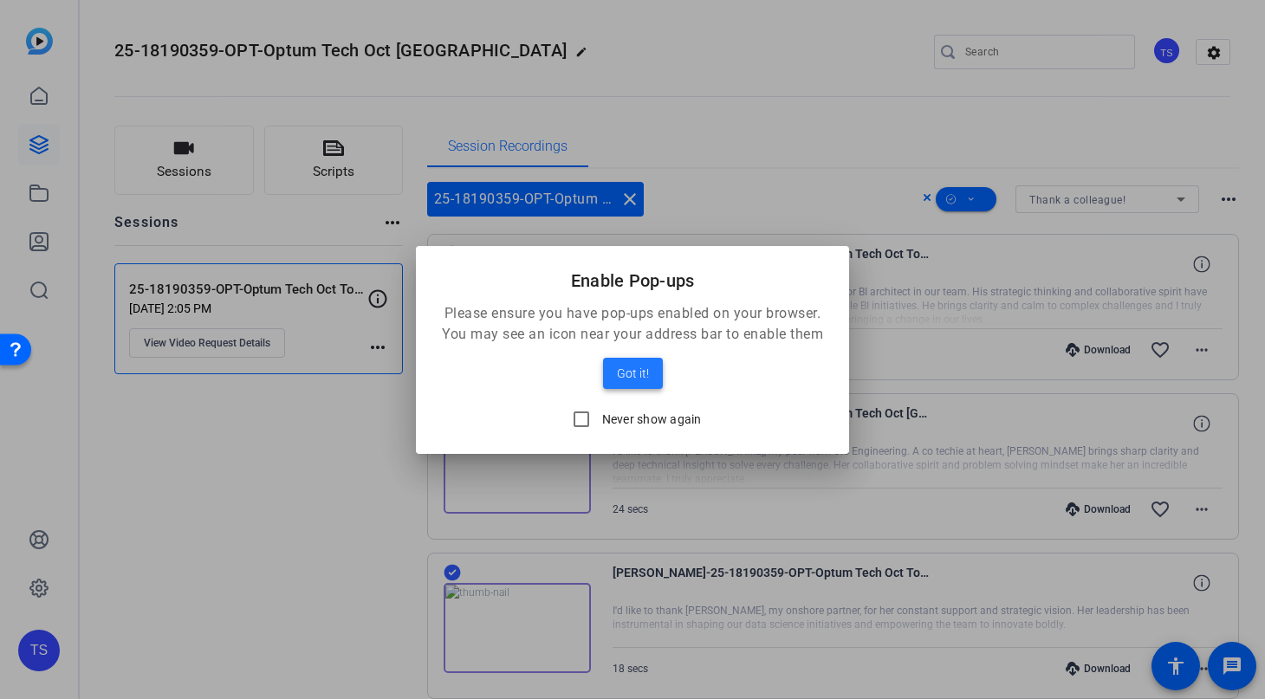
click at [626, 361] on span at bounding box center [633, 374] width 60 height 42
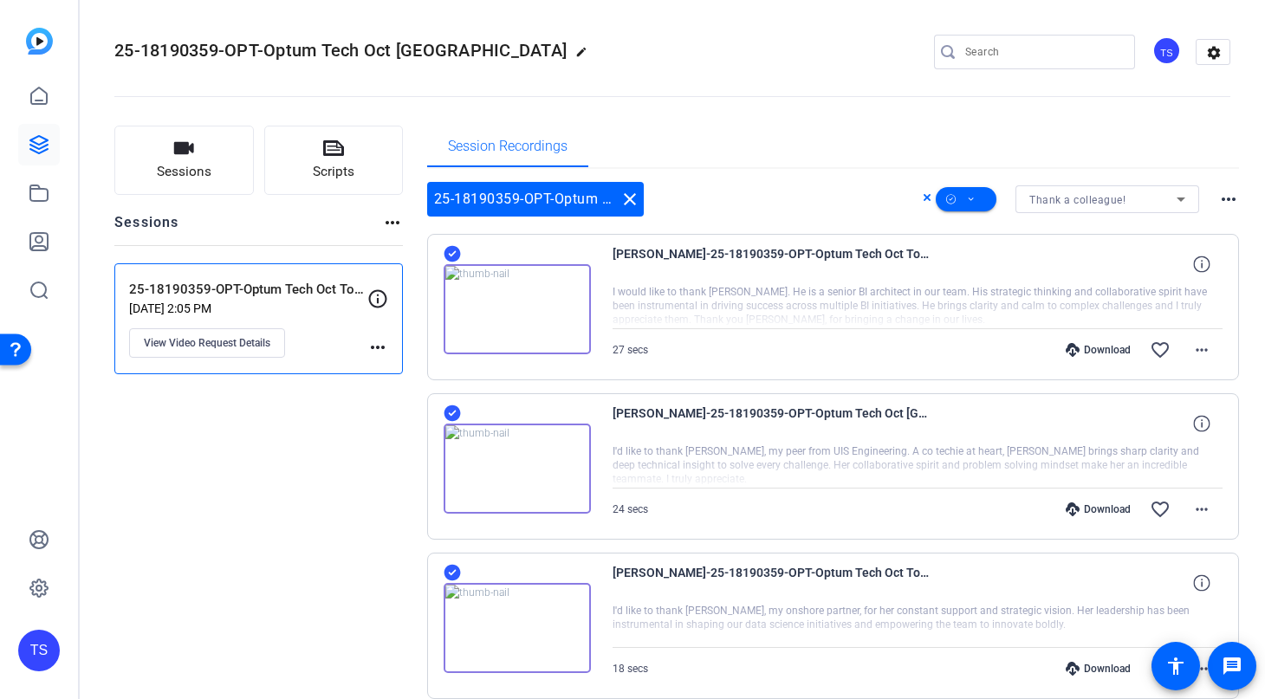
click at [729, 113] on openreel-divider-bar at bounding box center [672, 91] width 1116 height 53
